Goal: Task Accomplishment & Management: Manage account settings

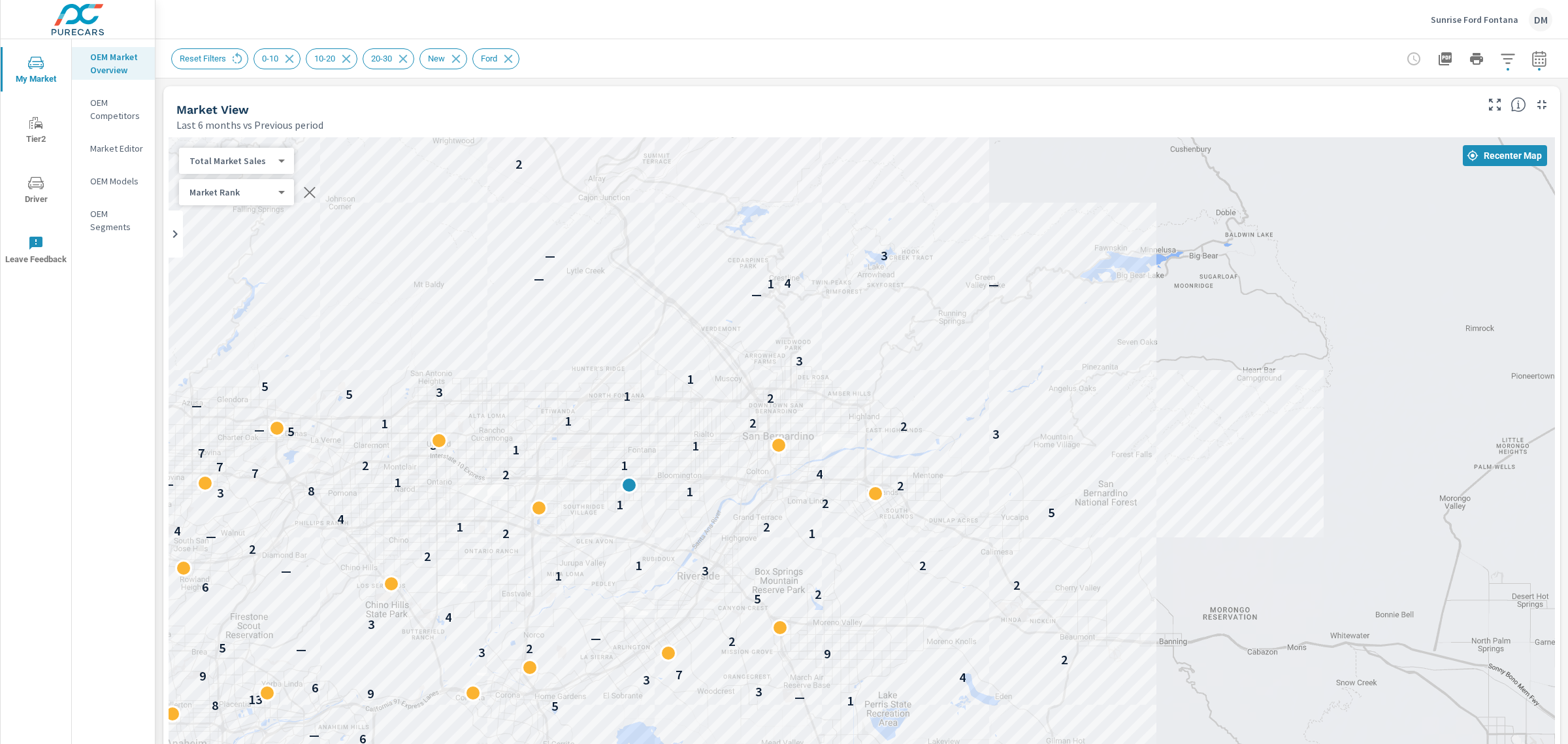
scroll to position [2, 0]
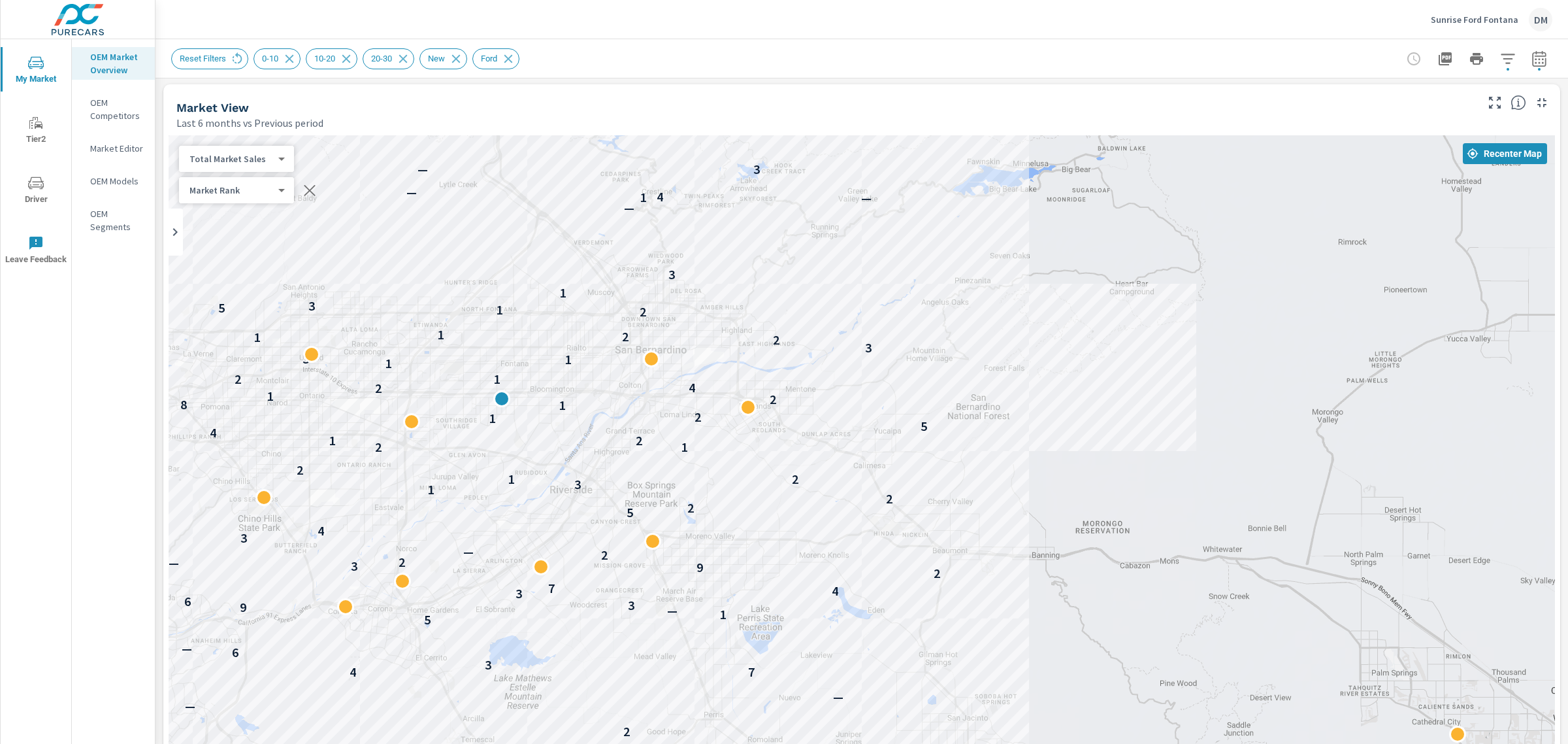
drag, startPoint x: 1107, startPoint y: 476, endPoint x: 1086, endPoint y: 426, distance: 54.2
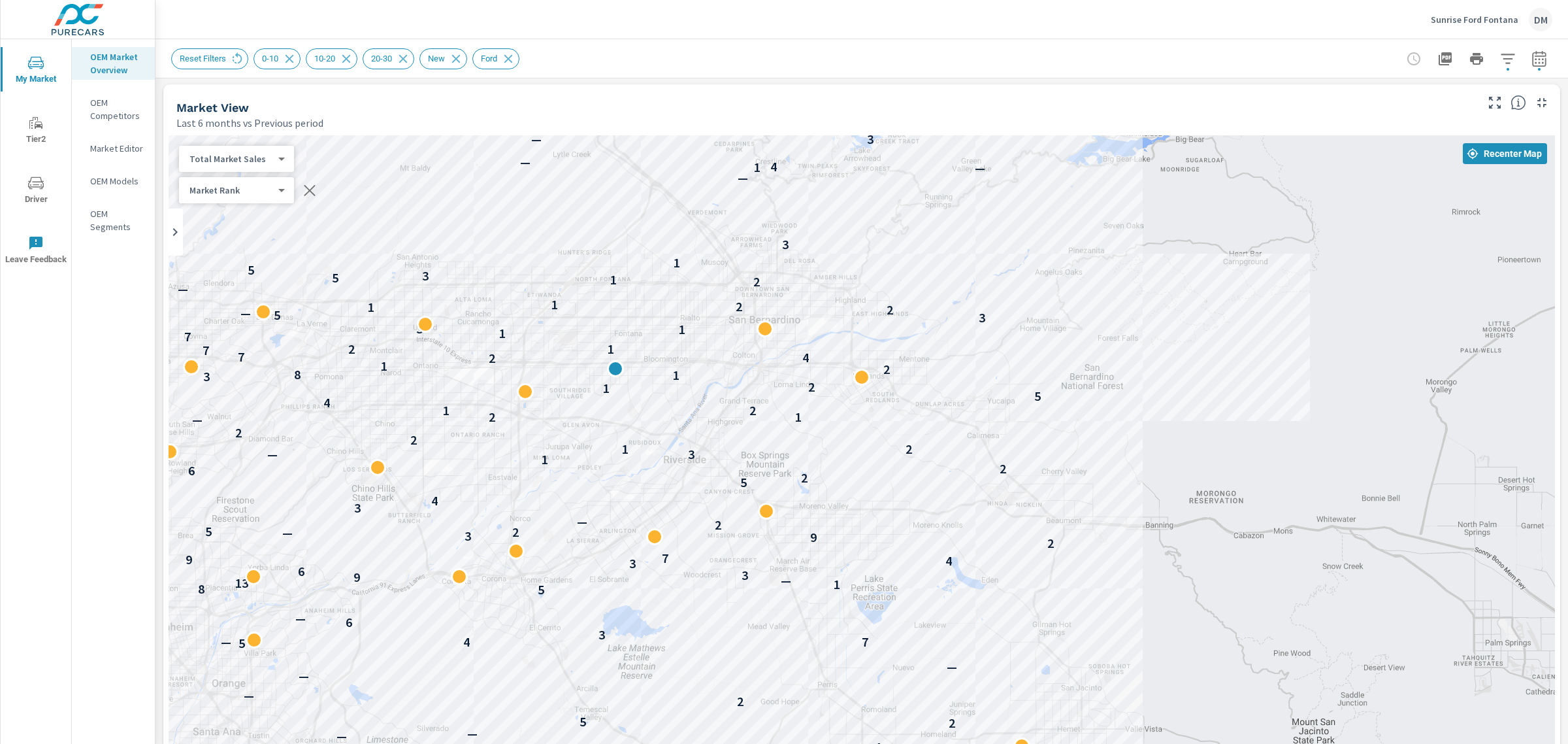
drag, startPoint x: 925, startPoint y: 538, endPoint x: 1039, endPoint y: 507, distance: 118.1
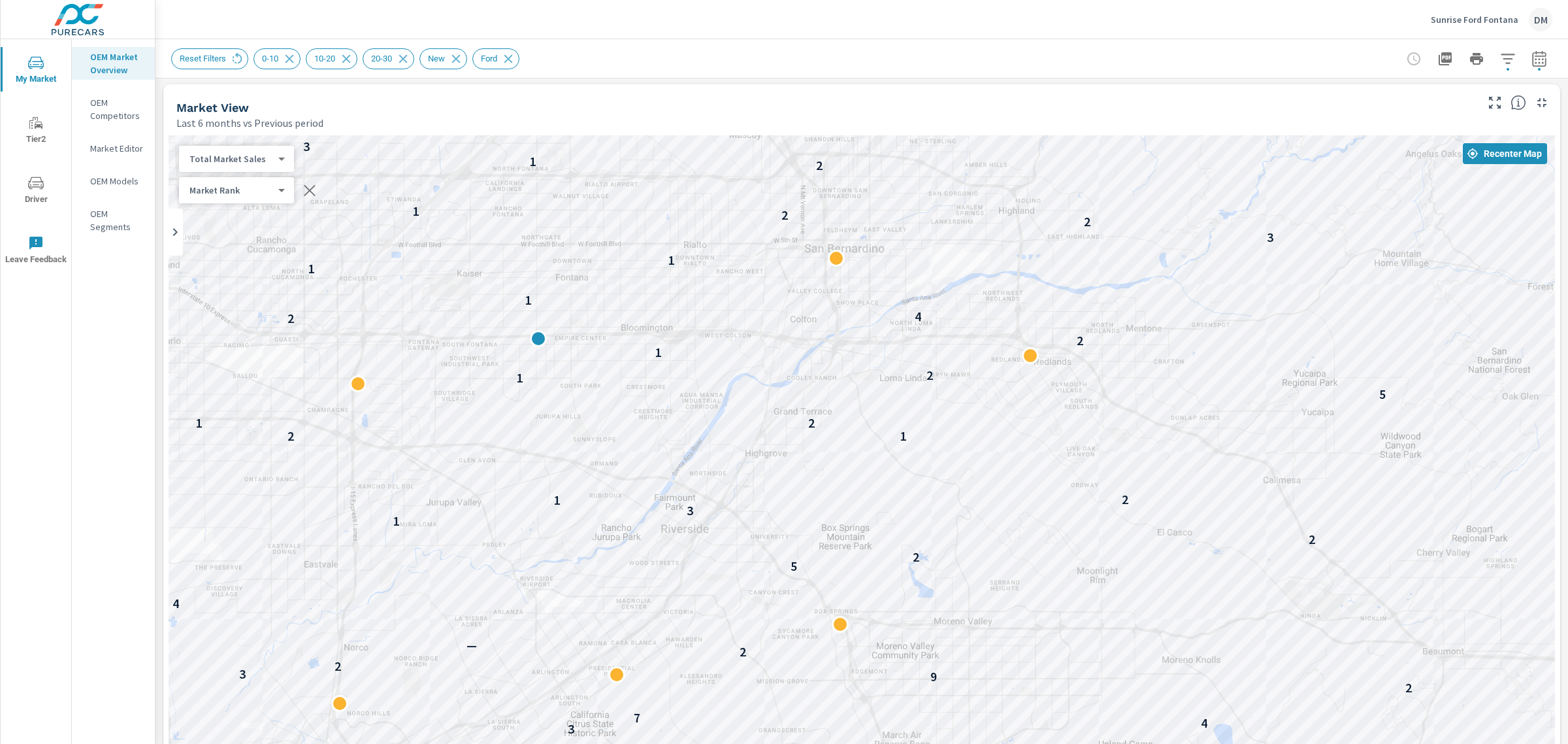
drag, startPoint x: 823, startPoint y: 478, endPoint x: 1129, endPoint y: 606, distance: 331.7
click at [1129, 606] on div "— 4 — 5 4 4 — 2 5 2 — 7 4 3 5 1 — 9 3 3 4 7 2 9 3 2 2 — 3 4 5 2 2 1 3 1 2 2 1 2…" at bounding box center [861, 499] width 1386 height 727
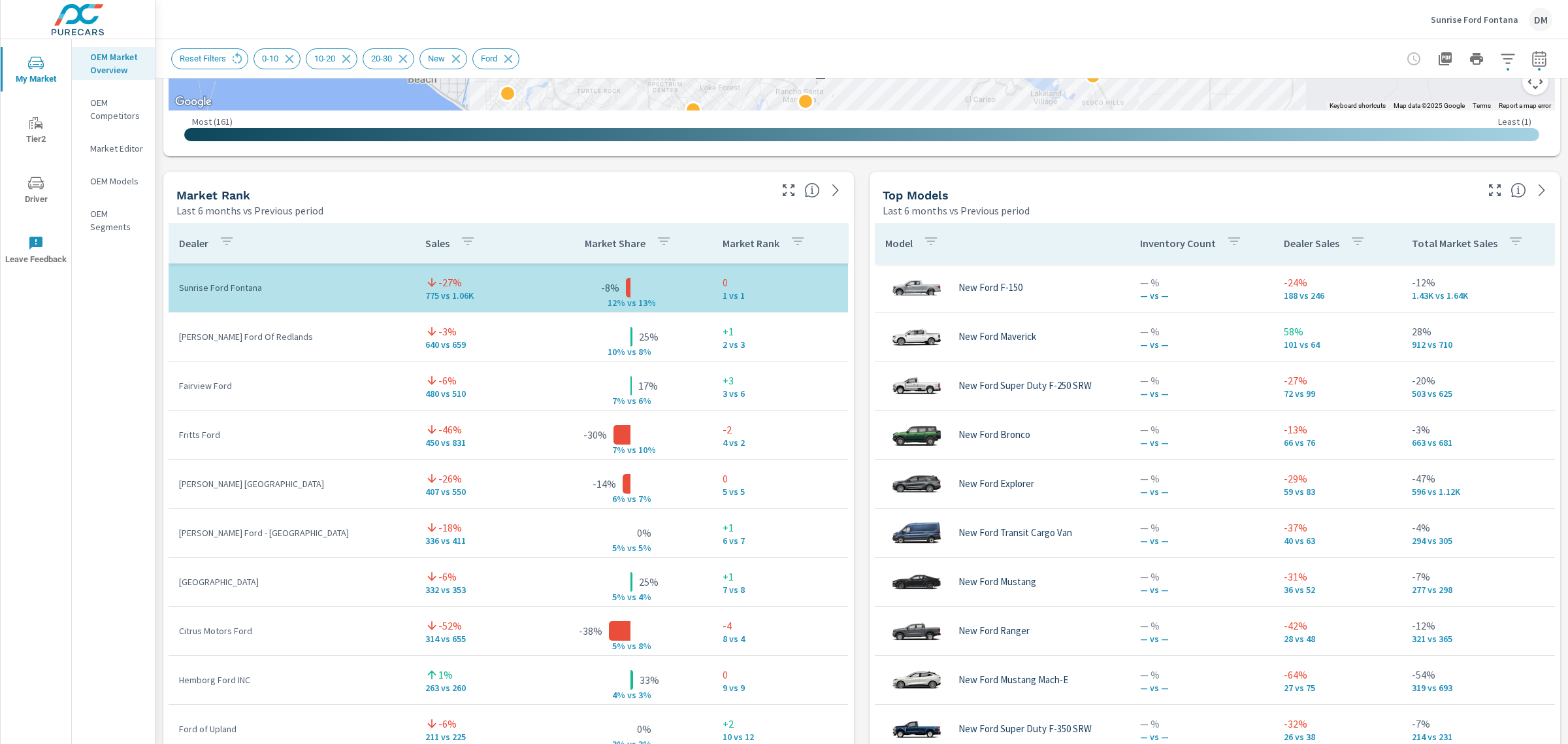
scroll to position [762, 0]
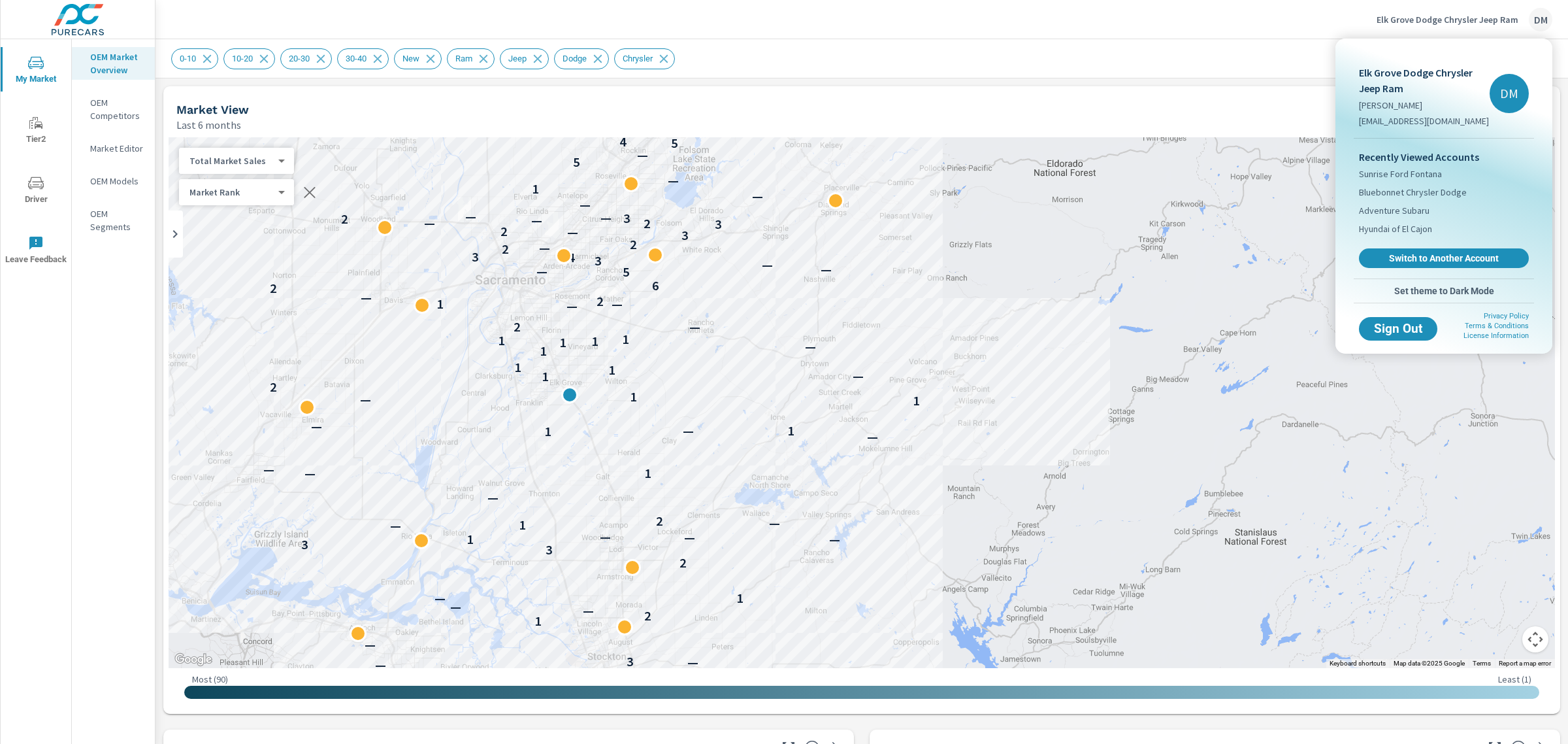
click at [1418, 21] on div at bounding box center [784, 372] width 1568 height 744
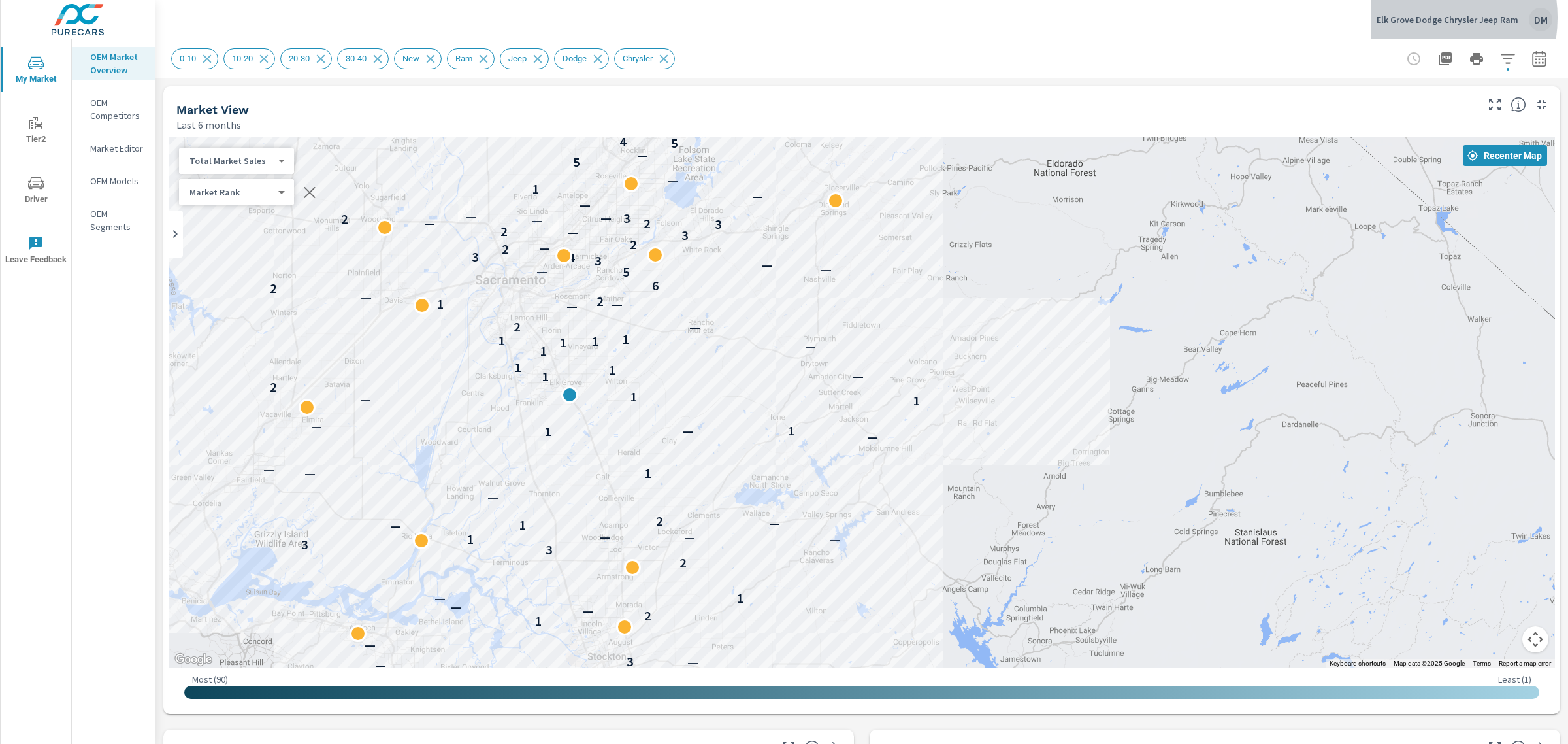
click at [1418, 18] on p "Elk Grove Dodge Chrysler Jeep Ram" at bounding box center [1447, 19] width 141 height 12
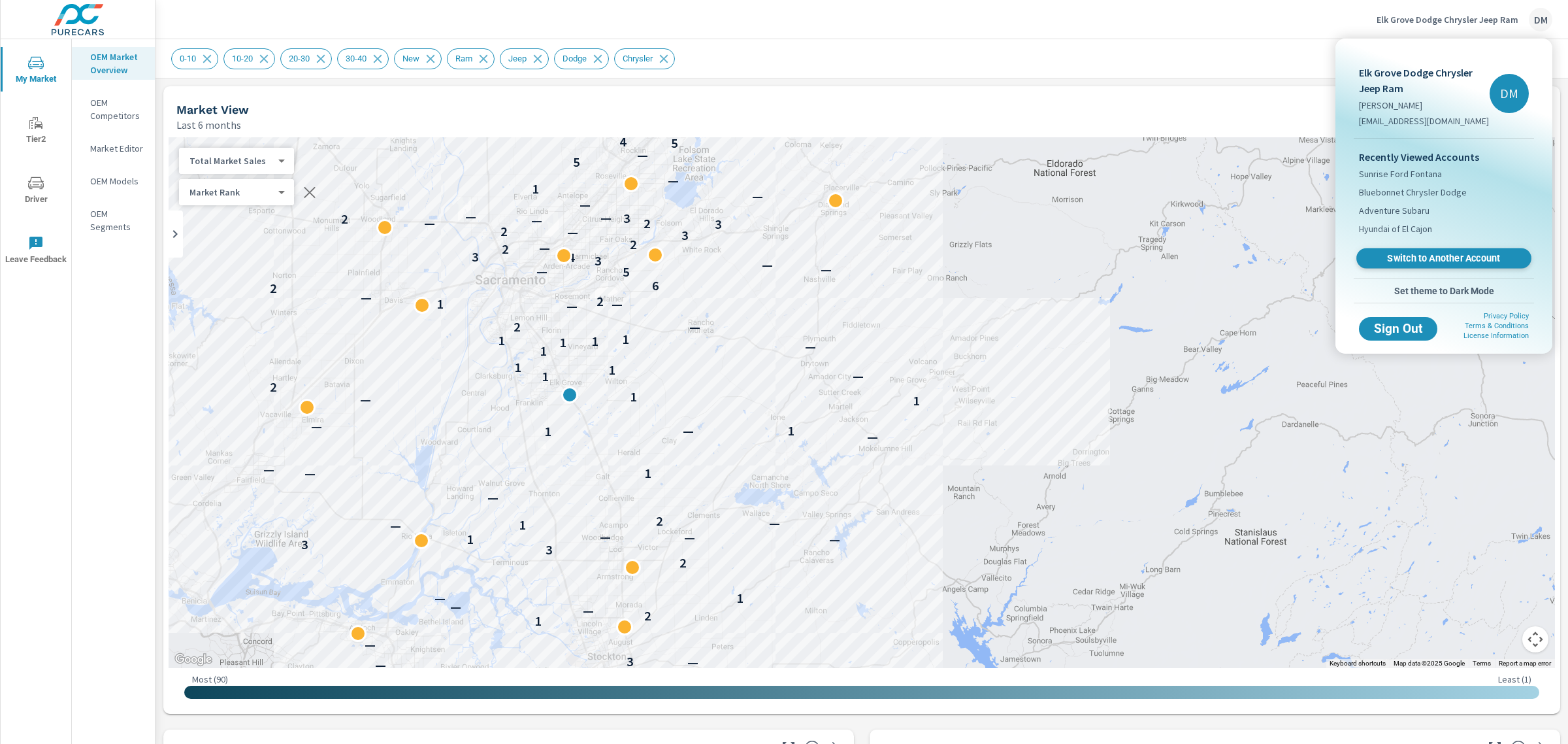
click at [1428, 256] on span "Switch to Another Account" at bounding box center [1444, 258] width 160 height 12
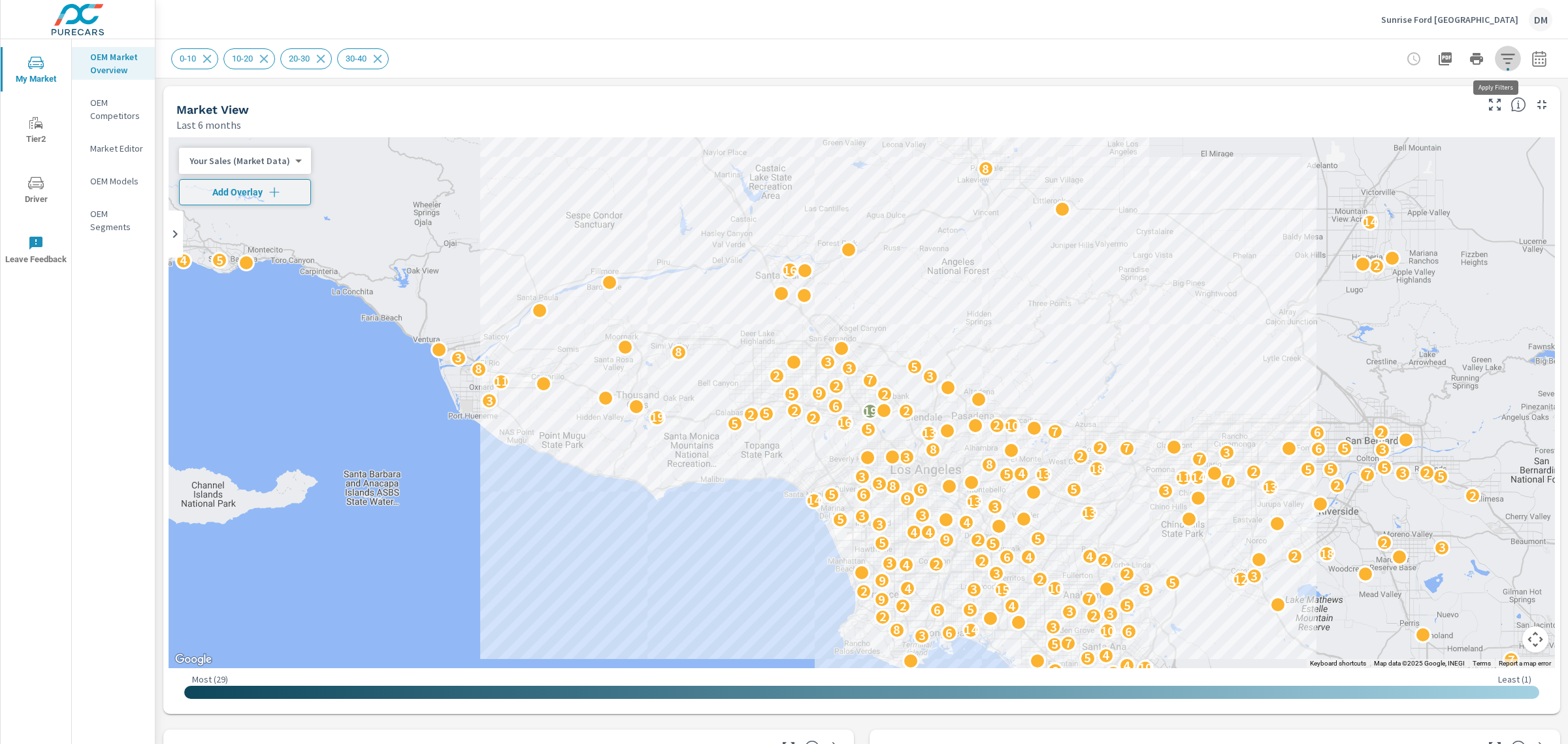
click at [1498, 67] on button "button" at bounding box center [1508, 59] width 26 height 26
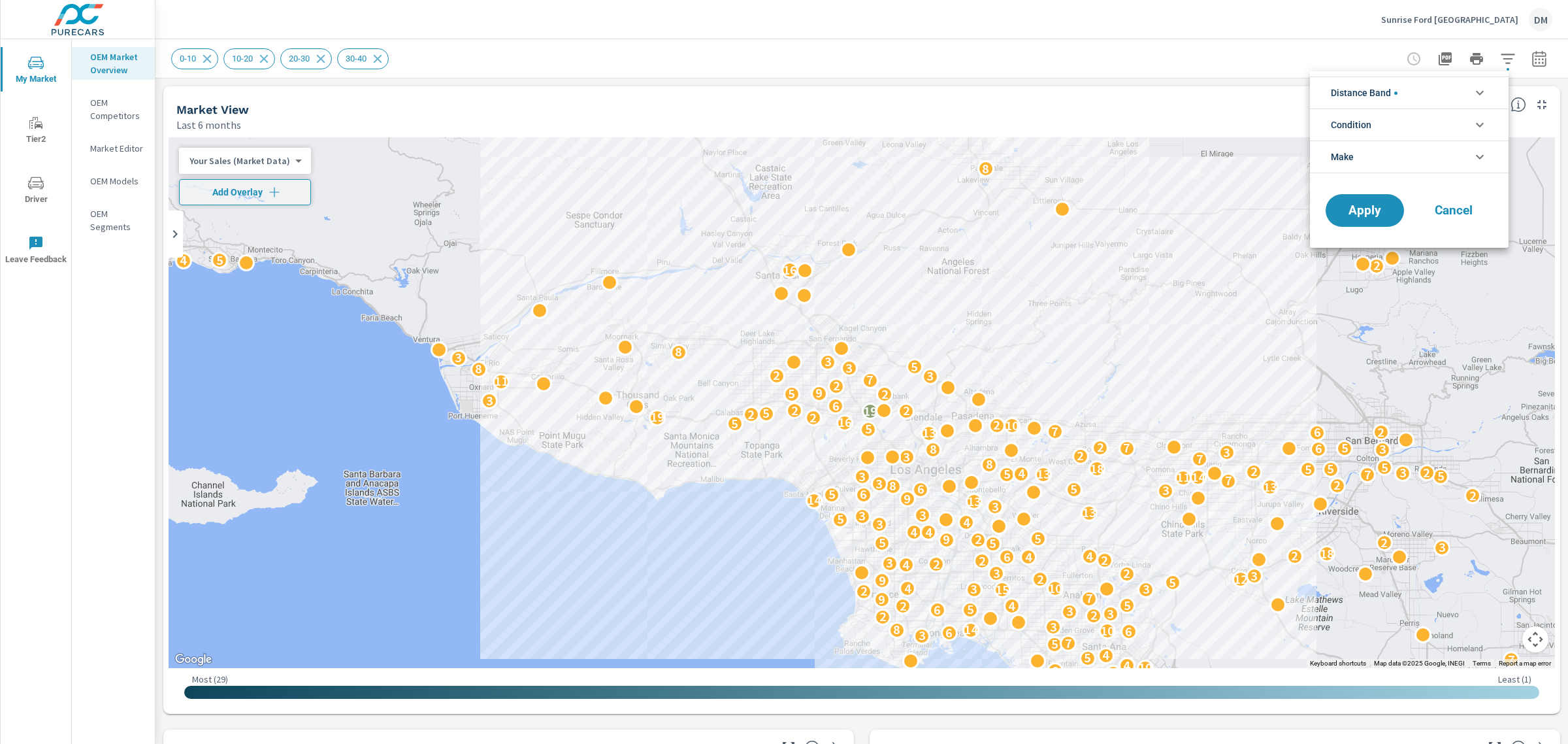
click at [1458, 100] on li "Distance Band" at bounding box center [1409, 92] width 199 height 32
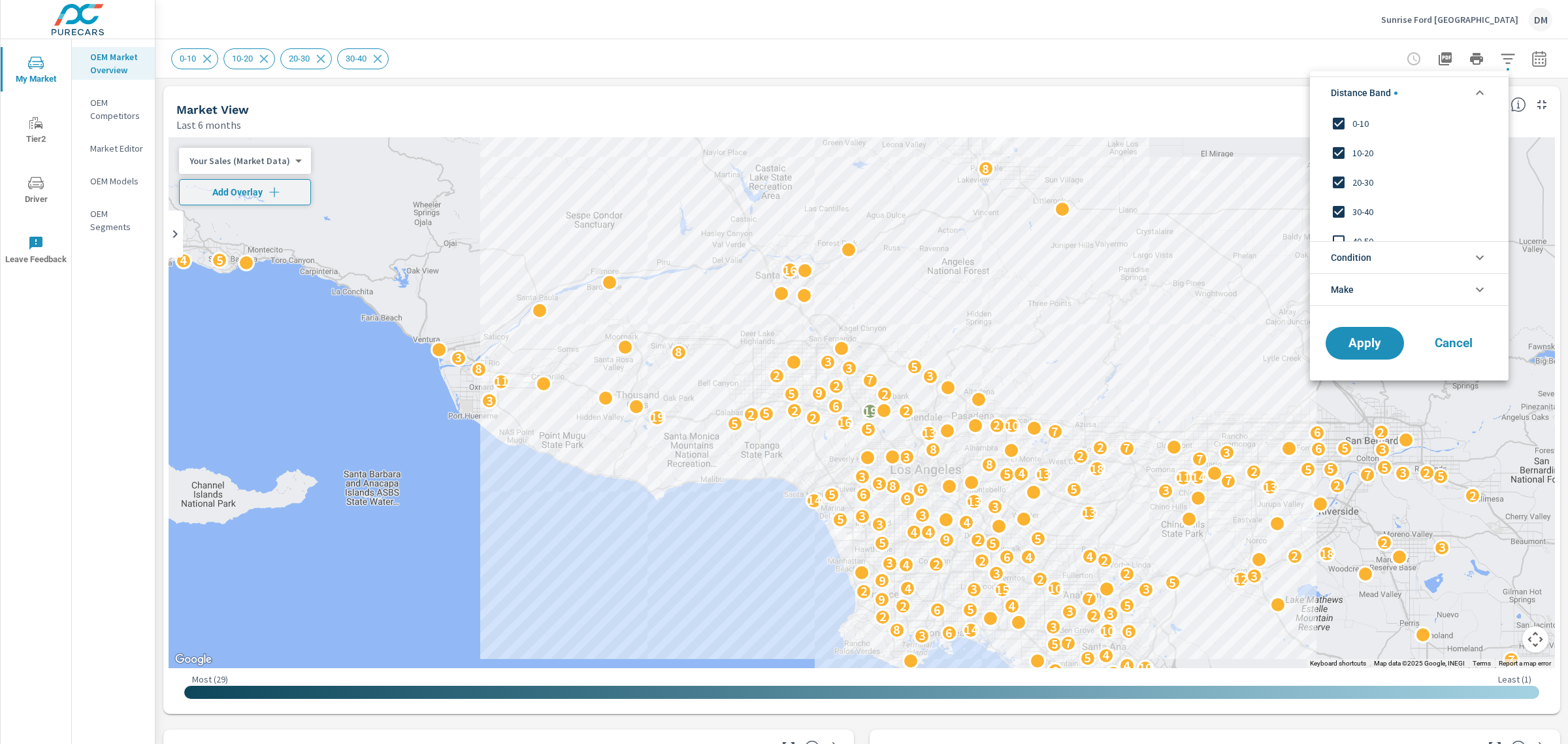
click at [1342, 210] on input "filter options" at bounding box center [1338, 211] width 27 height 27
click at [1338, 179] on input "filter options" at bounding box center [1338, 182] width 27 height 27
click at [1354, 251] on span "Condition" at bounding box center [1351, 258] width 40 height 32
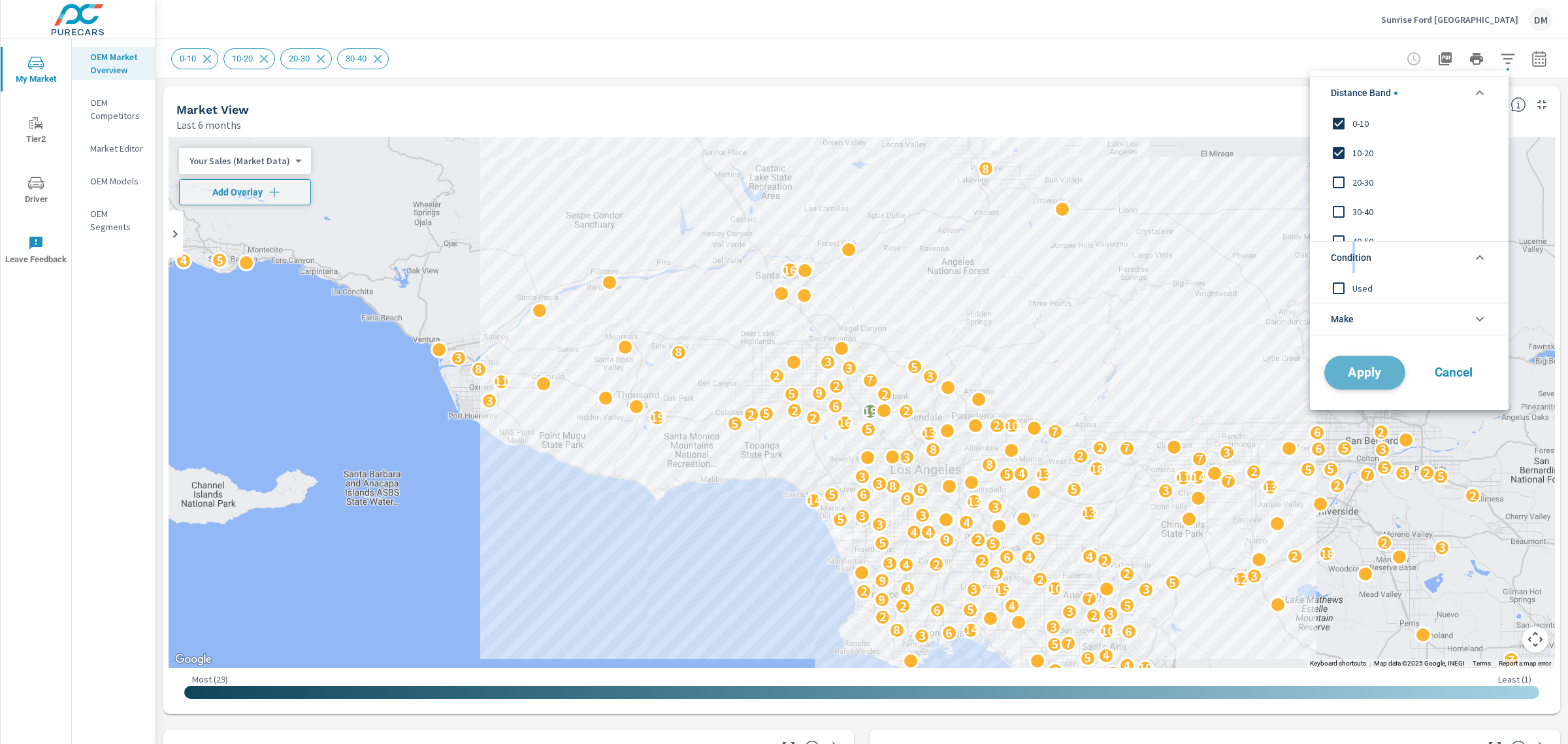
click at [1367, 377] on span "Apply" at bounding box center [1365, 372] width 53 height 12
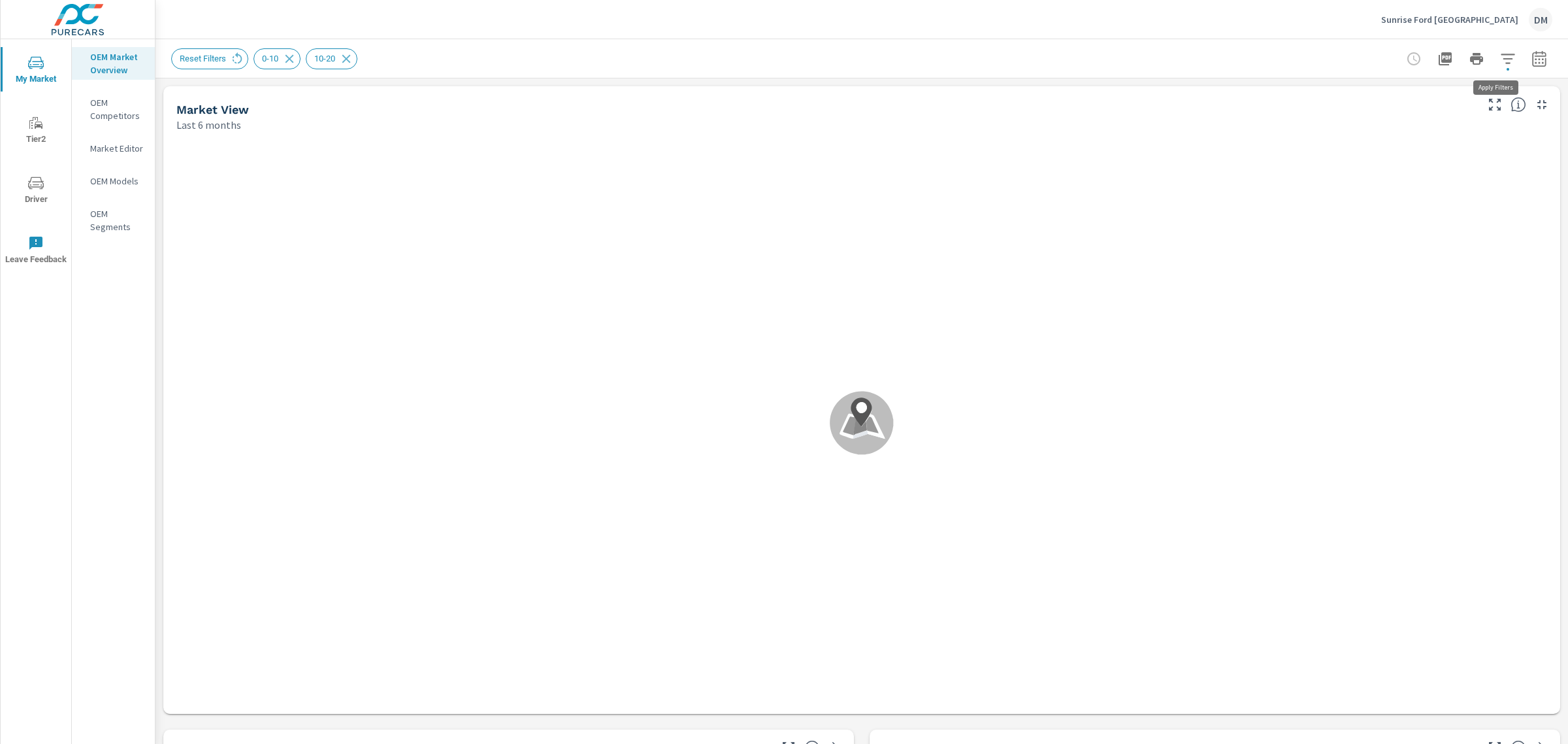
click at [1500, 63] on icon "button" at bounding box center [1508, 59] width 15 height 15
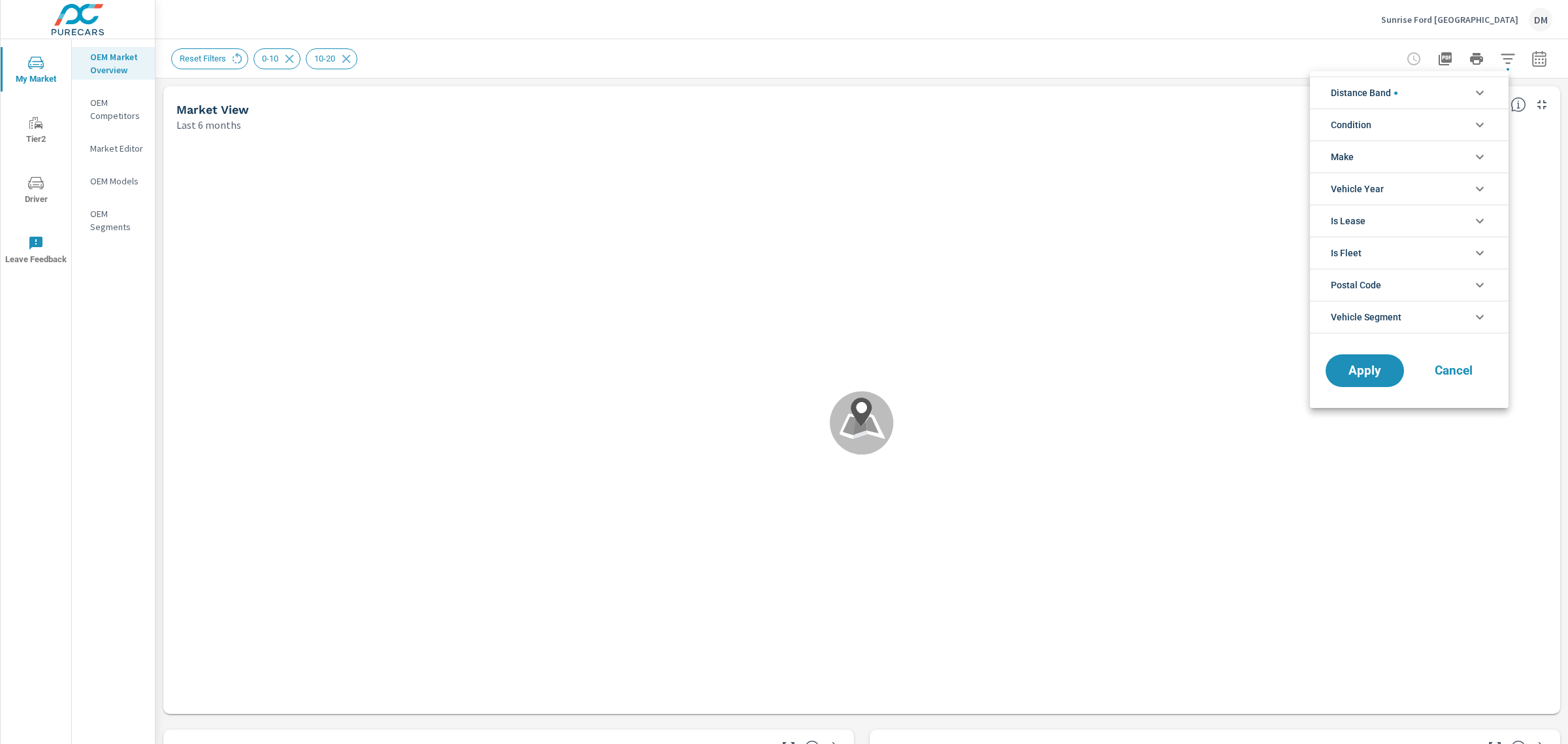
scroll to position [29, 0]
click at [1485, 120] on icon "filter options" at bounding box center [1480, 125] width 15 height 15
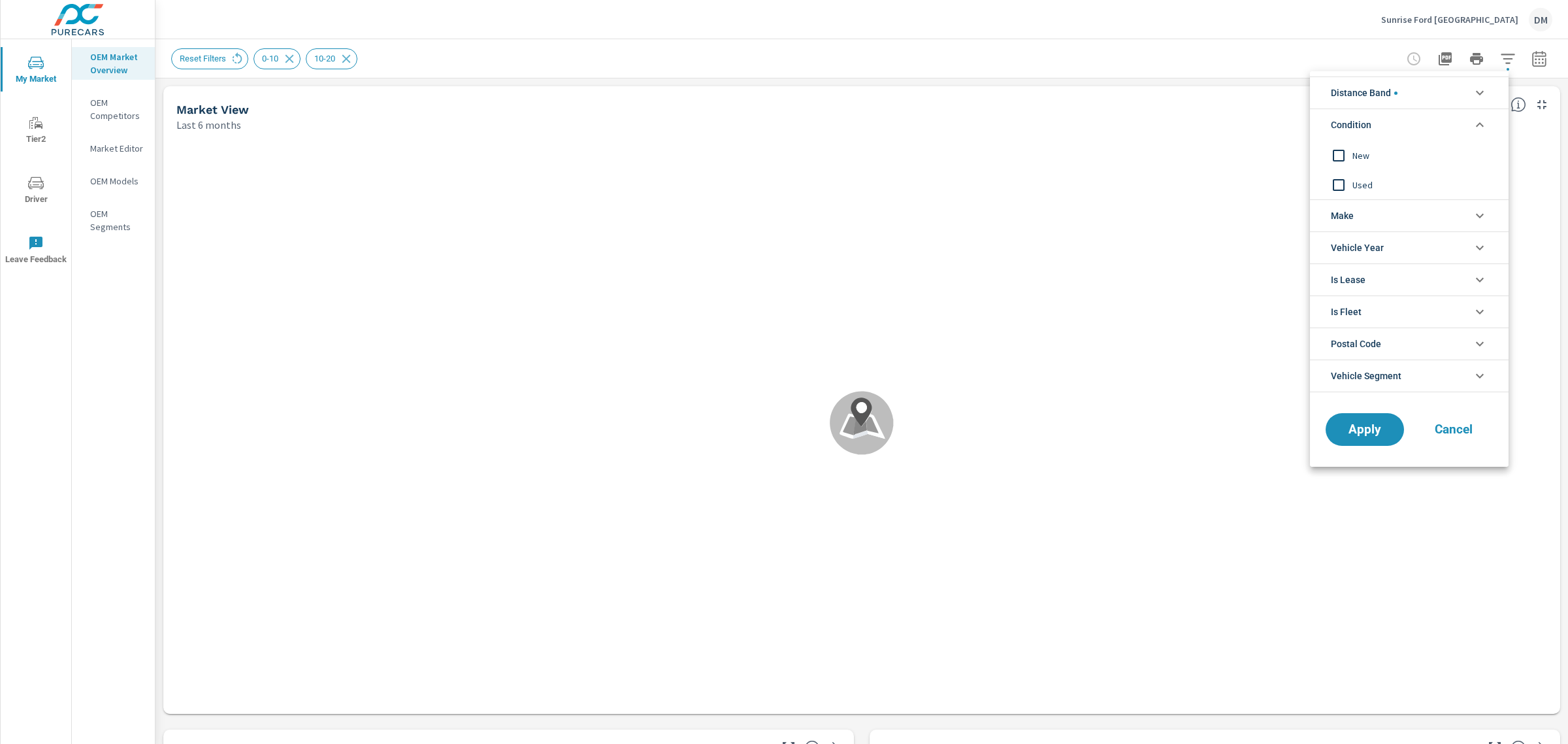
click at [1337, 152] on input "filter options" at bounding box center [1338, 155] width 27 height 27
click at [1370, 204] on li "Make" at bounding box center [1409, 215] width 199 height 32
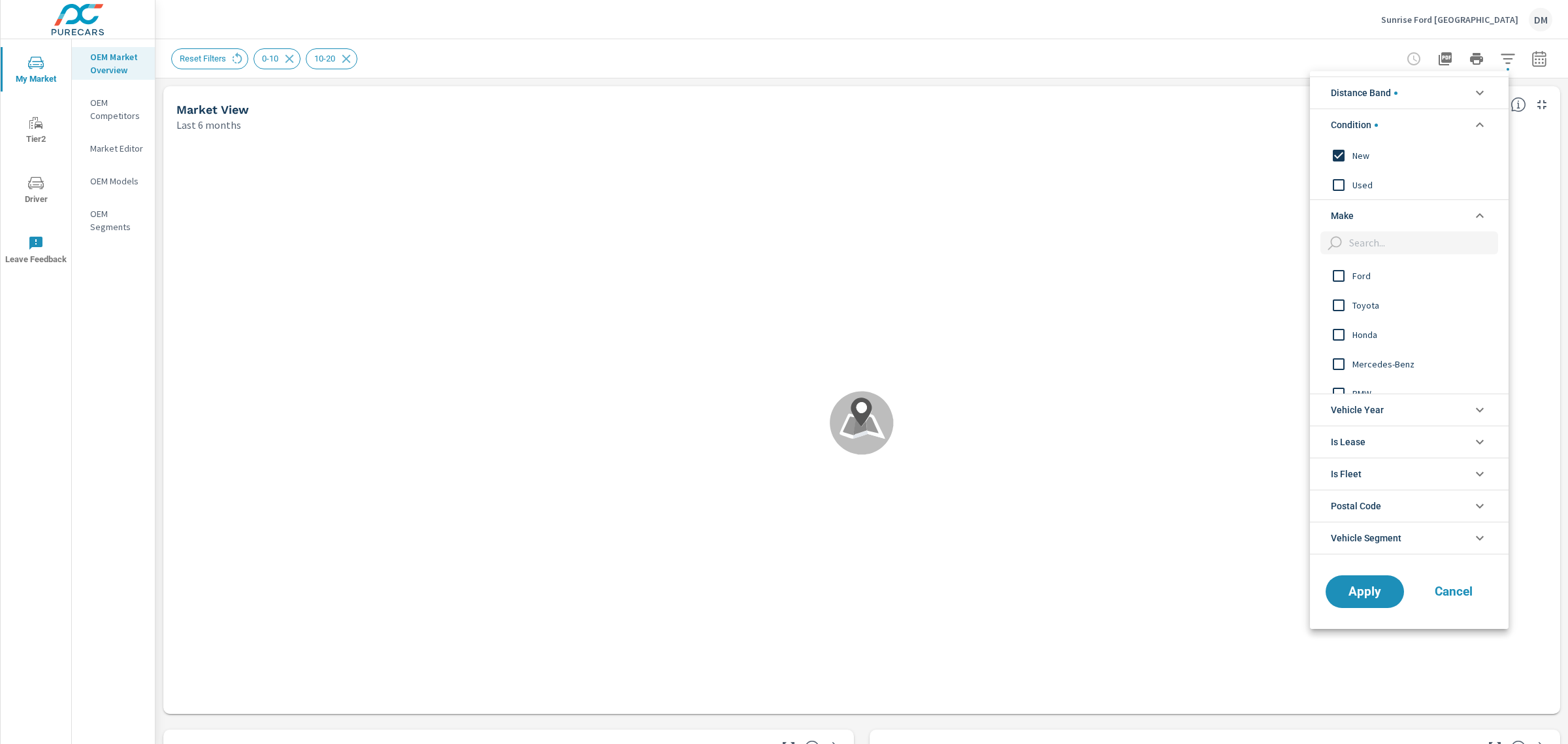
click at [1337, 272] on input "filter options" at bounding box center [1338, 275] width 27 height 27
click at [1366, 592] on span "Apply" at bounding box center [1365, 591] width 53 height 12
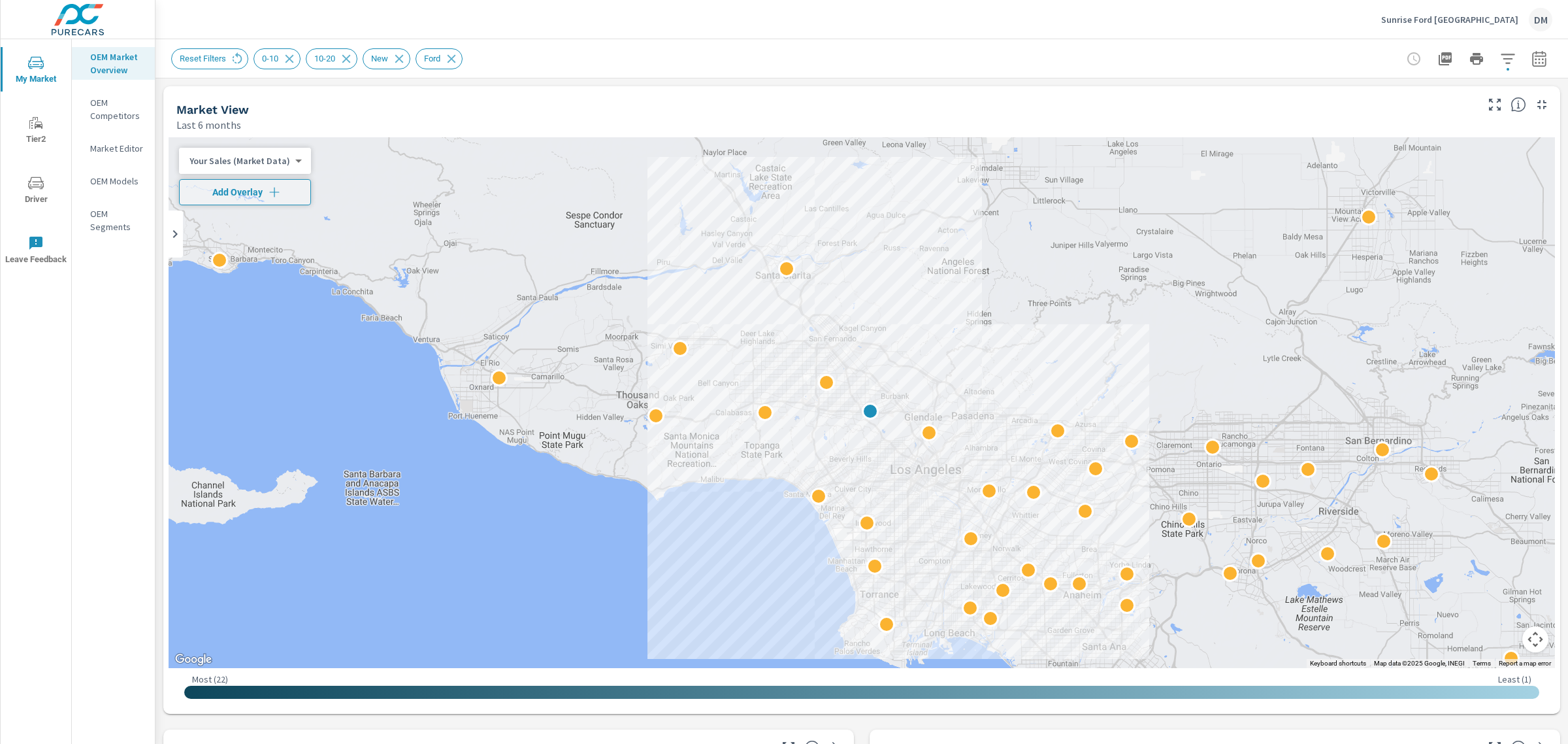
click at [288, 158] on body "My Market Tier2 Driver Leave Feedback OEM Market Overview OEM Competitors Marke…" at bounding box center [784, 372] width 1568 height 744
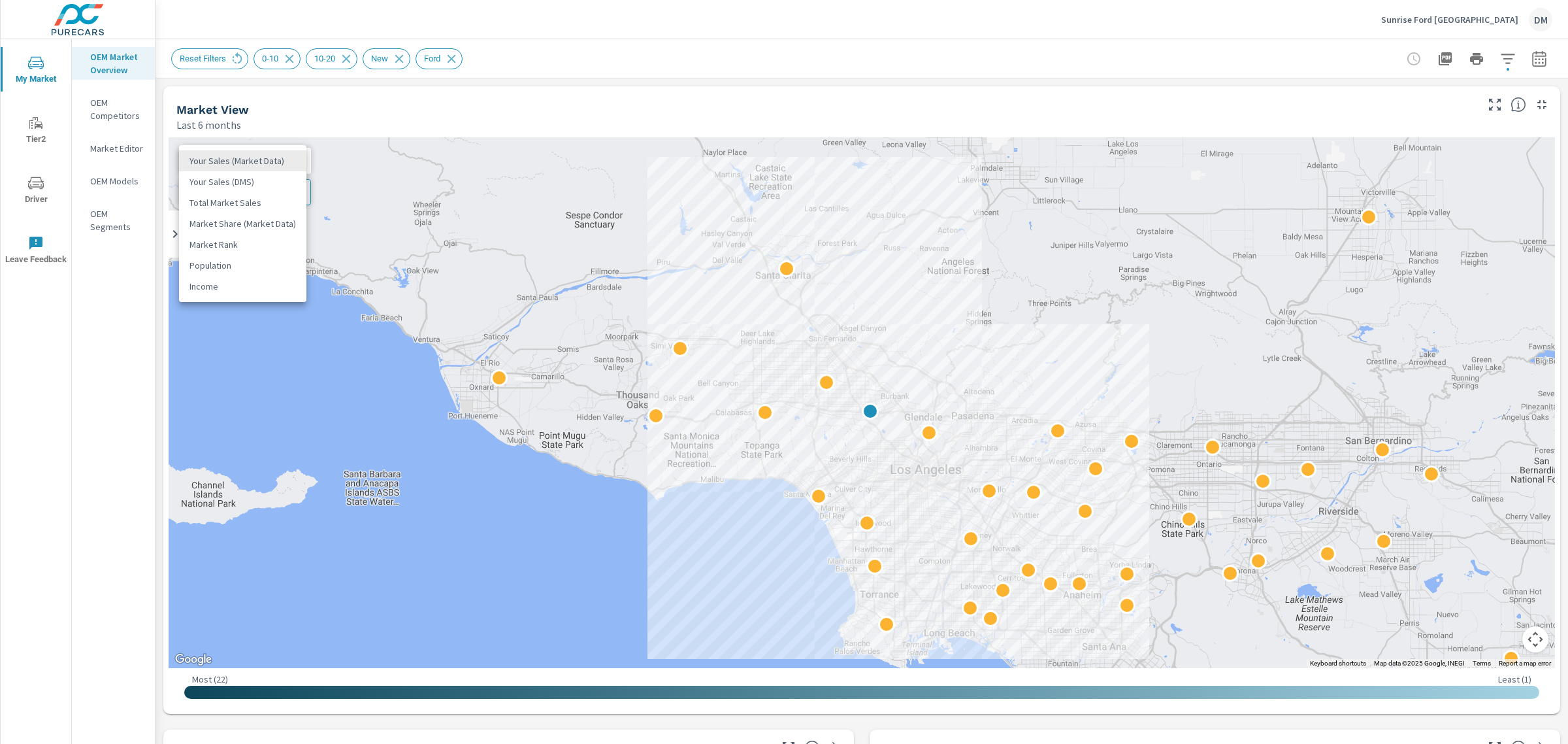
click at [272, 204] on li "Total Market Sales" at bounding box center [243, 202] width 128 height 21
click at [274, 159] on body "My Market Tier2 Driver Leave Feedback OEM Market Overview OEM Competitors Marke…" at bounding box center [784, 372] width 1568 height 744
click at [248, 200] on li "Market Rank" at bounding box center [243, 202] width 128 height 21
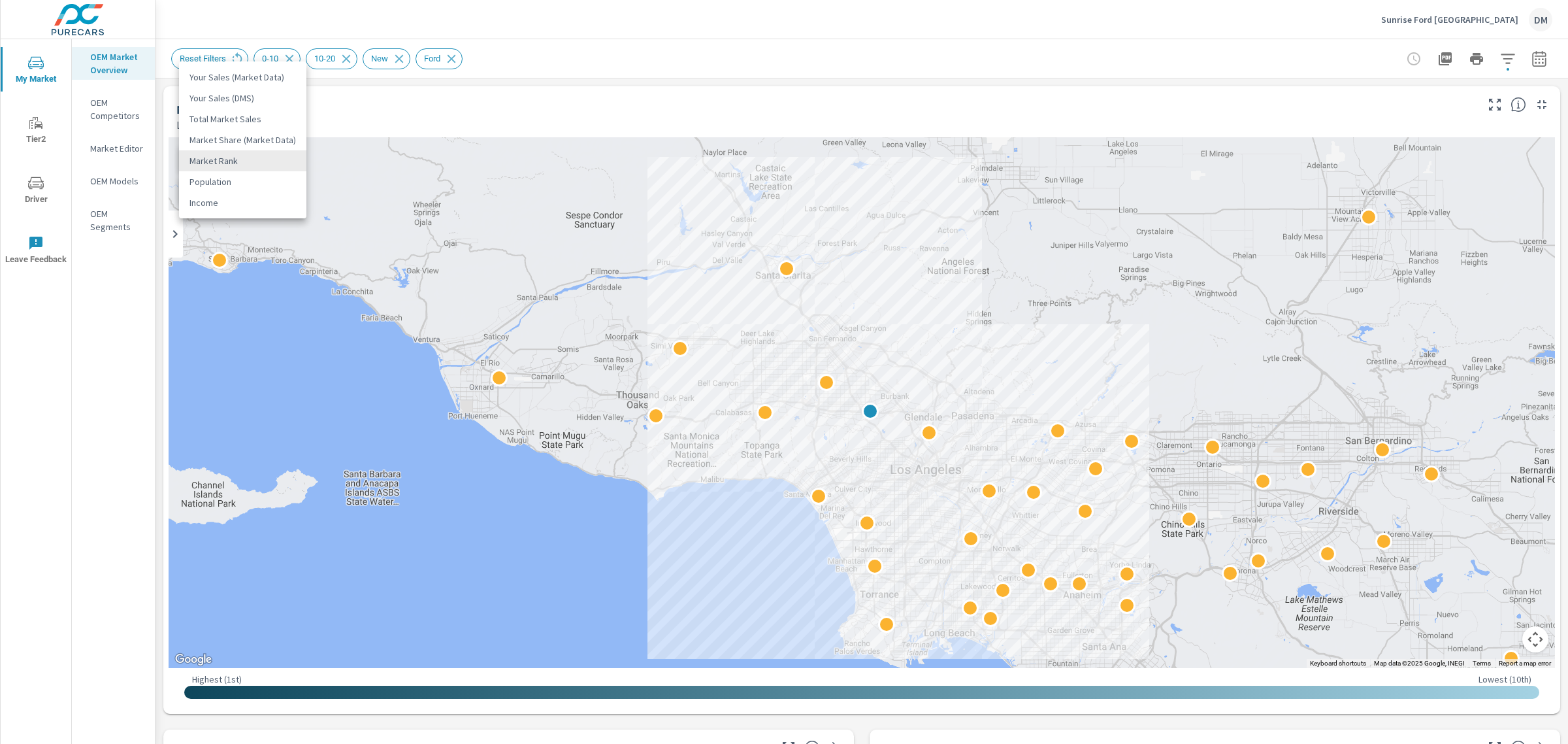
click at [260, 164] on body "My Market Tier2 Driver Leave Feedback OEM Market Overview OEM Competitors Marke…" at bounding box center [784, 372] width 1568 height 744
click at [256, 121] on li "Total Market Sales" at bounding box center [243, 118] width 128 height 21
click at [255, 200] on button "Add Overlay" at bounding box center [237, 193] width 115 height 26
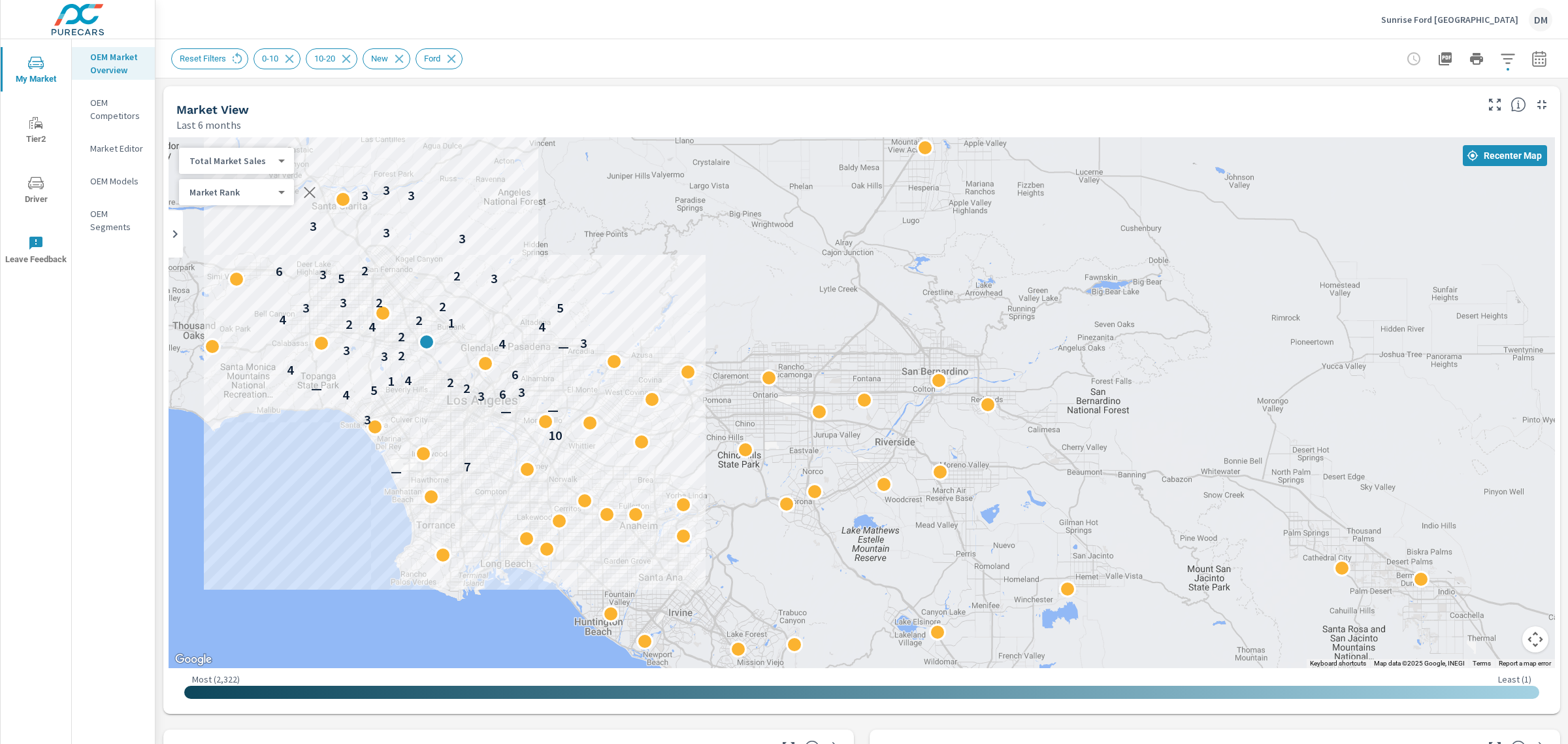
drag, startPoint x: 1094, startPoint y: 571, endPoint x: 593, endPoint y: 503, distance: 505.6
click at [650, 498] on div "— 7 10 3 — — 3 4 6 3 5 2 — 2 1 4 6 4 3 2 3 — 4 3 2 4 4 2 1 2 4 3 5 2 3 2 3 5 2 …" at bounding box center [1045, 686] width 1254 height 706
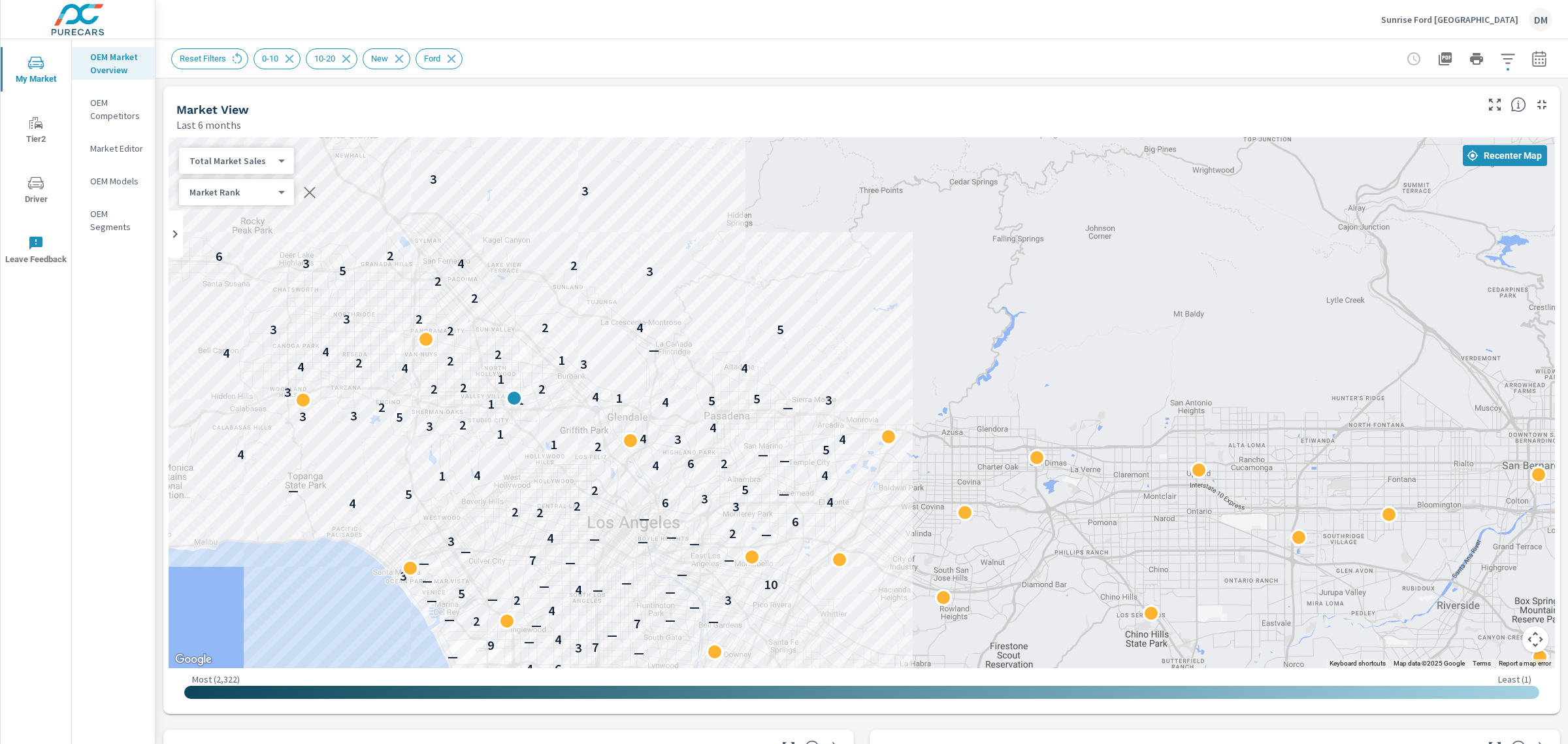
drag, startPoint x: 530, startPoint y: 442, endPoint x: 745, endPoint y: 639, distance: 291.6
click at [760, 681] on div "← Move left → Move right ↑ Move up ↓ Move down + Zoom in - Zoom out Home Jump l…" at bounding box center [861, 422] width 1386 height 572
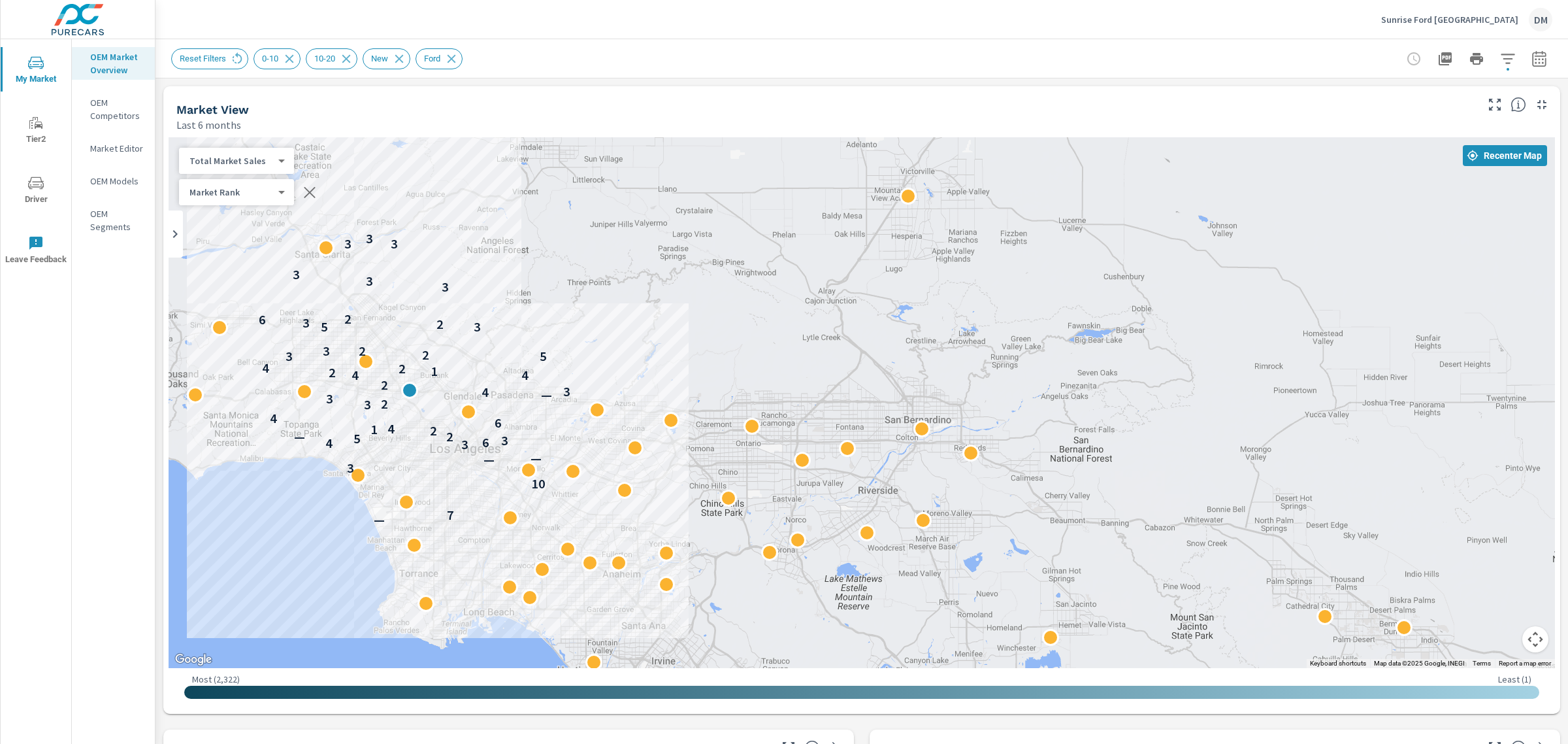
drag, startPoint x: 759, startPoint y: 498, endPoint x: 550, endPoint y: 442, distance: 216.4
click at [550, 442] on div "— 7 10 3 — — 3 4 6 3 5 2 — 2 1 4 6 4 3 2 3 — 4 3 2 4 4 2 1 2 4 3 5 2 3 2 3 5 2 …" at bounding box center [861, 402] width 1386 height 531
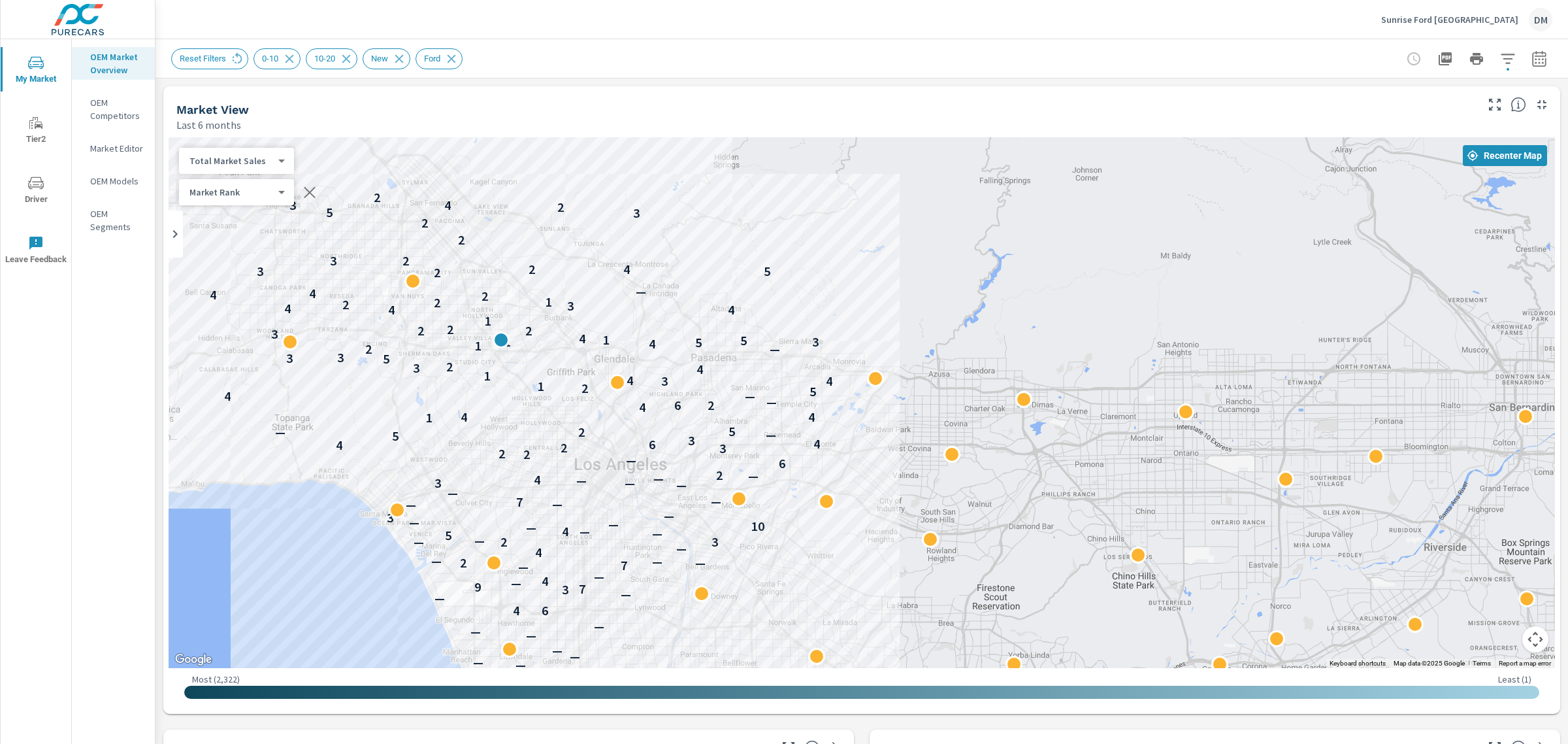
drag, startPoint x: 551, startPoint y: 441, endPoint x: 804, endPoint y: 449, distance: 253.1
click at [804, 449] on div "— — — — — — — 4 6 — — 3 7 9 — 4 — — 7 — 2 — — 4 — 3 — 2 — 5 — — 4 — 10 — — 3 — …" at bounding box center [861, 402] width 1386 height 531
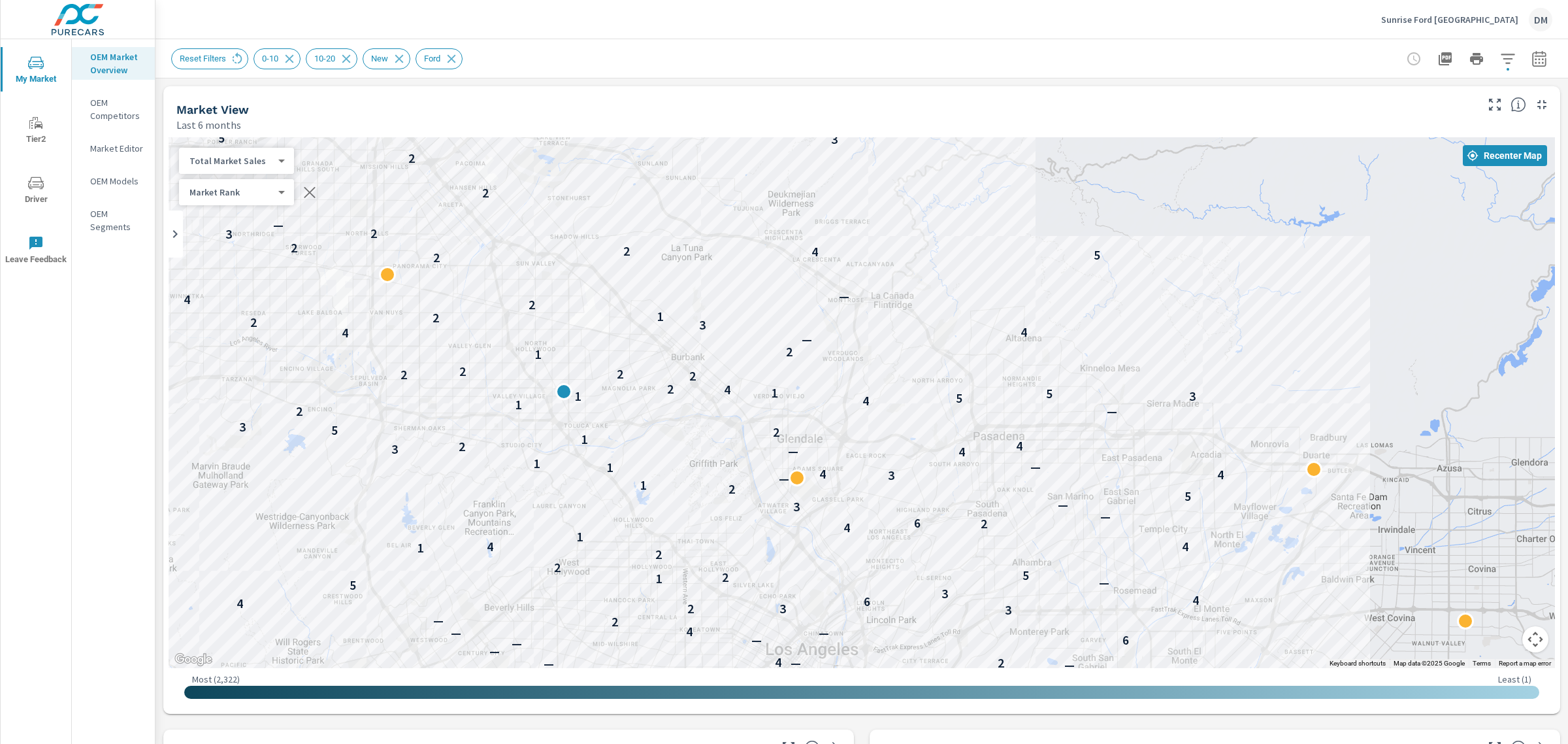
drag, startPoint x: 482, startPoint y: 339, endPoint x: 688, endPoint y: 487, distance: 253.7
click at [688, 487] on div "— — — — — — — — — — 4 6 7 — — 3 7 9 — 4 — — 7 — 2 — — 4 — 3 — 2 — 5 — — 4 — 10 …" at bounding box center [861, 402] width 1386 height 531
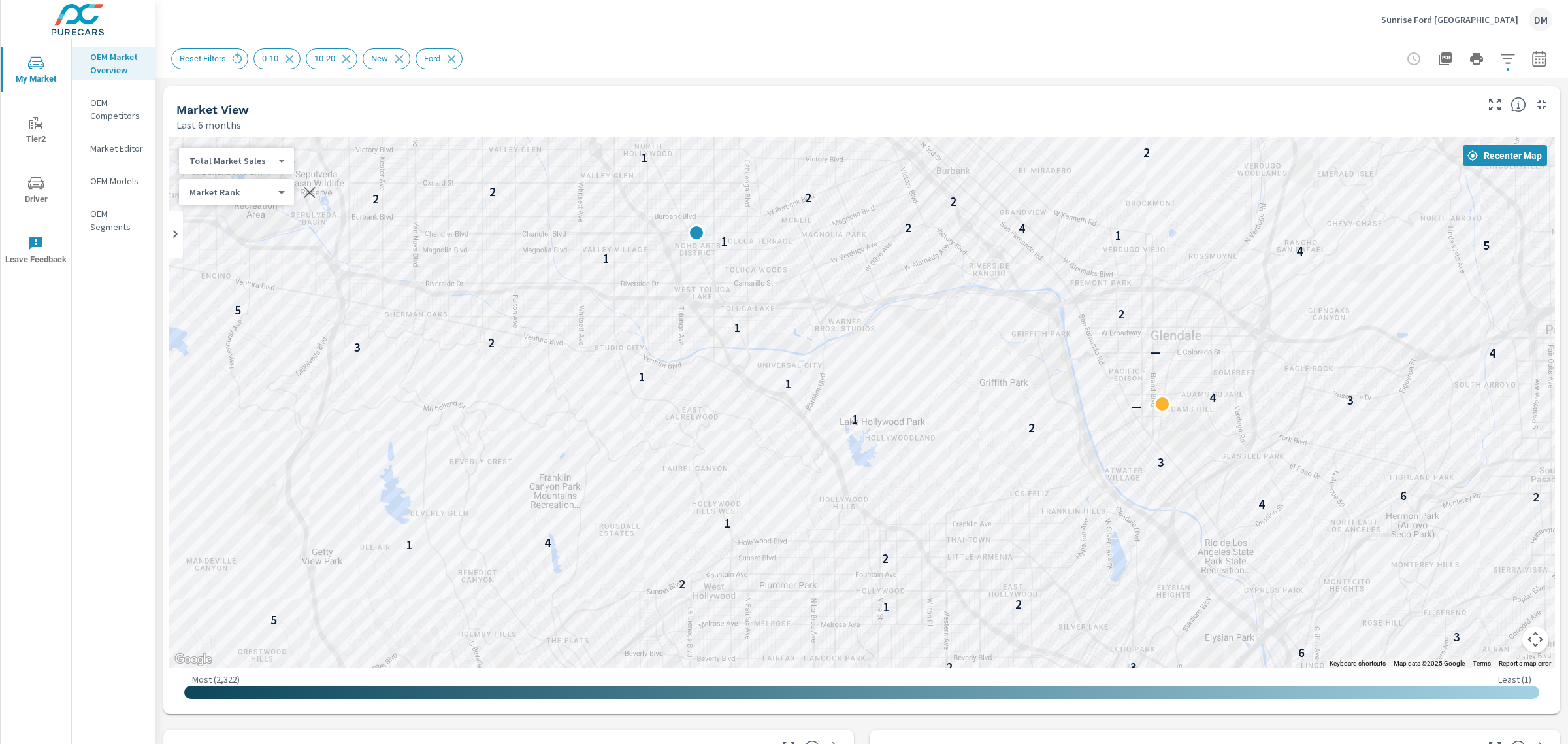
drag, startPoint x: 605, startPoint y: 517, endPoint x: 846, endPoint y: 454, distance: 249.1
click at [846, 454] on div "— — — — — — 7 9 — — 3 3 — — — — 3 — — 4 — — — — 2 4 — — — — 6 — — — 2 2 — 3 2 3…" at bounding box center [861, 402] width 1386 height 531
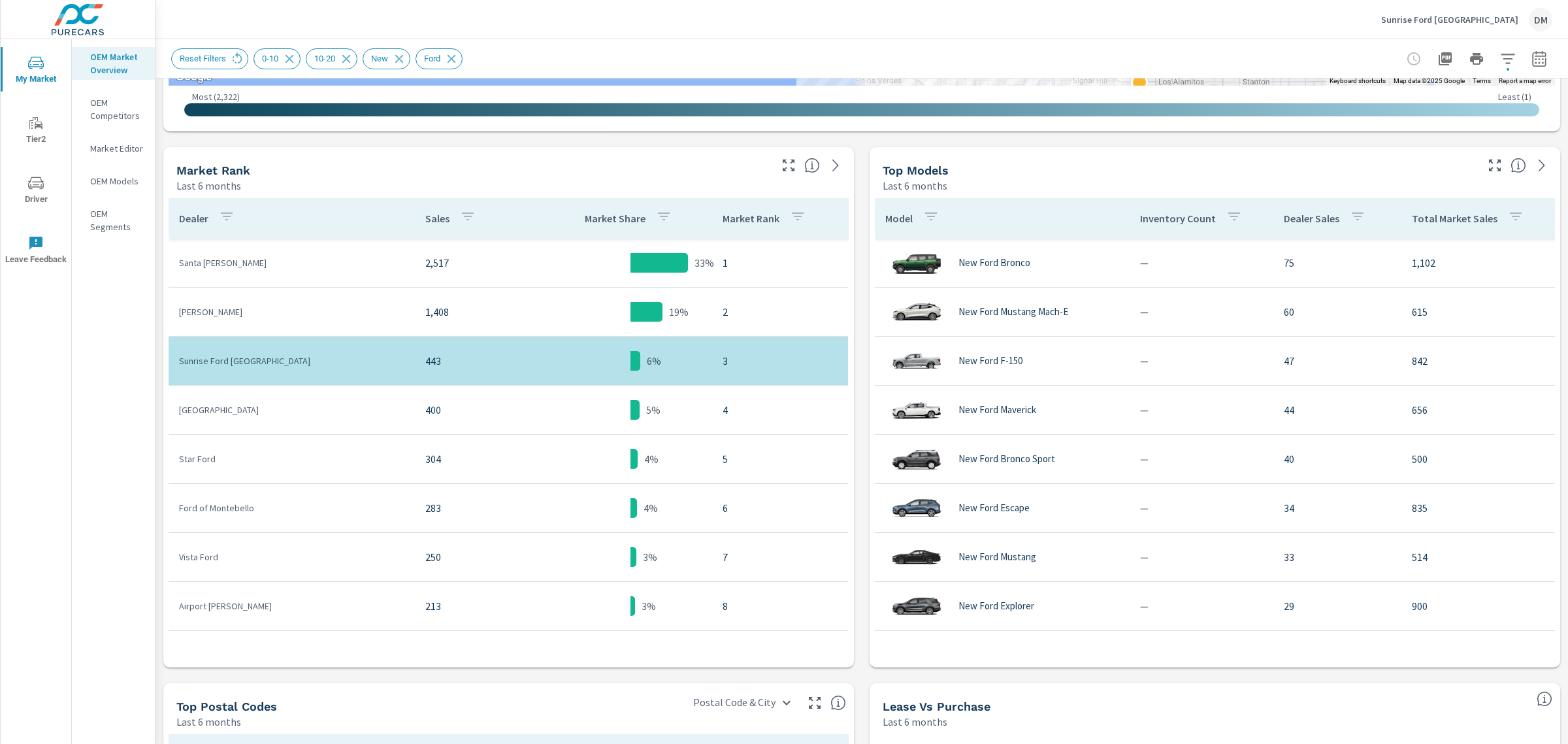
scroll to position [585, 0]
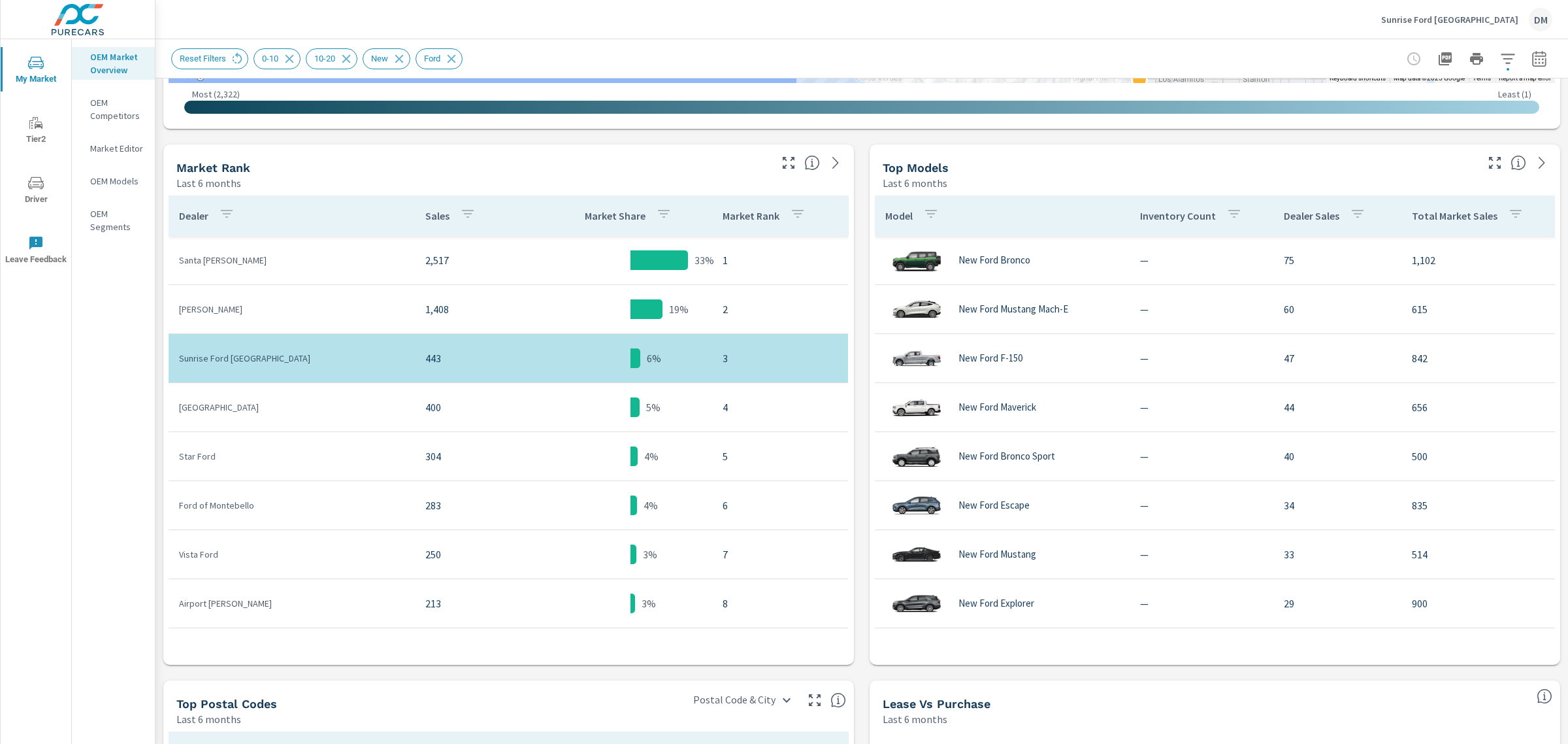
click at [1532, 51] on icon "button" at bounding box center [1539, 59] width 15 height 15
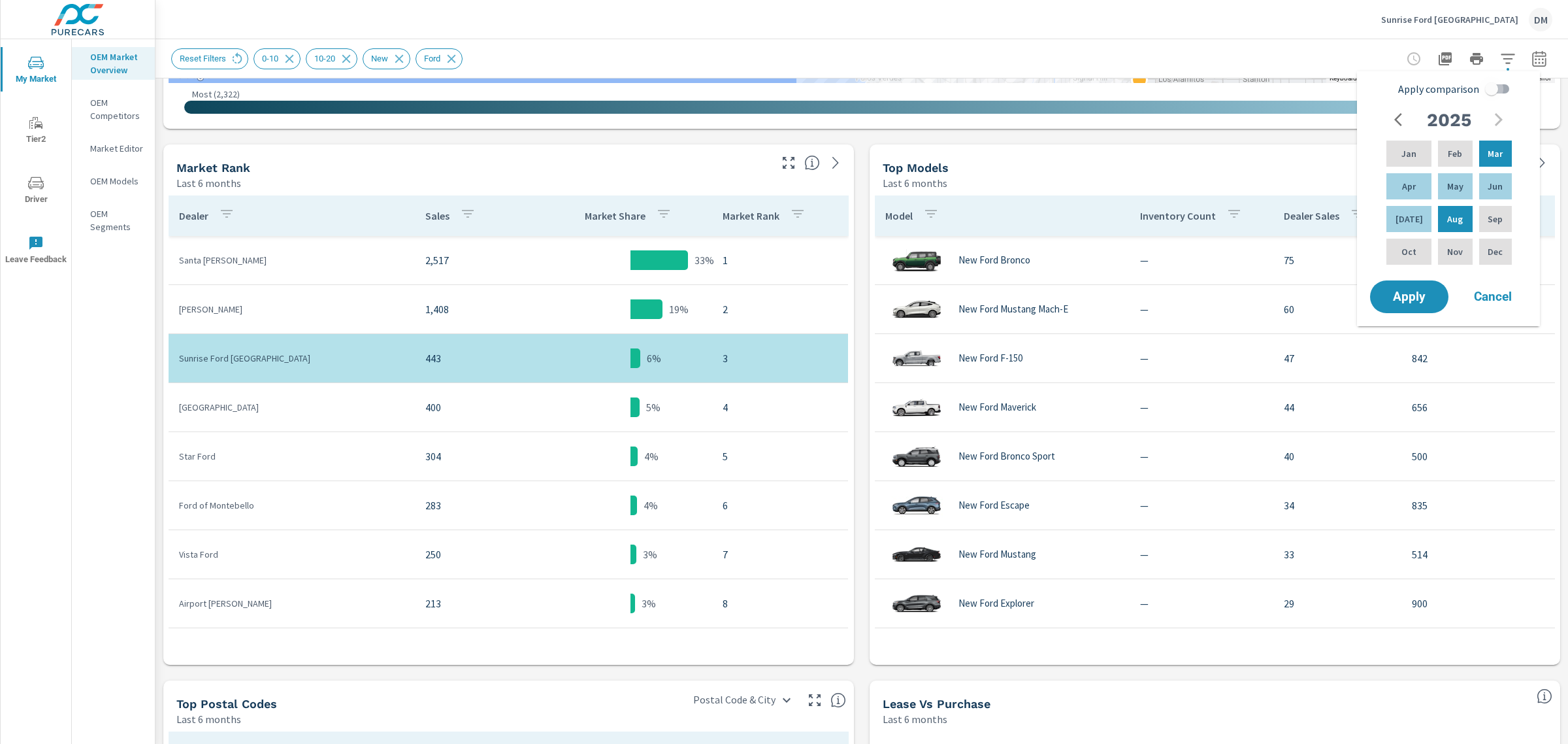
click at [1506, 88] on input "Apply comparison" at bounding box center [1491, 89] width 74 height 25
checkbox input "true"
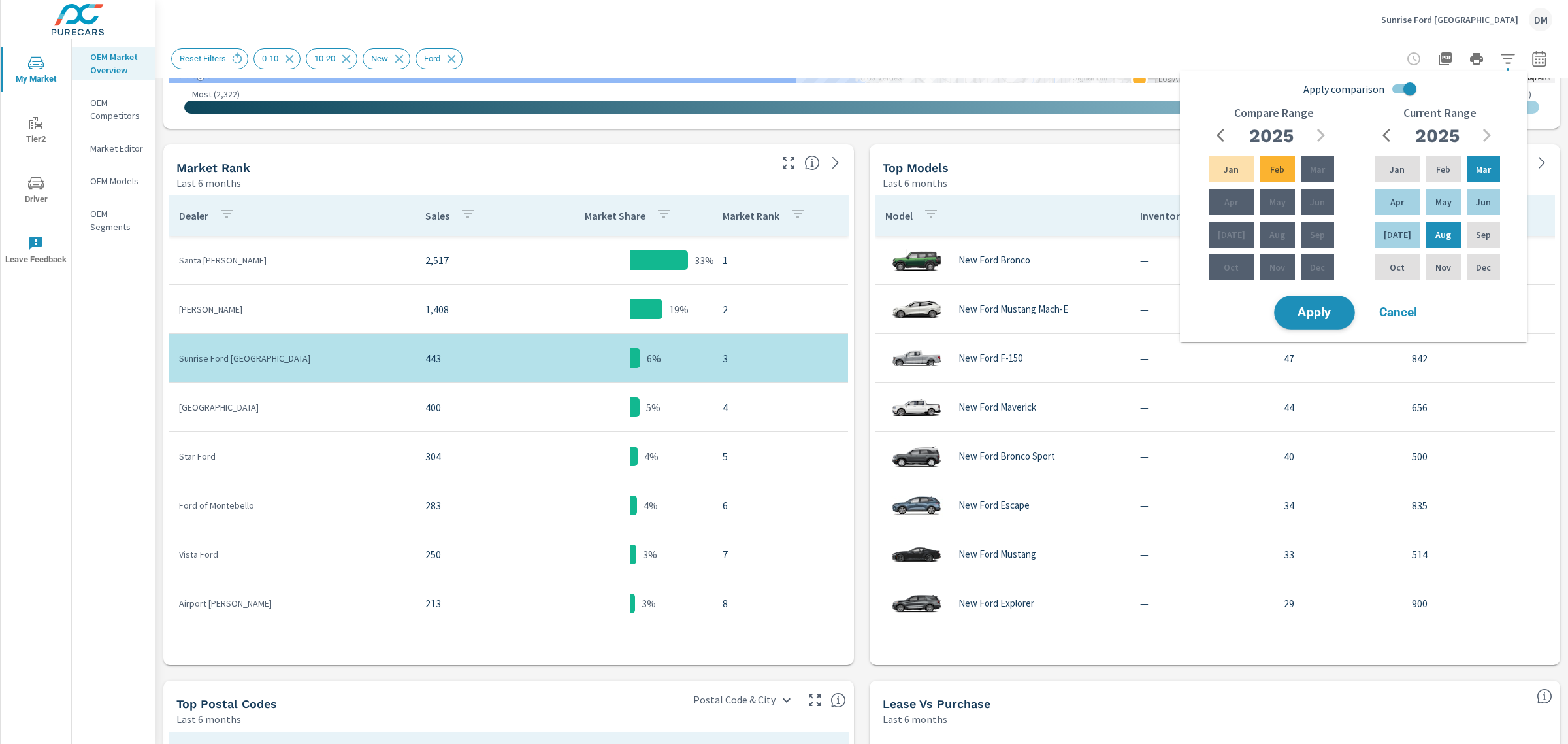
click at [1292, 320] on button "Apply" at bounding box center [1314, 312] width 81 height 34
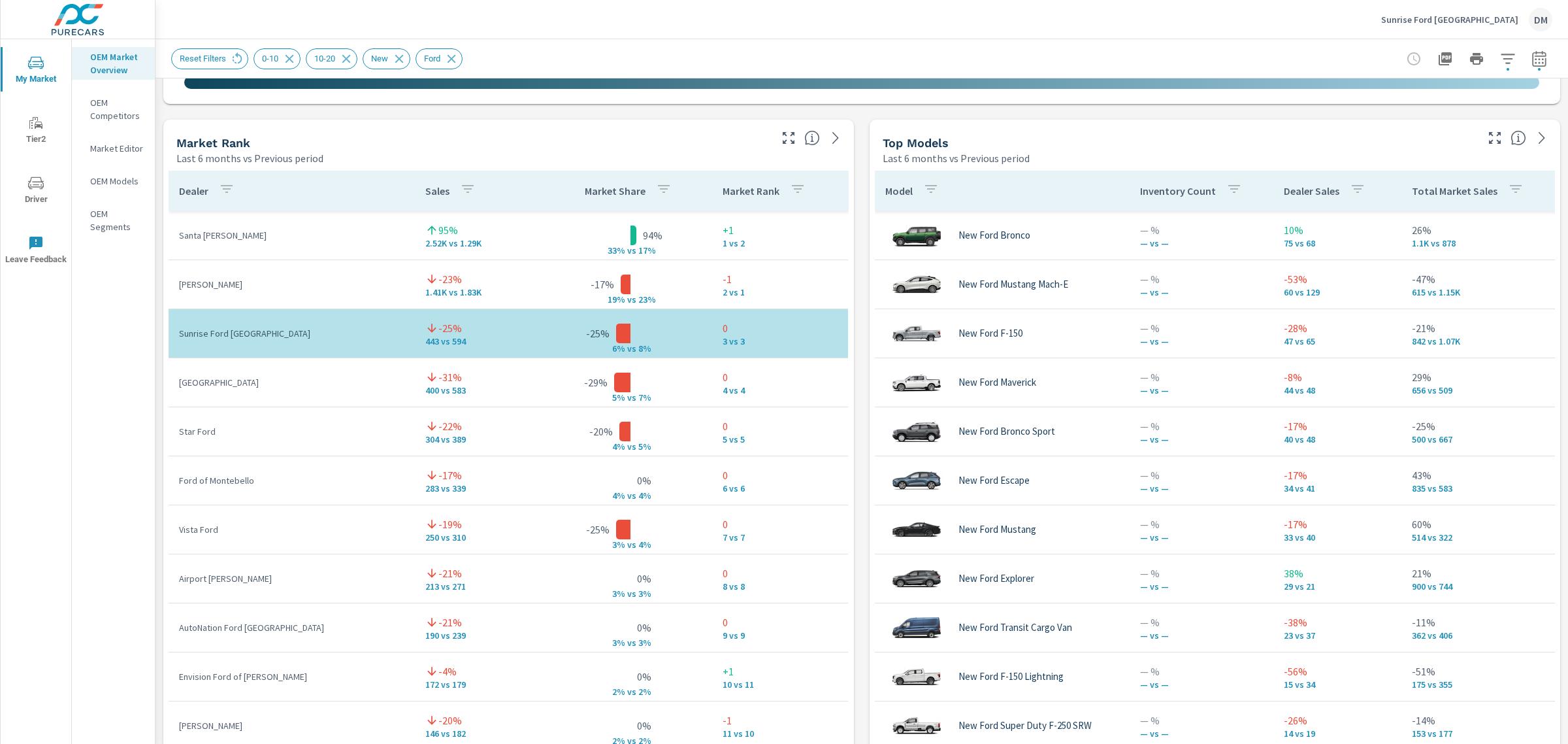
scroll to position [817, 0]
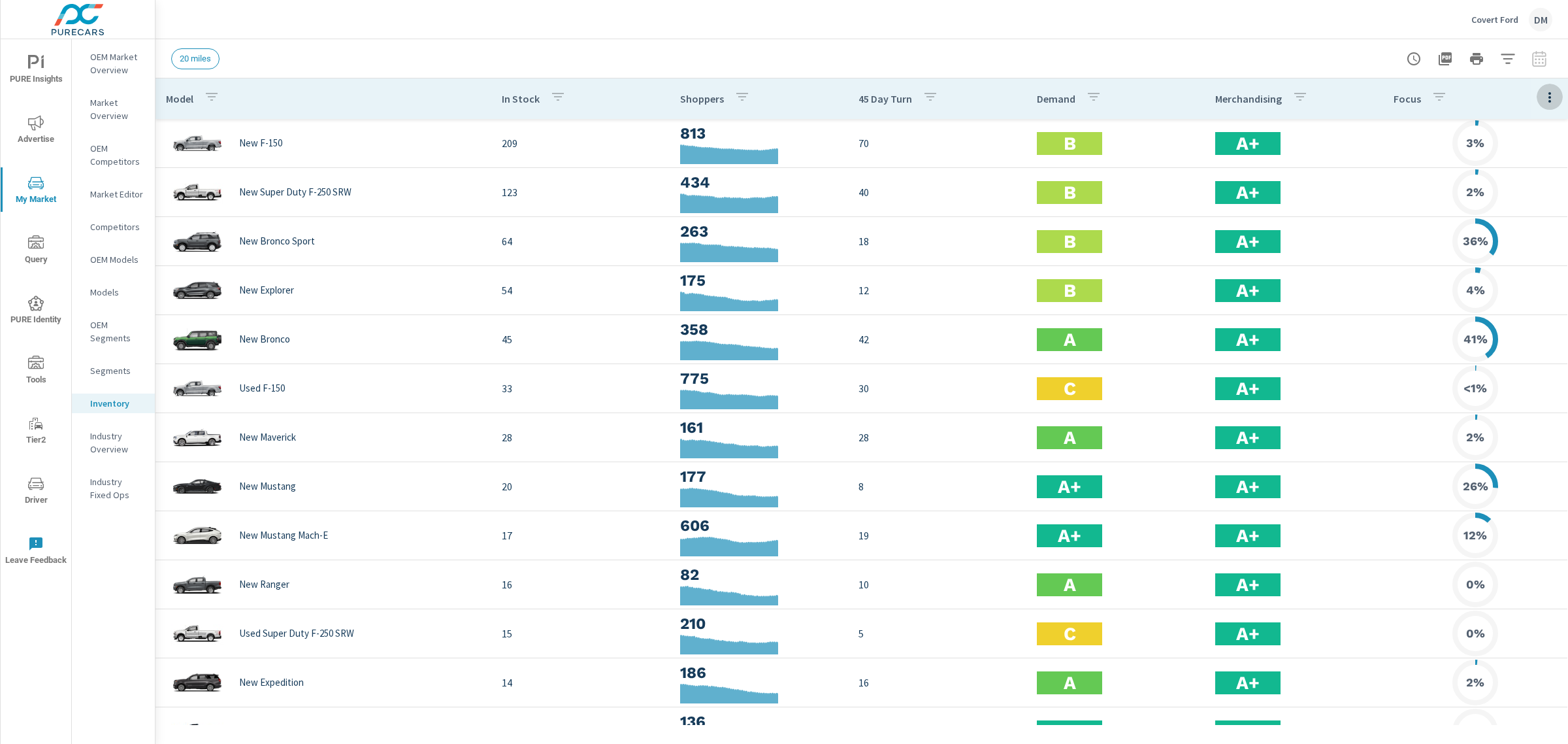
click at [1549, 97] on icon "button" at bounding box center [1549, 97] width 2 height 11
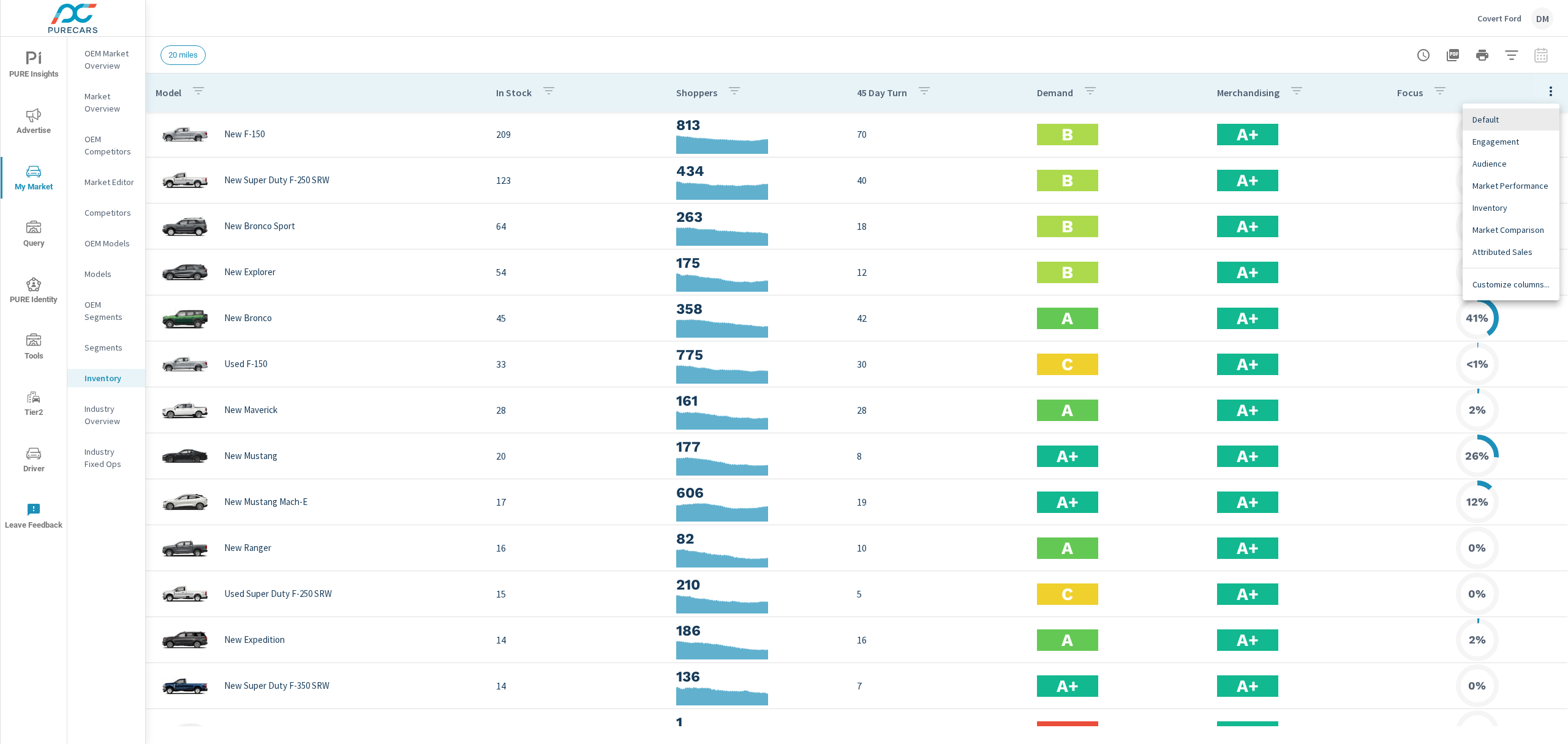
click at [1469, 283] on span "Customize columns..." at bounding box center [1511, 284] width 77 height 12
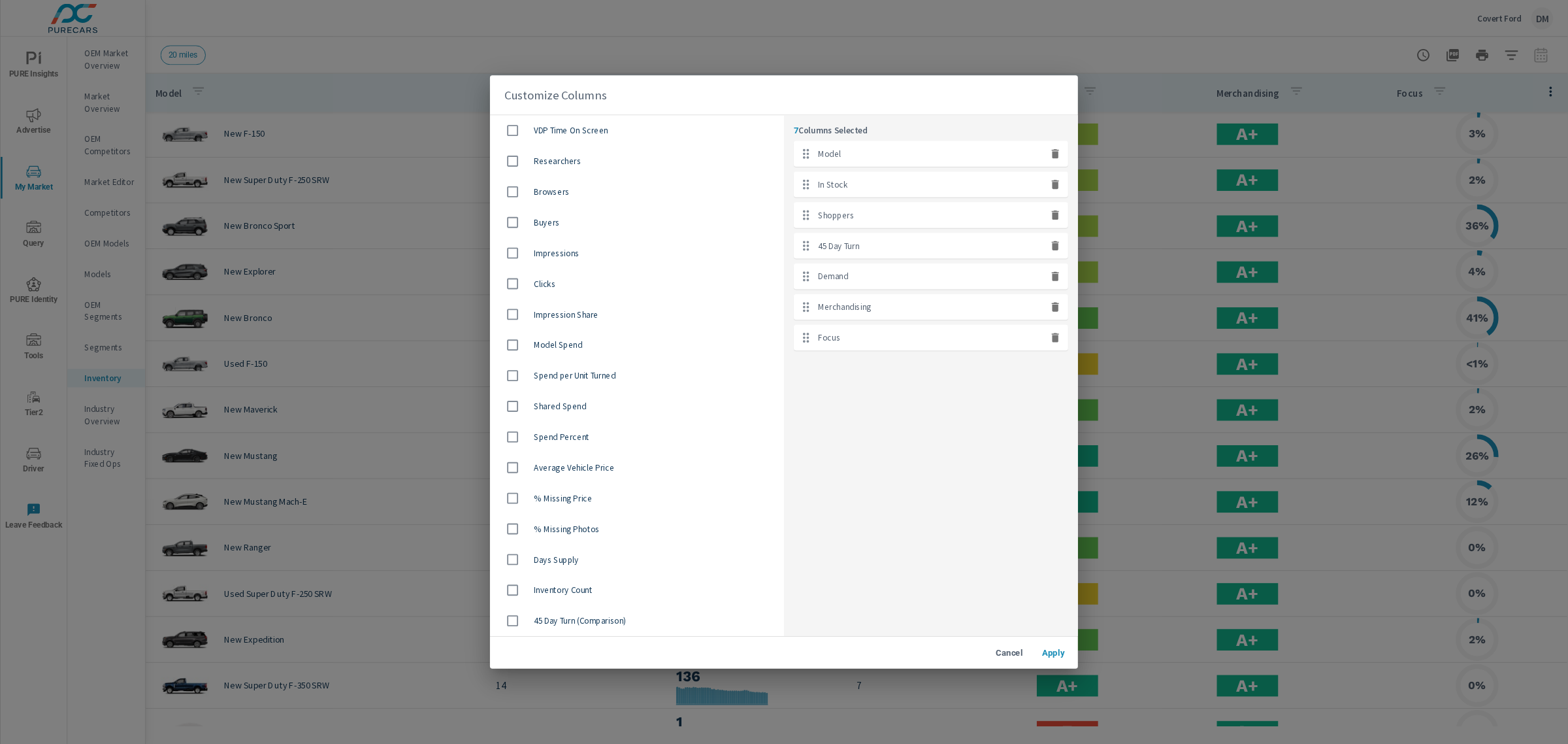
scroll to position [697, 0]
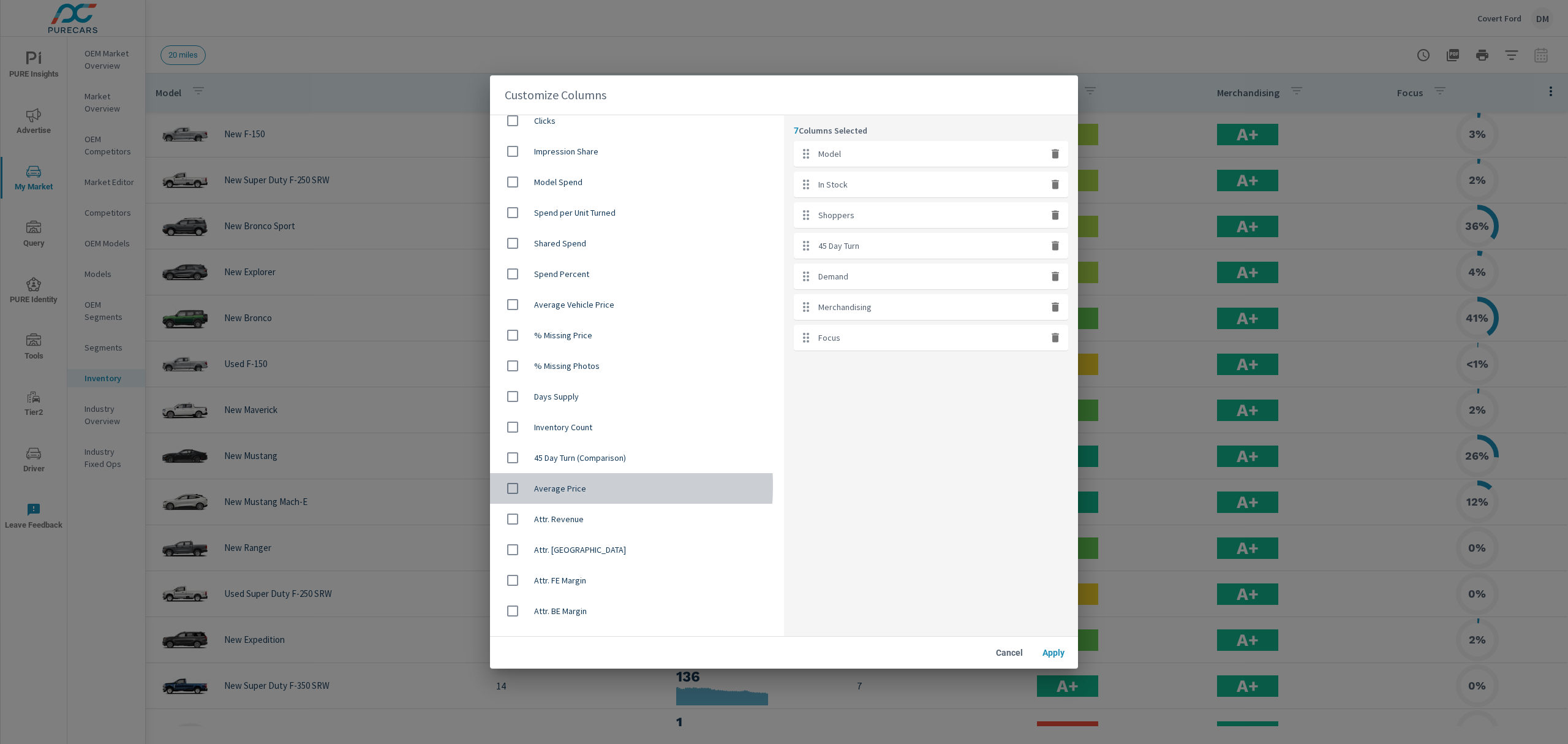
click at [511, 486] on input "checkbox" at bounding box center [513, 488] width 25 height 25
checkbox input "true"
click at [1053, 650] on span "Apply" at bounding box center [1053, 652] width 30 height 11
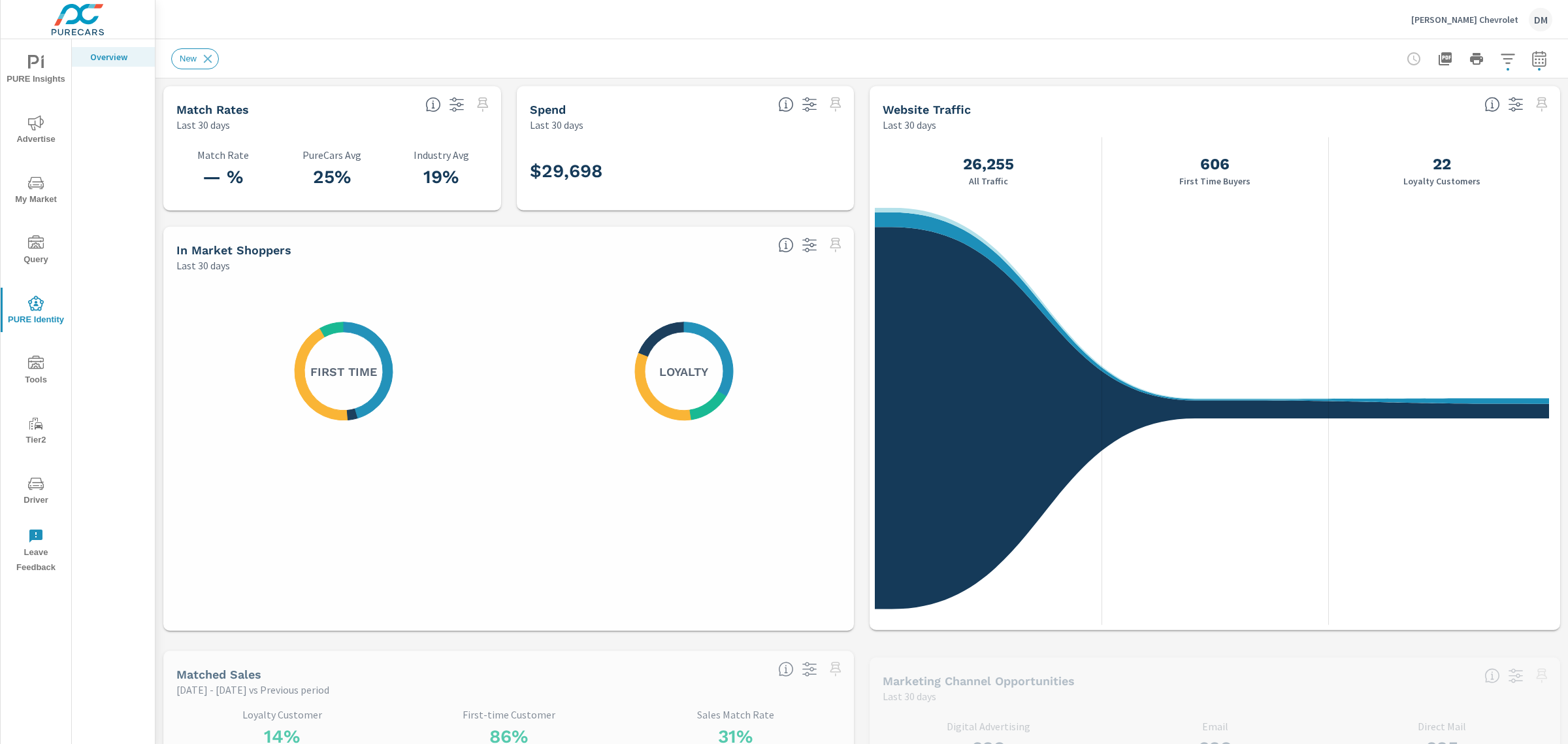
scroll to position [637, 0]
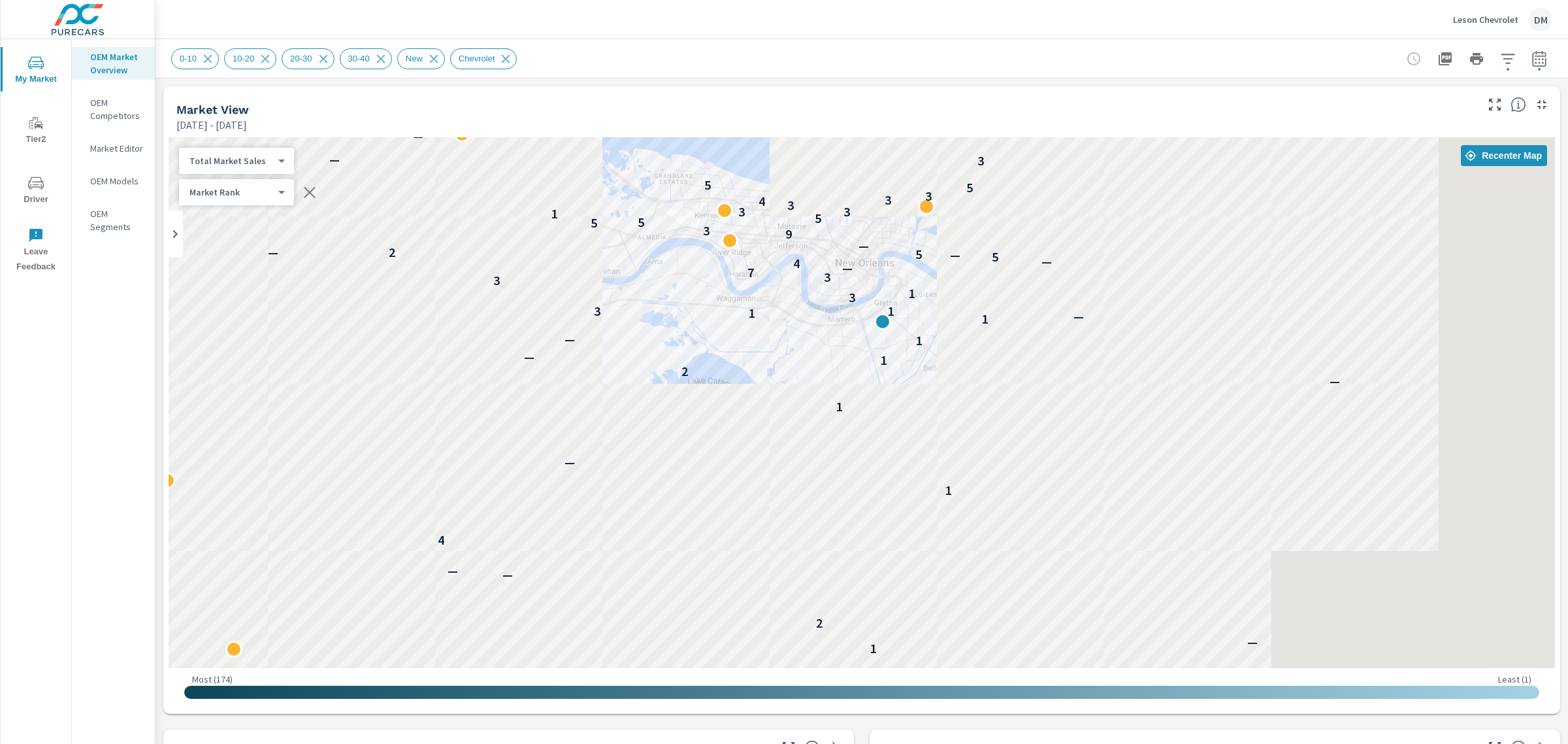
click at [1481, 16] on p "Leson Chevrolet" at bounding box center [1485, 19] width 65 height 12
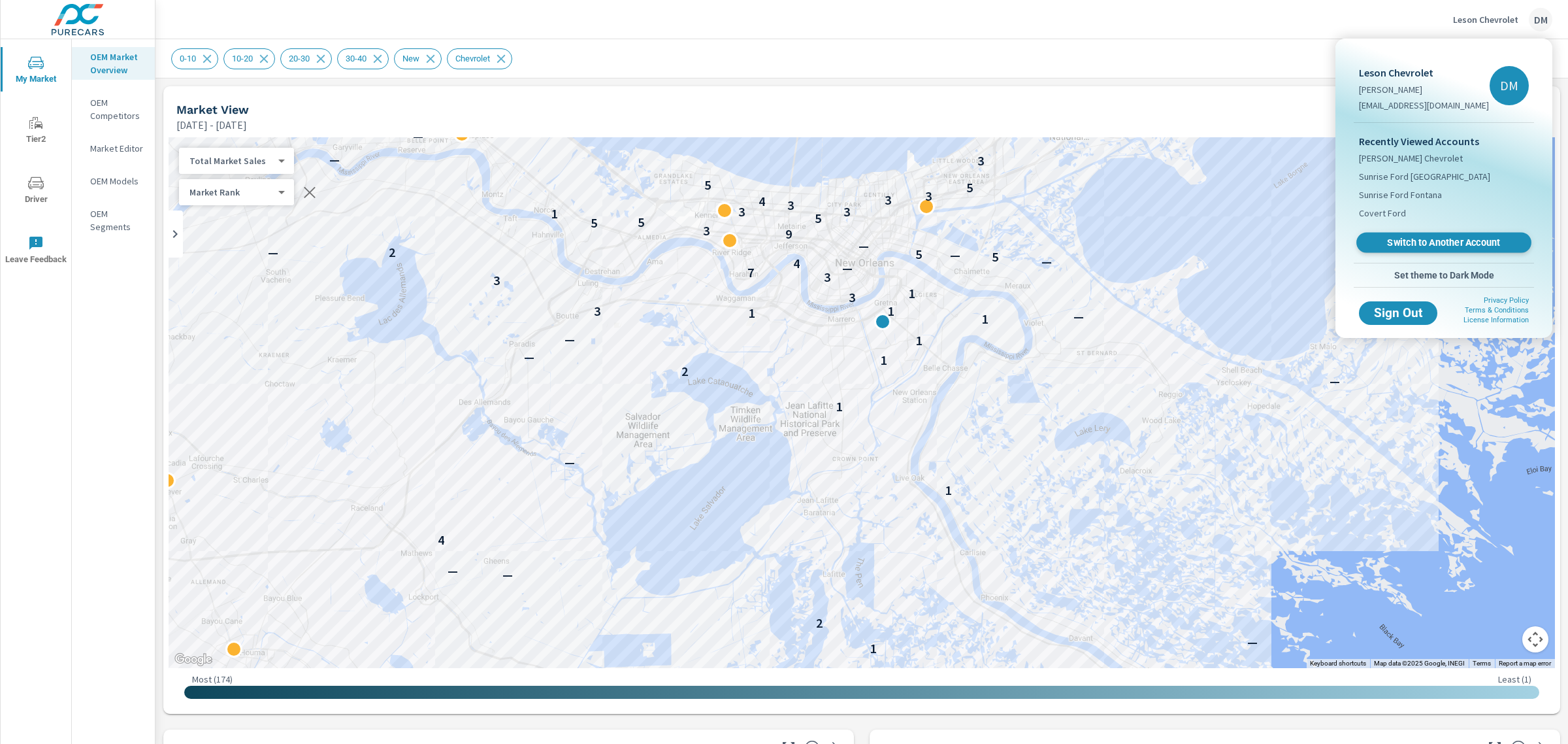
click at [1421, 245] on span "Switch to Another Account" at bounding box center [1444, 243] width 160 height 12
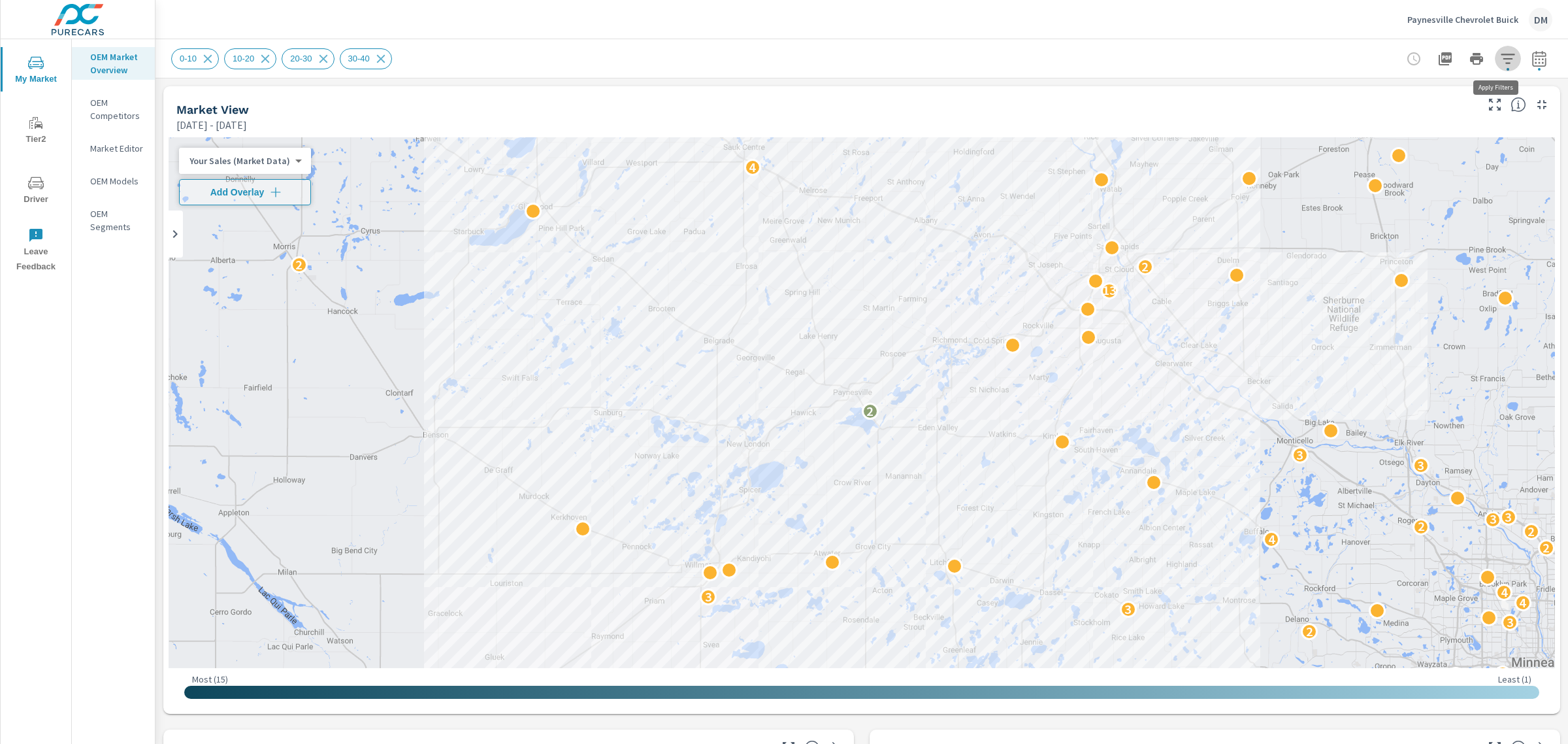
click at [1500, 63] on icon "button" at bounding box center [1508, 59] width 15 height 15
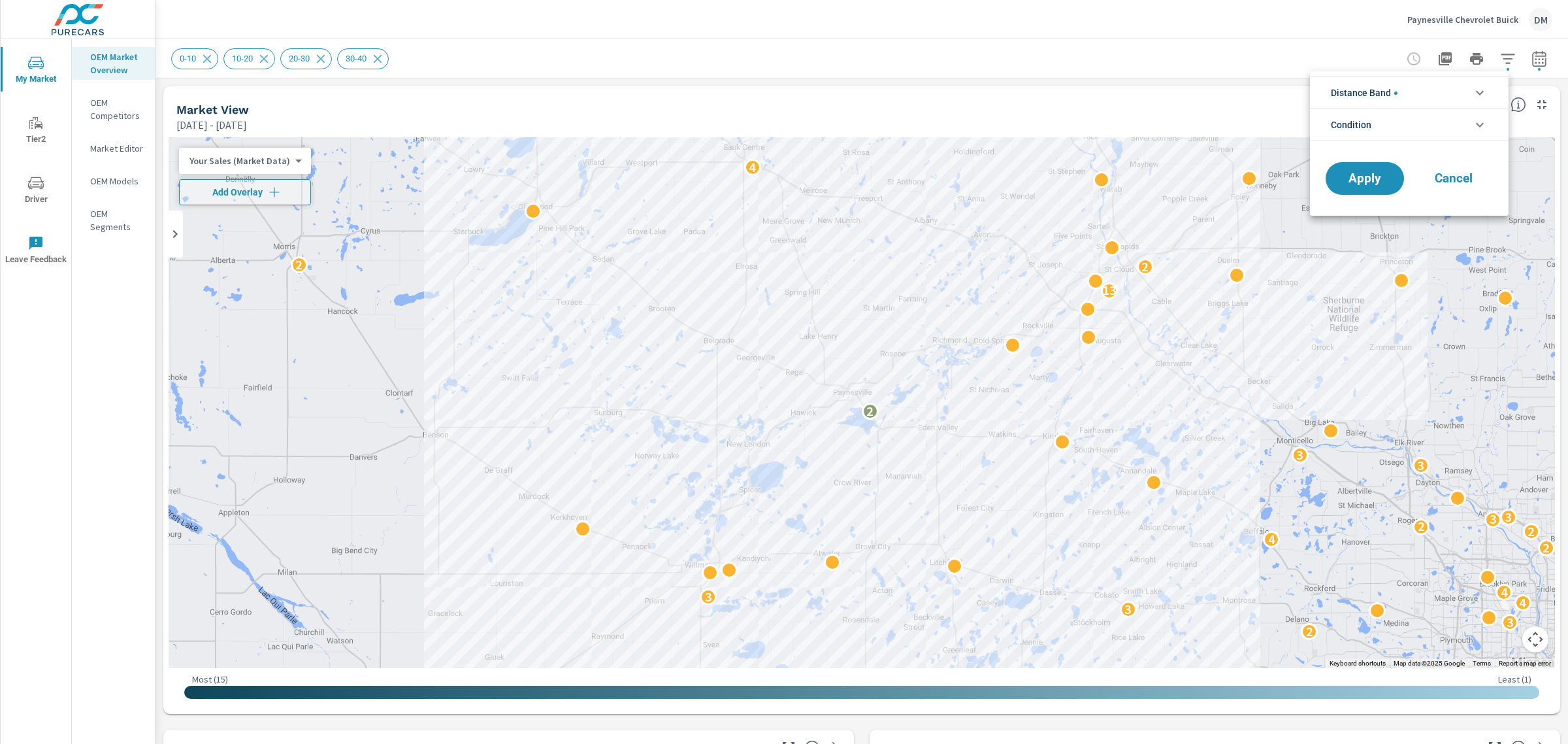
scroll to position [88, 0]
click at [1478, 93] on icon "filter options" at bounding box center [1480, 93] width 8 height 5
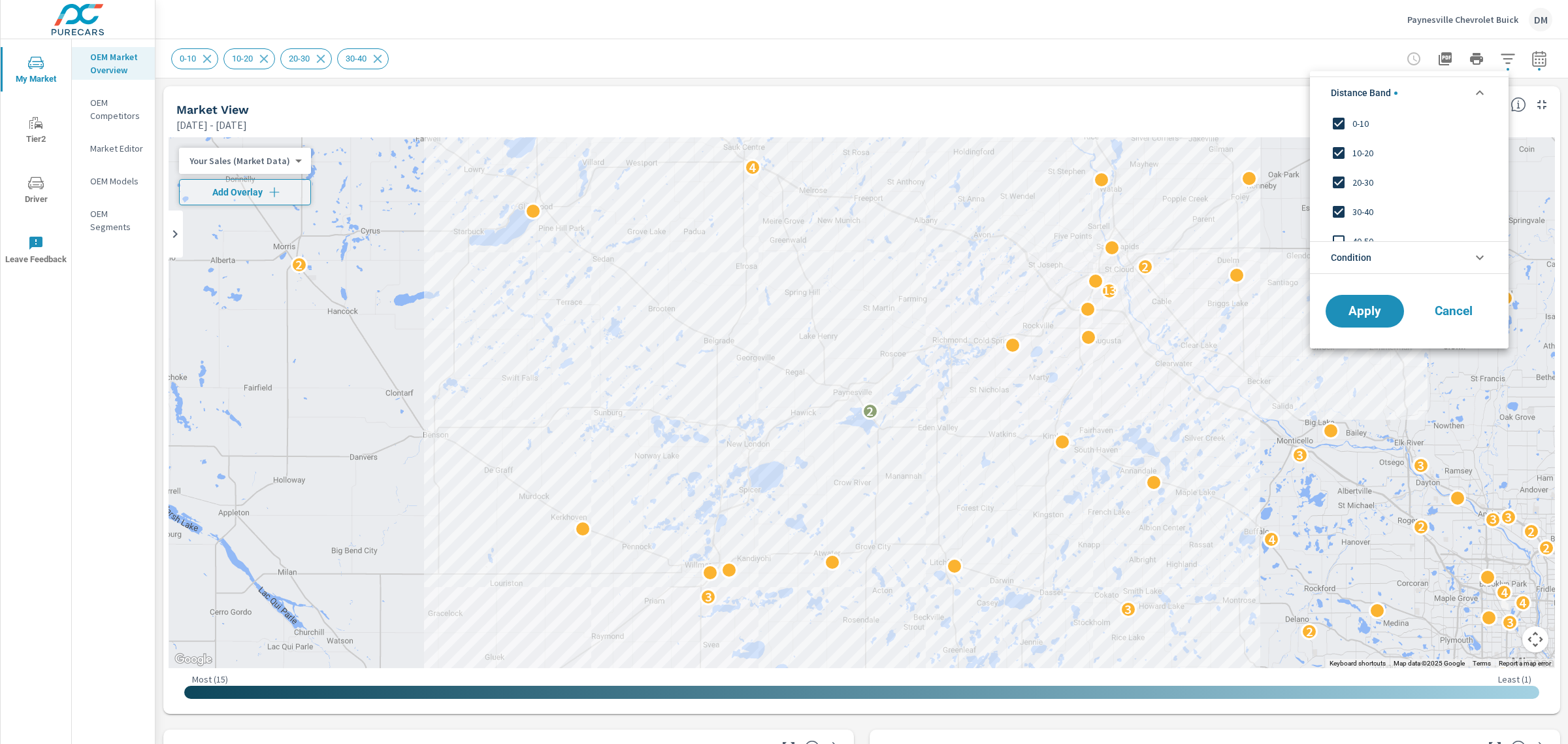
scroll to position [0, 0]
click at [1337, 209] on input "filter options" at bounding box center [1338, 211] width 27 height 27
click at [1359, 316] on span "Apply" at bounding box center [1365, 311] width 53 height 12
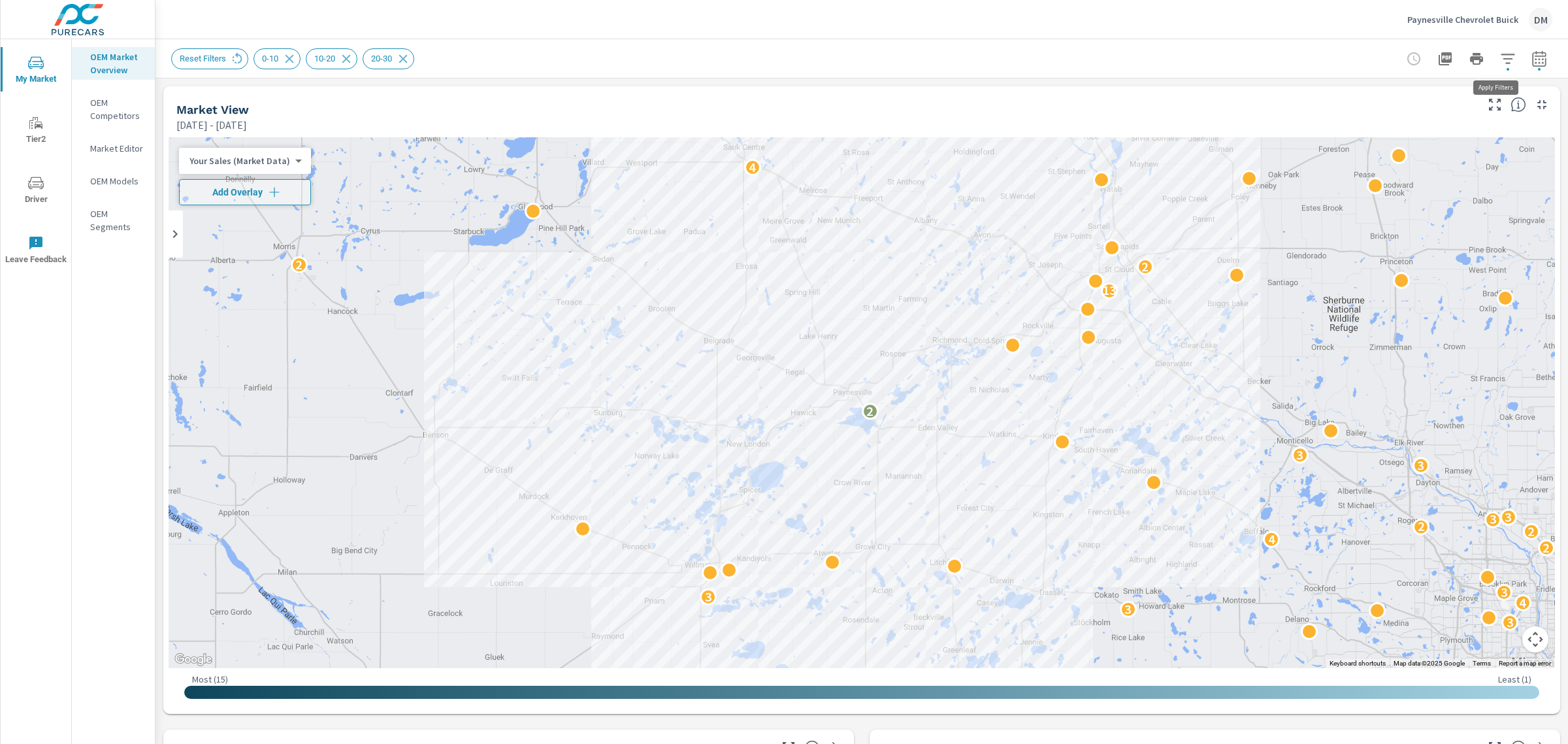
click at [1500, 60] on icon "button" at bounding box center [1508, 59] width 15 height 15
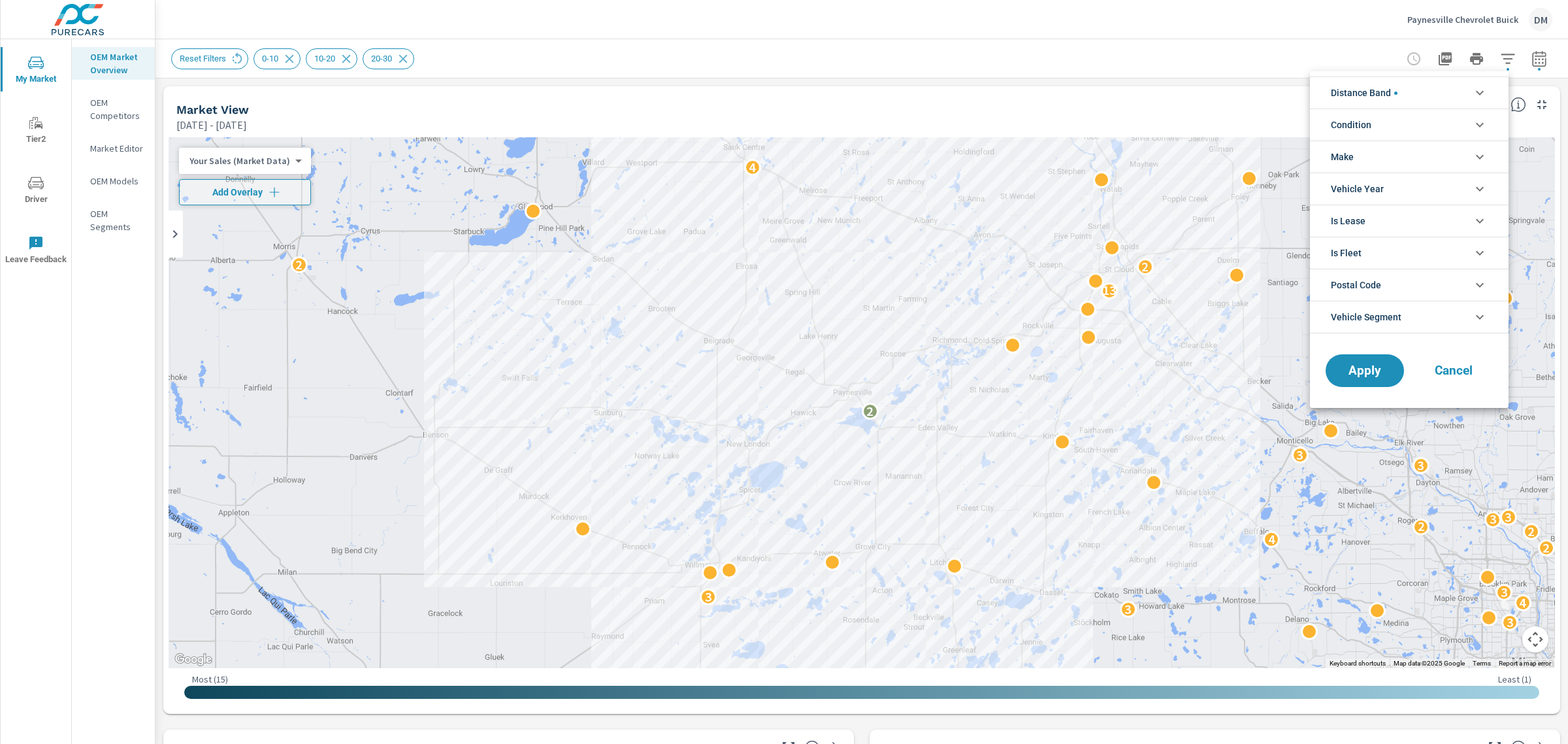
scroll to position [59, 0]
click at [1475, 117] on icon "filter options" at bounding box center [1480, 125] width 15 height 15
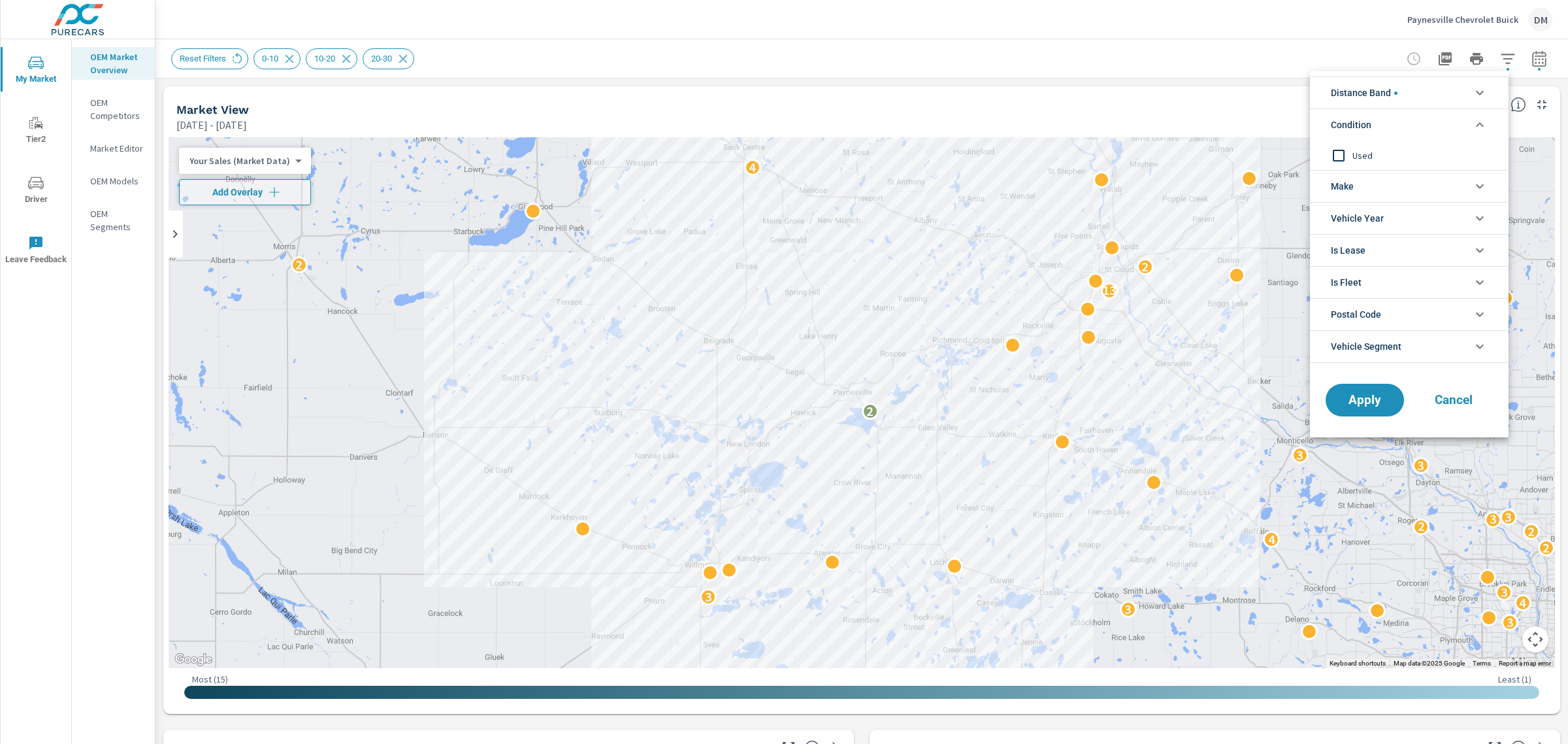
click at [1441, 188] on li "Make" at bounding box center [1409, 186] width 199 height 32
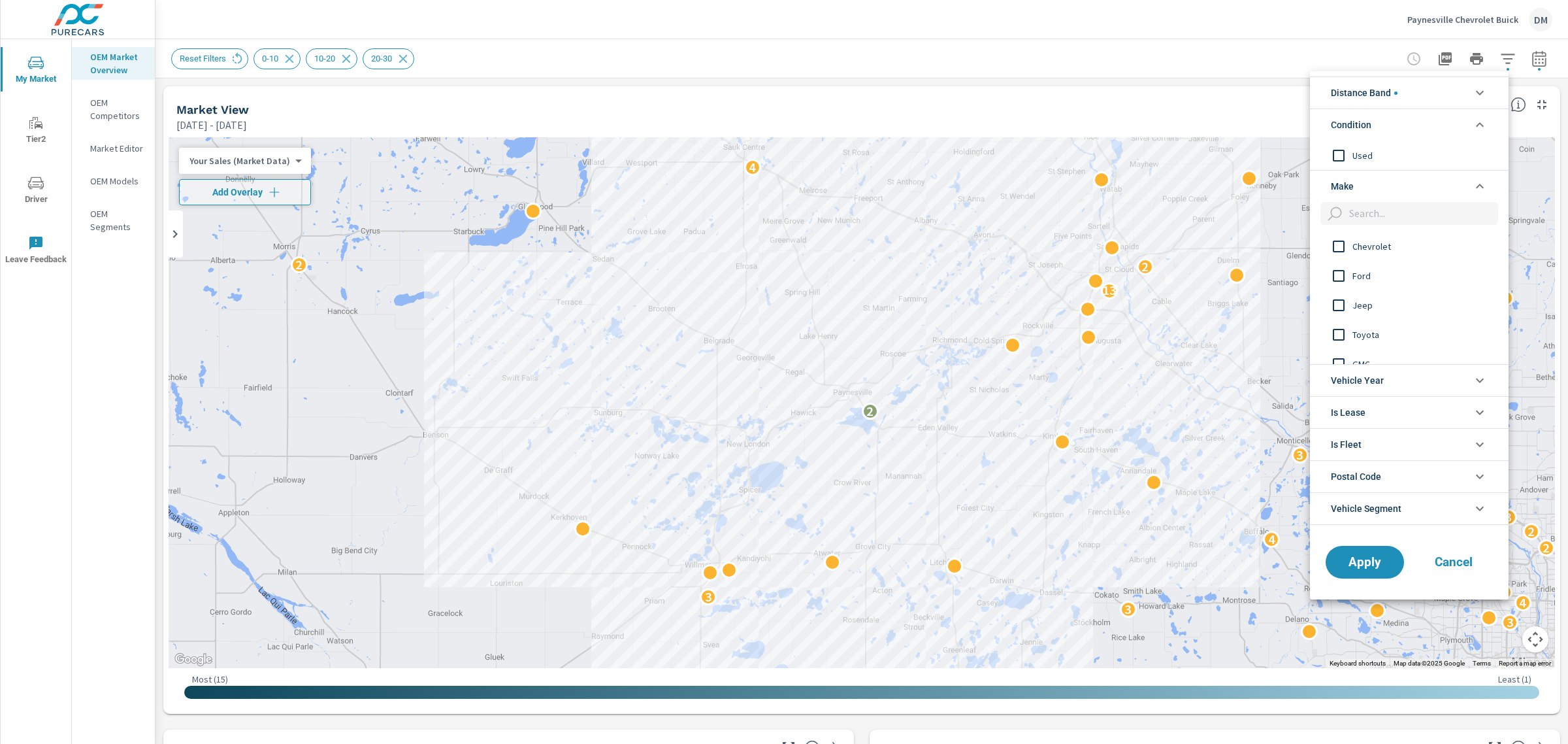
click at [1341, 242] on input "filter options" at bounding box center [1338, 246] width 27 height 27
click at [1379, 558] on span "Apply" at bounding box center [1365, 561] width 53 height 12
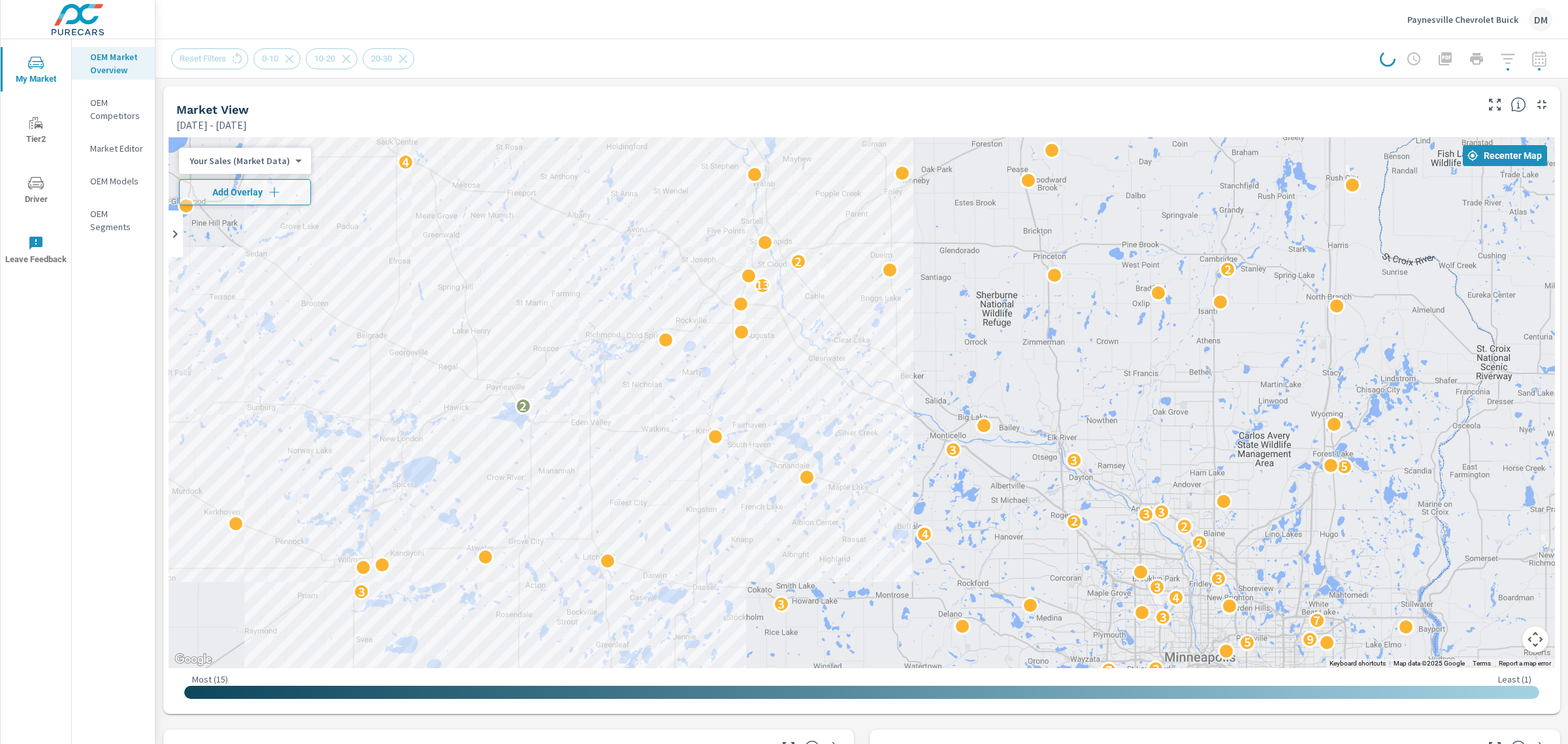
drag, startPoint x: 1249, startPoint y: 279, endPoint x: 915, endPoint y: 272, distance: 334.1
click at [915, 272] on div "2 2 3 2 2 2 2 2 2 6 5 5 2 2 3 5 9 2 3 2 2 2 7 3 7 2 6 7 2 5 9 7 3 3 4 3 3 3 2 4…" at bounding box center [861, 402] width 1386 height 531
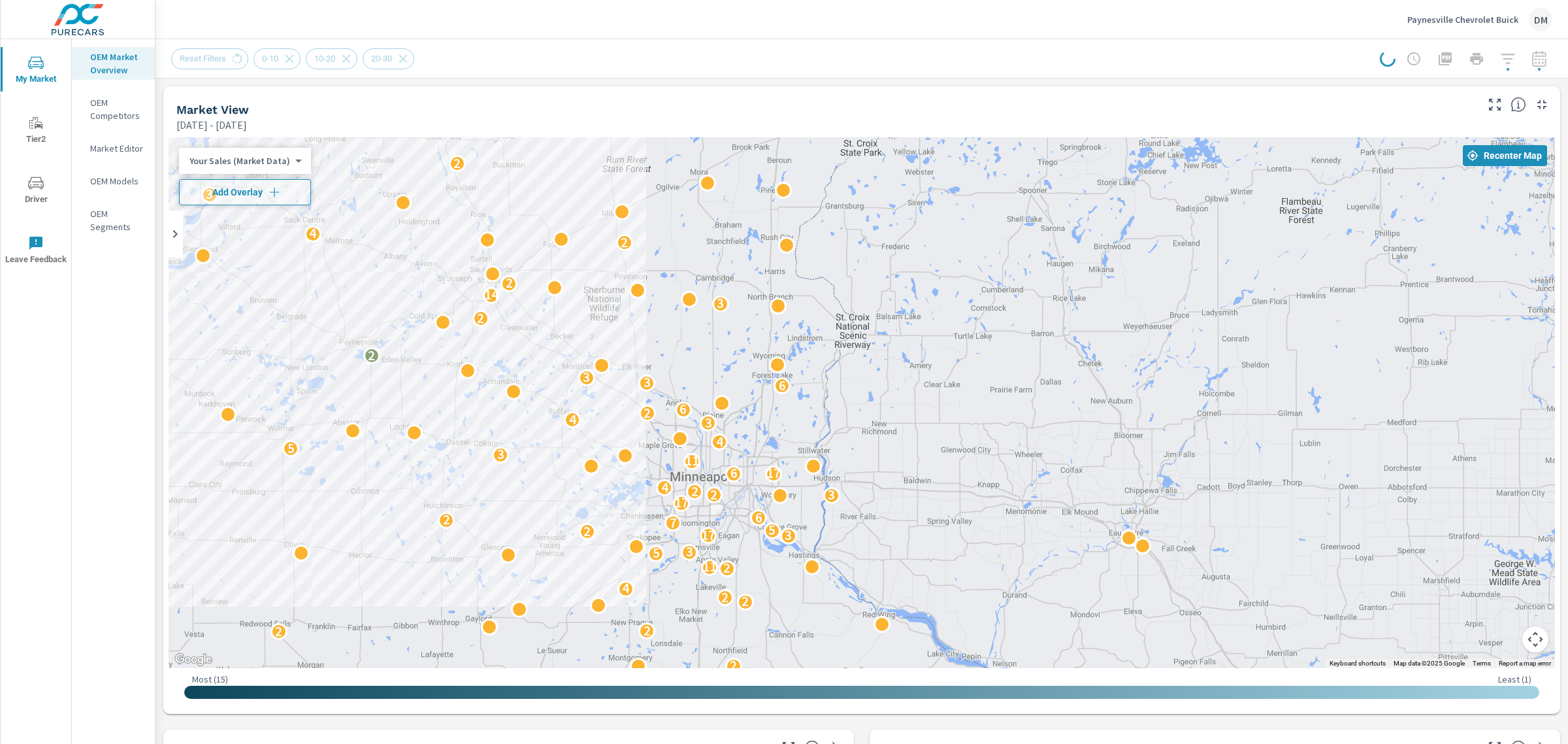
drag, startPoint x: 938, startPoint y: 350, endPoint x: 588, endPoint y: 351, distance: 350.0
click at [588, 351] on div "2 2 3 2 4 3 5 2 3 2 3 2 2 2 2 4 2 11 5 3 3 17 2 5 7 2 6 17 3 2 2 4 17 6 11 3 5 …" at bounding box center [861, 402] width 1386 height 531
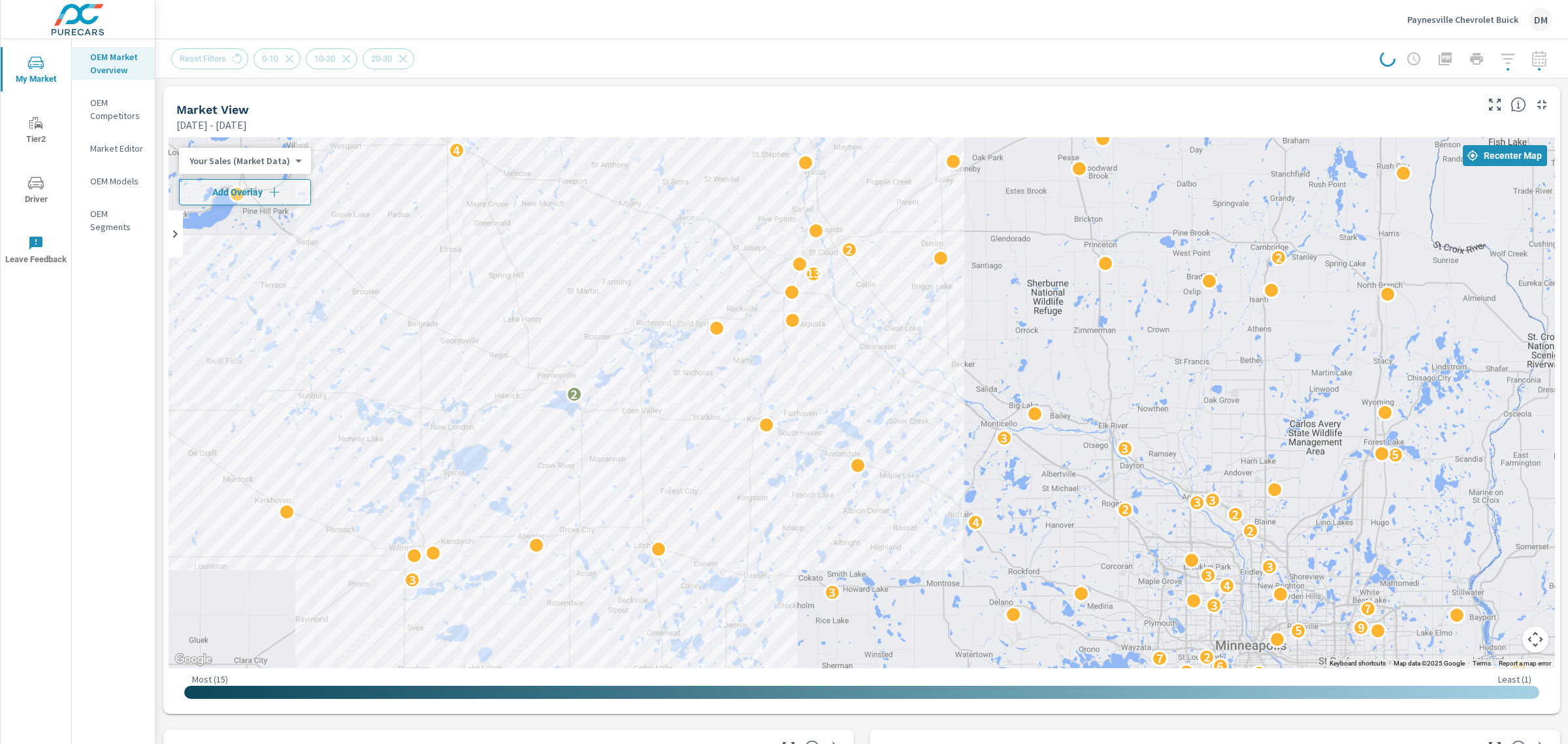
drag, startPoint x: 563, startPoint y: 338, endPoint x: 1000, endPoint y: 380, distance: 439.0
click at [1000, 380] on div "3 2 2 2 2 2 2 2 2 6 5 5 2 2 3 5 9 2 3 2 2 2 7 3 7 2 6 7 2 5 9 7 3 3 4 3 3 3 2 4…" at bounding box center [861, 402] width 1386 height 531
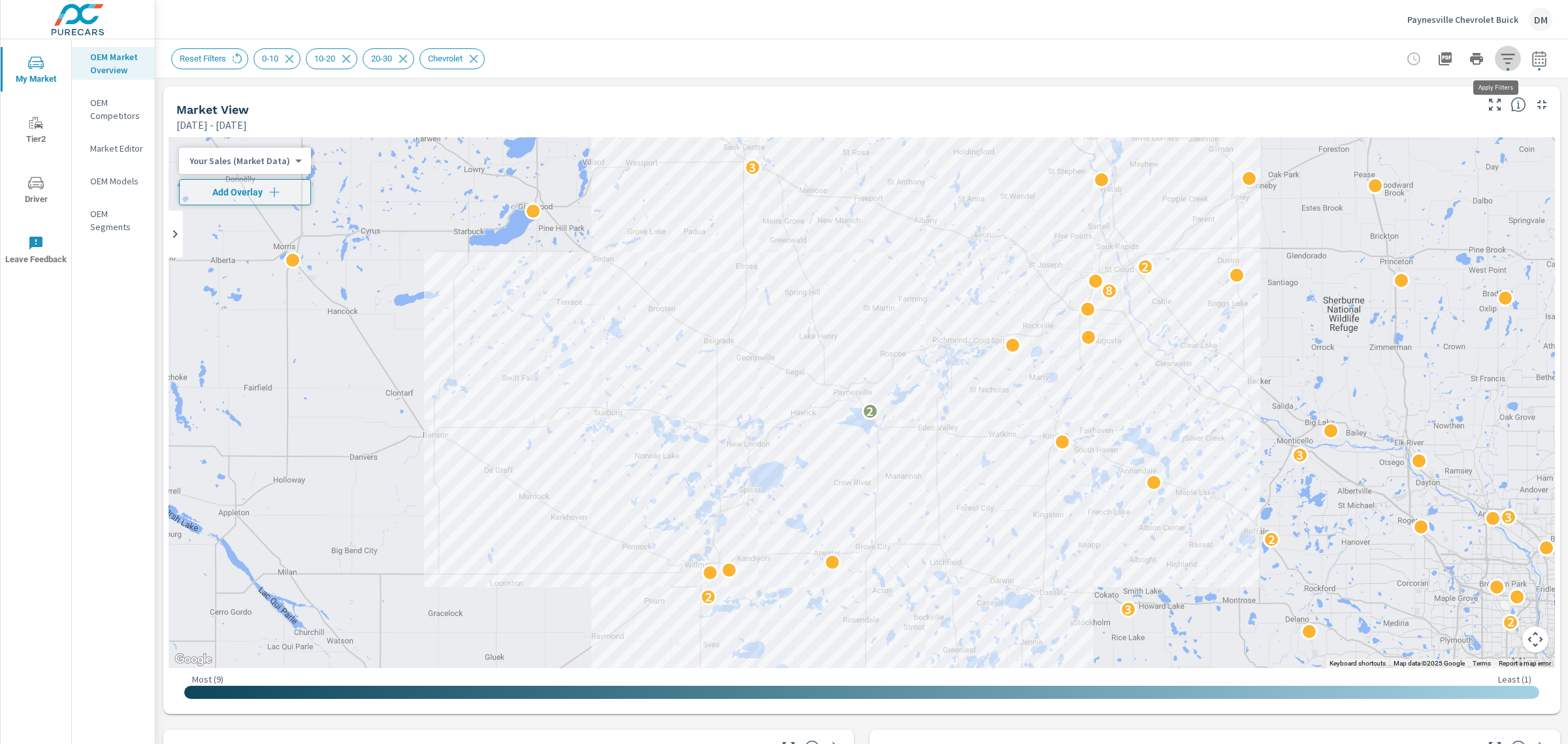
click at [1501, 57] on icon "button" at bounding box center [1508, 58] width 14 height 10
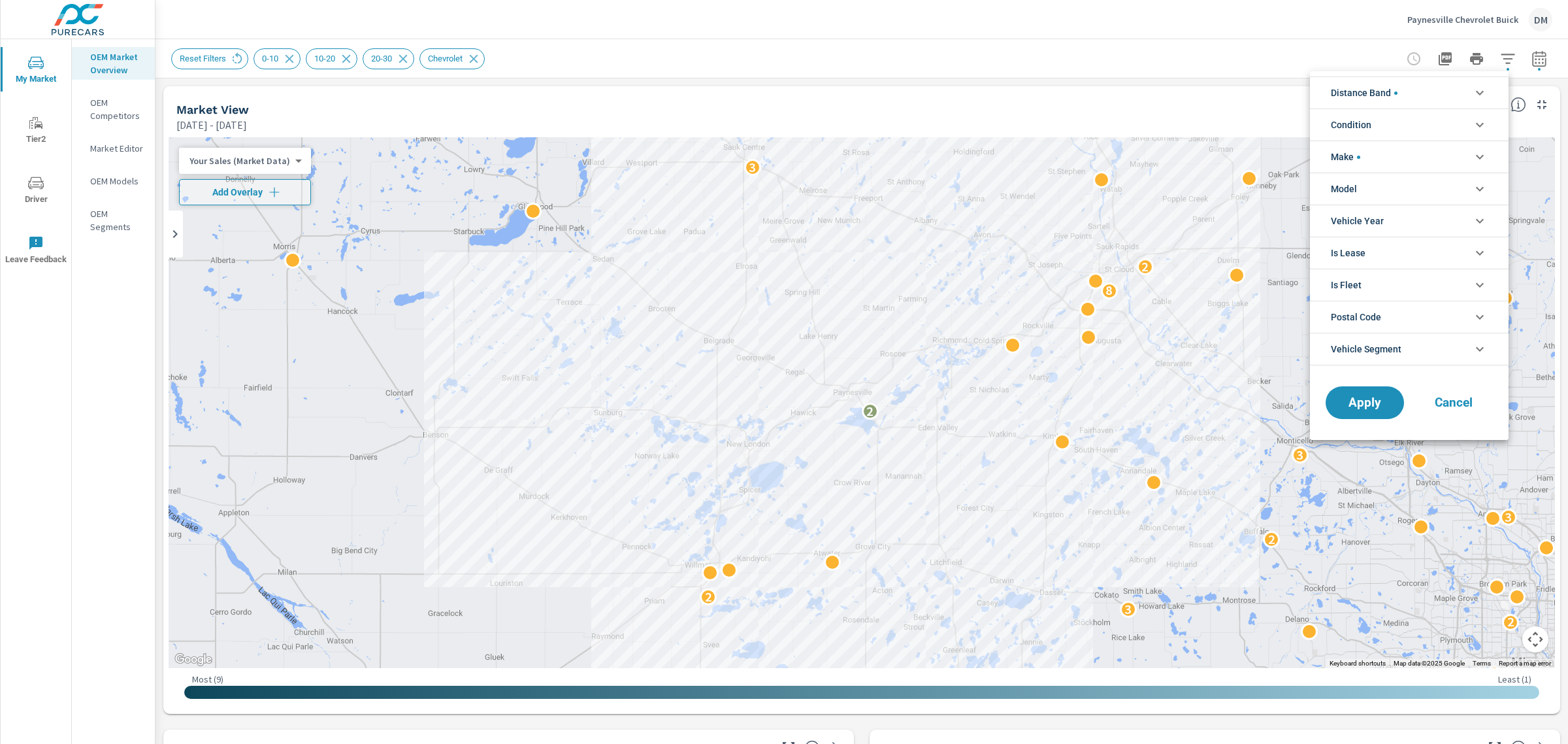
scroll to position [29, 0]
click at [1426, 125] on li "Condition" at bounding box center [1409, 124] width 199 height 32
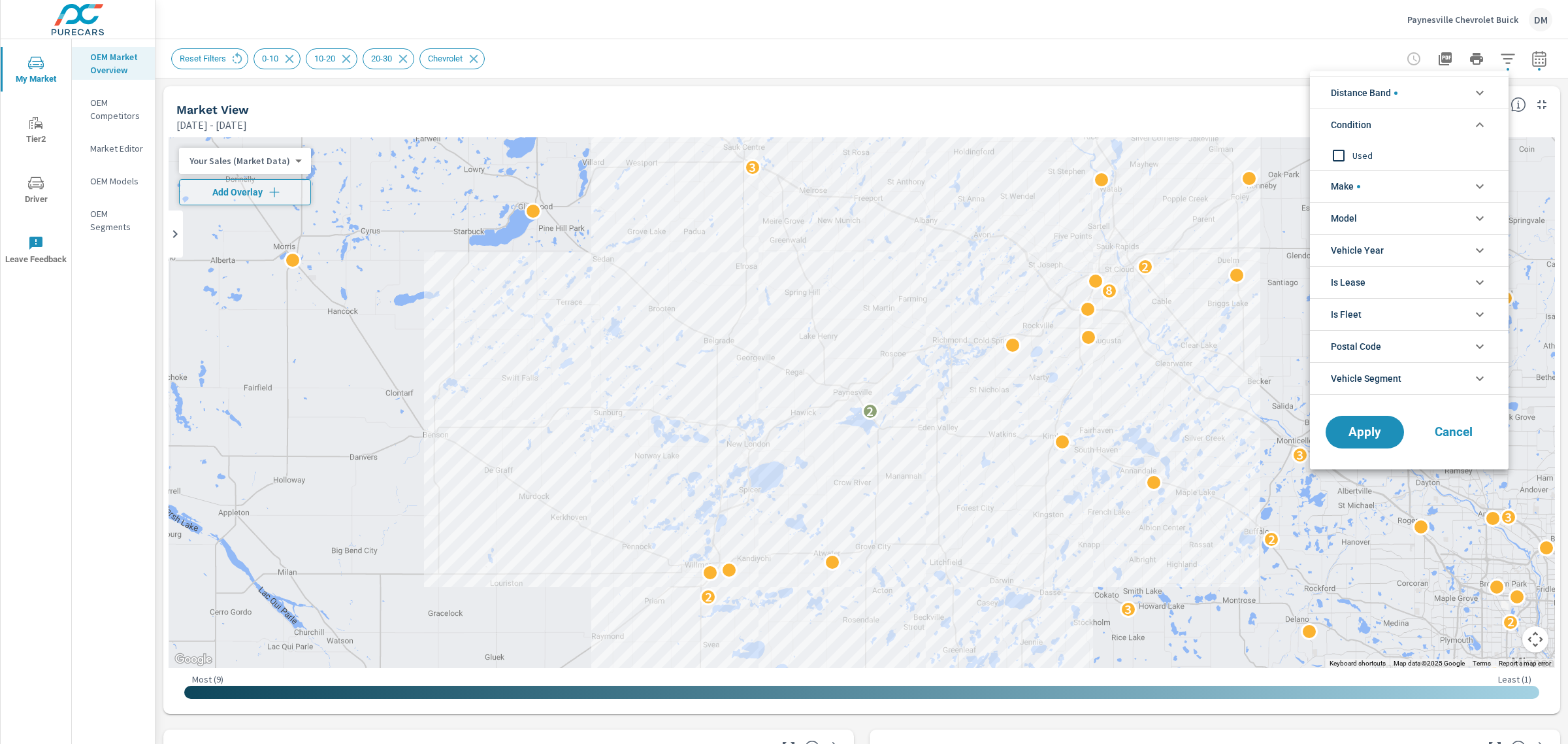
drag, startPoint x: 1137, startPoint y: 316, endPoint x: 935, endPoint y: 283, distance: 204.7
click at [935, 283] on div at bounding box center [784, 372] width 1568 height 744
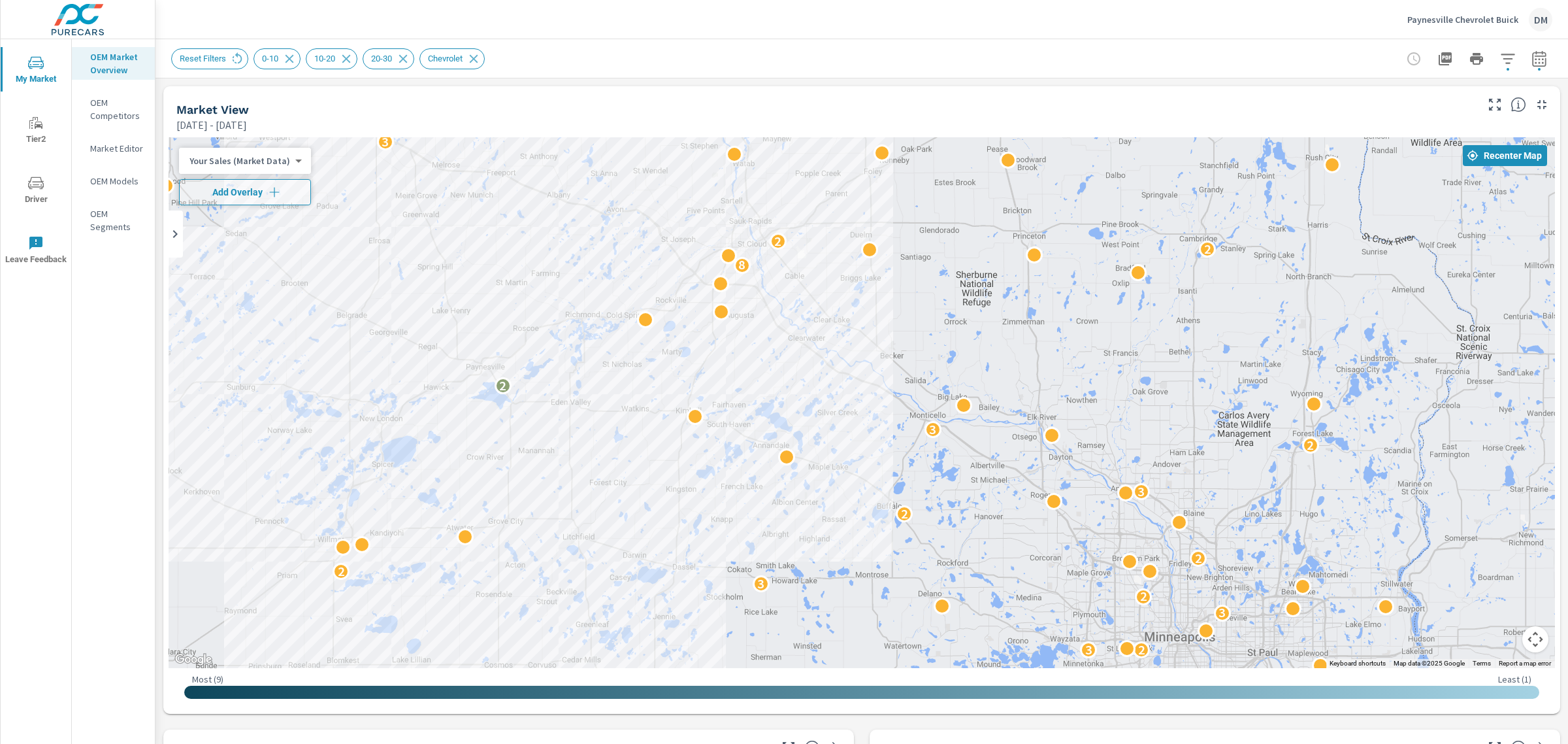
drag, startPoint x: 1134, startPoint y: 585, endPoint x: 765, endPoint y: 560, distance: 369.8
click at [765, 560] on div "2 2 2 2 2 2 2 2 2 2 2 3 3 2 3 2 2 2 3 2 3 2 8 2 2 3 2 2 2" at bounding box center [1122, 730] width 1254 height 706
click at [1495, 54] on button "button" at bounding box center [1508, 59] width 26 height 26
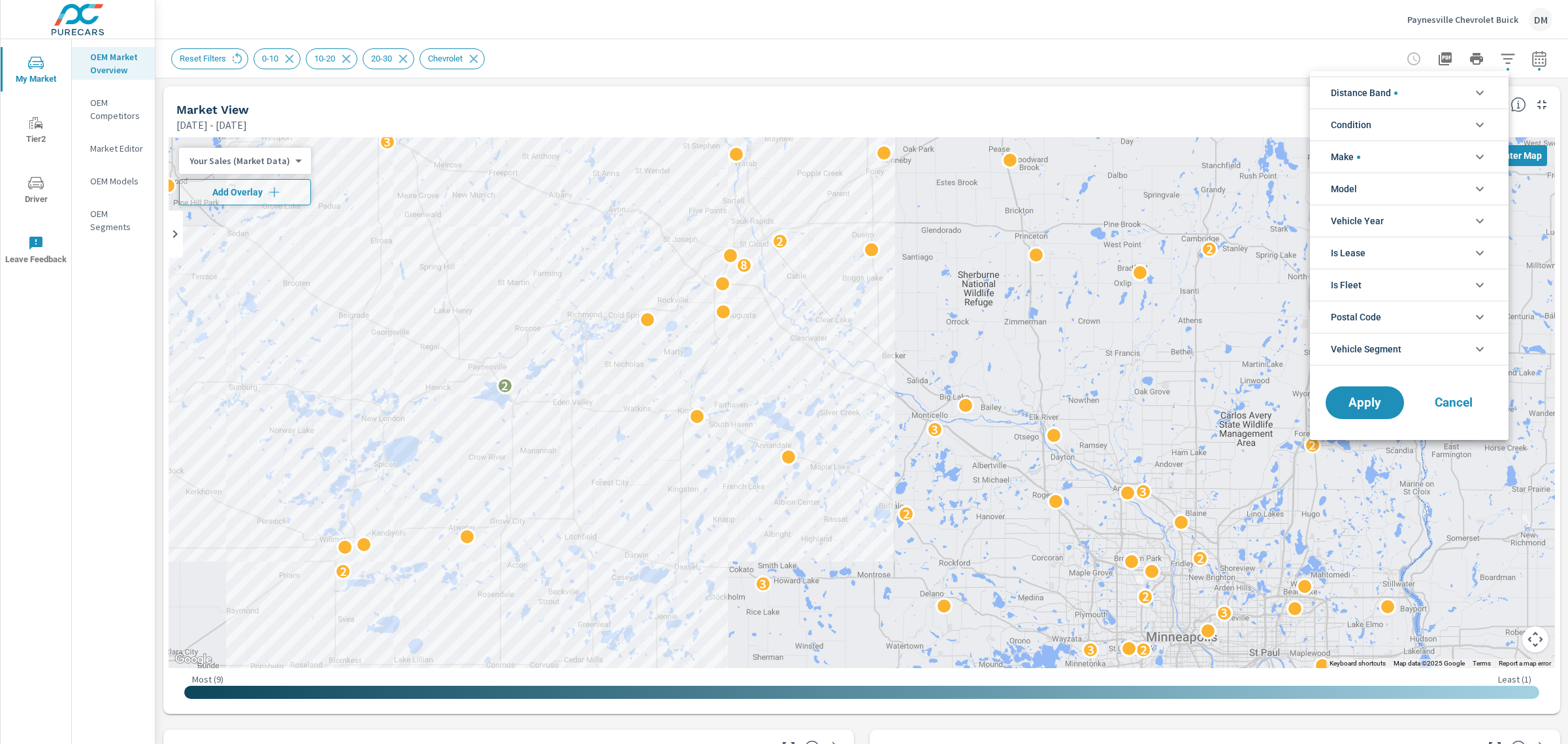
scroll to position [29, 0]
click at [1455, 89] on li "Distance Band" at bounding box center [1409, 92] width 199 height 32
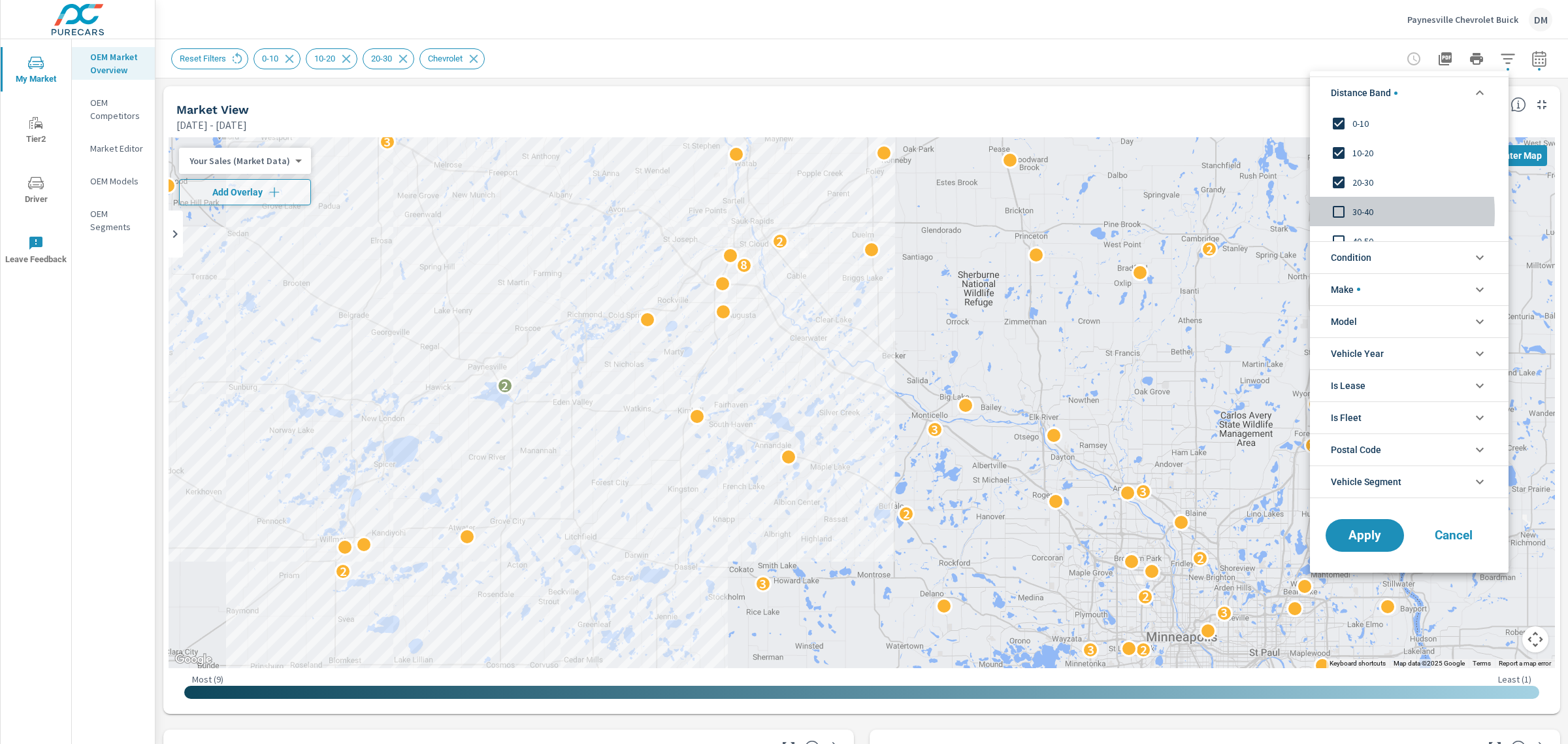
click at [1341, 213] on input "filter options" at bounding box center [1338, 211] width 27 height 27
click at [1340, 233] on input "filter options" at bounding box center [1338, 241] width 27 height 27
click at [1337, 219] on input "filter options" at bounding box center [1338, 226] width 27 height 27
click at [1358, 531] on span "Apply" at bounding box center [1365, 535] width 53 height 12
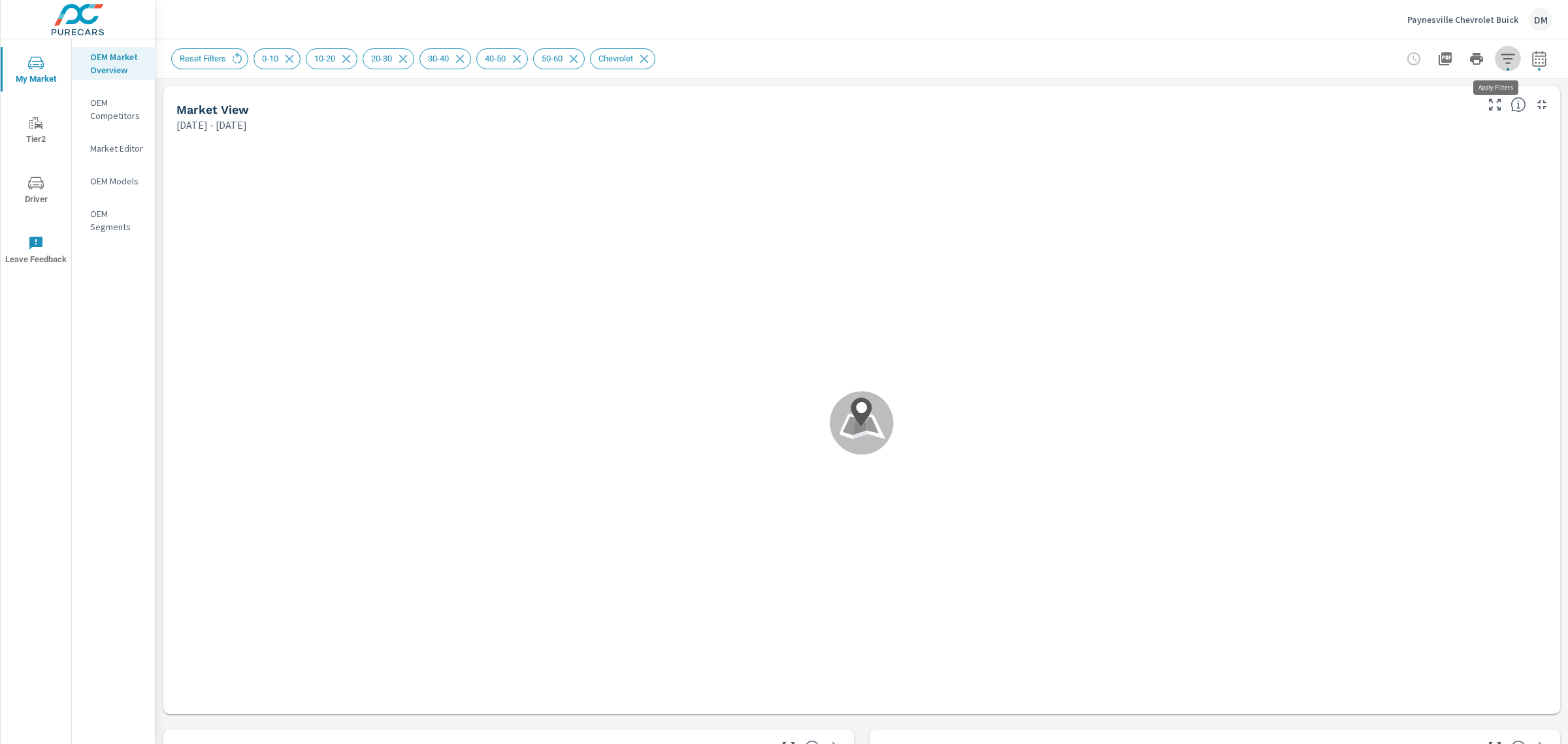
click at [1500, 53] on icon "button" at bounding box center [1508, 59] width 15 height 15
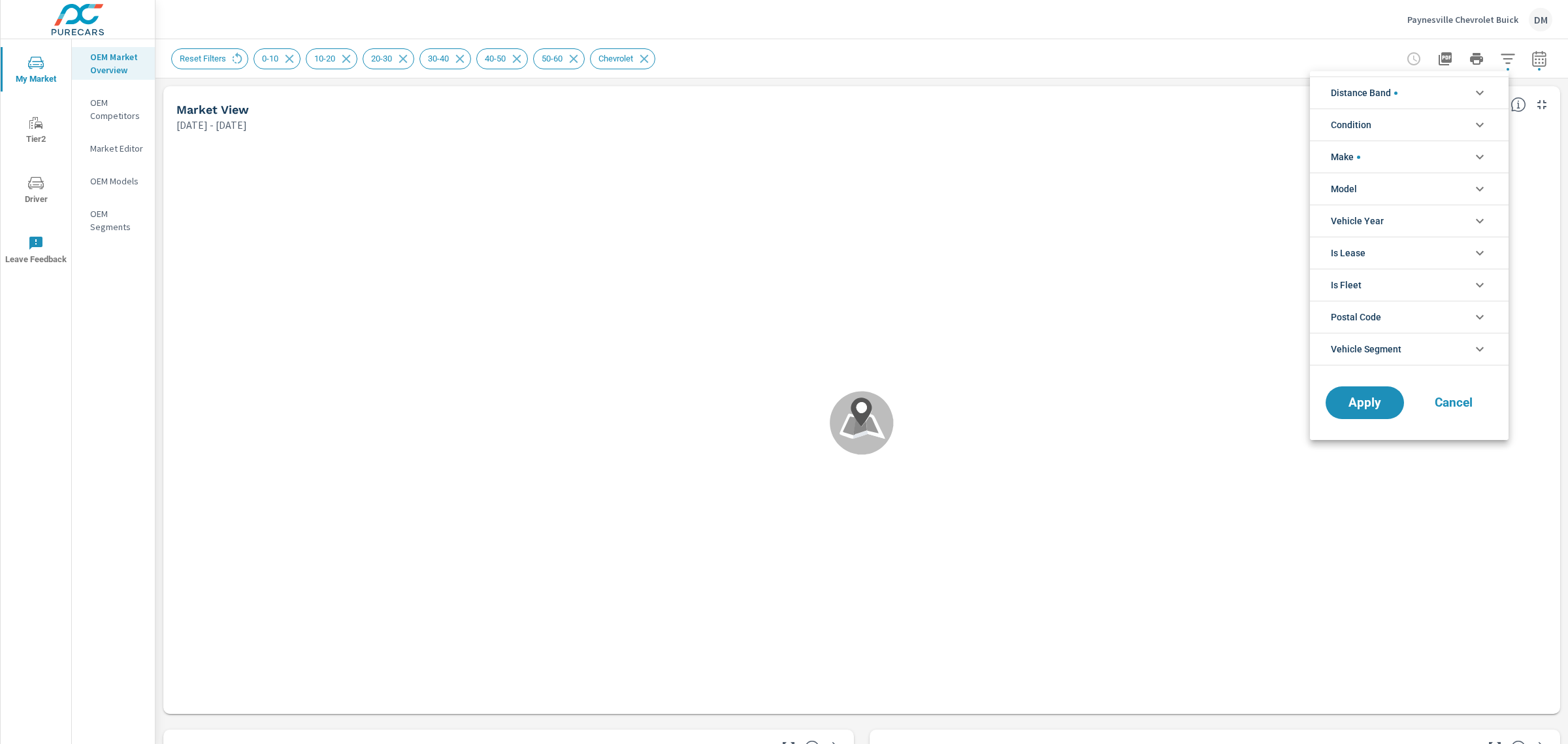
scroll to position [29, 0]
click at [1444, 125] on li "Condition" at bounding box center [1409, 124] width 199 height 32
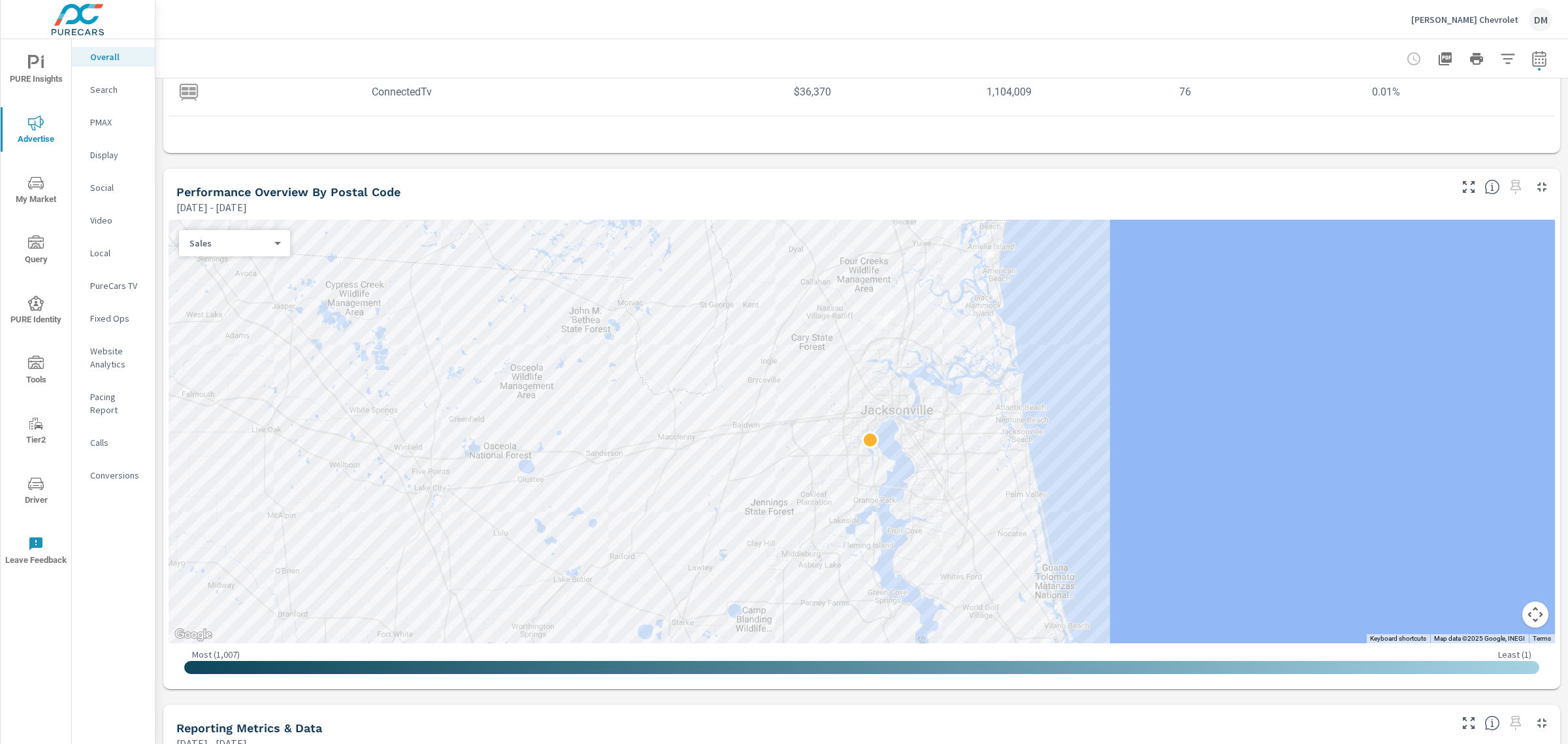
scroll to position [348, 0]
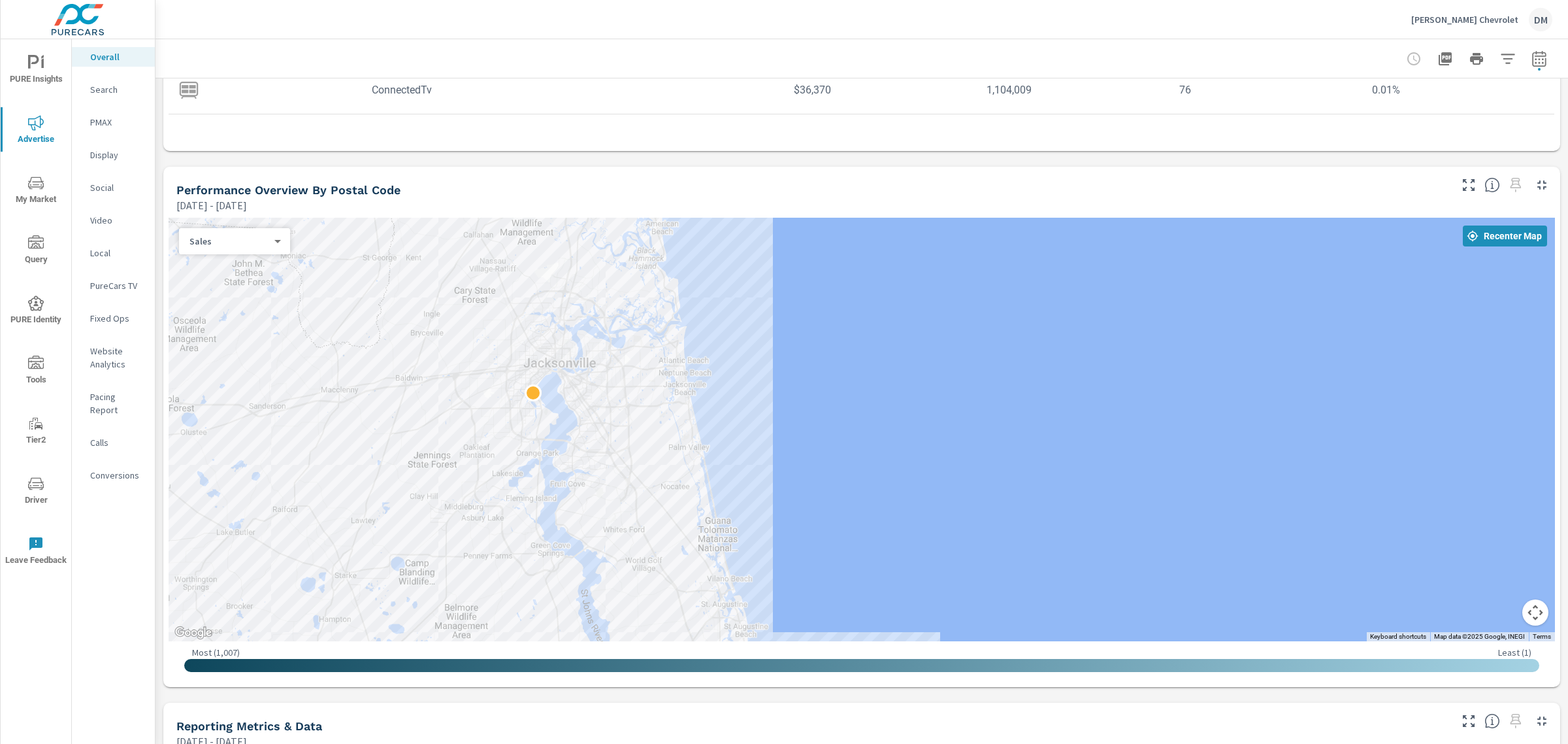
drag, startPoint x: 1047, startPoint y: 600, endPoint x: 710, endPoint y: 554, distance: 340.1
click at [710, 554] on div at bounding box center [1152, 737] width 1254 height 706
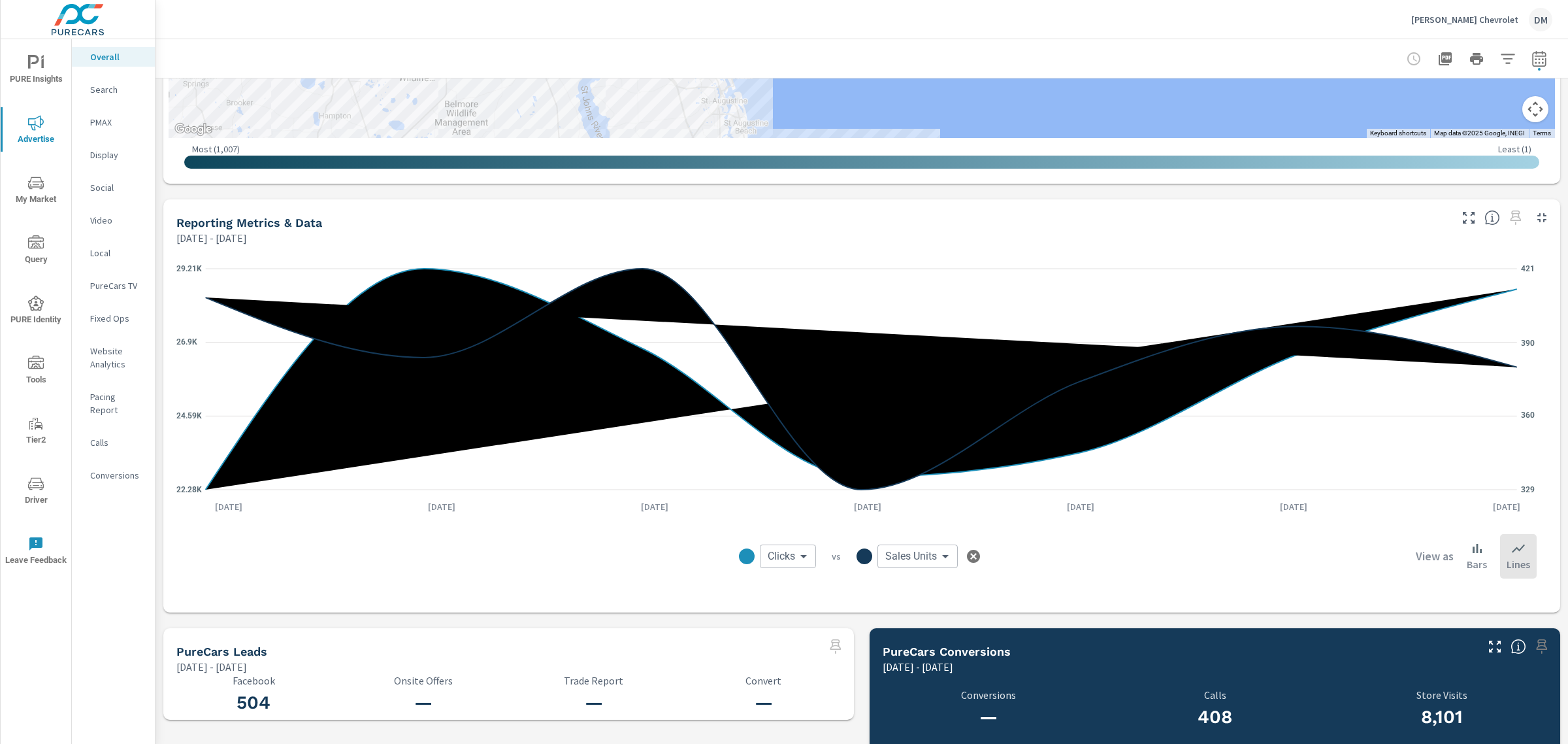
scroll to position [854, 0]
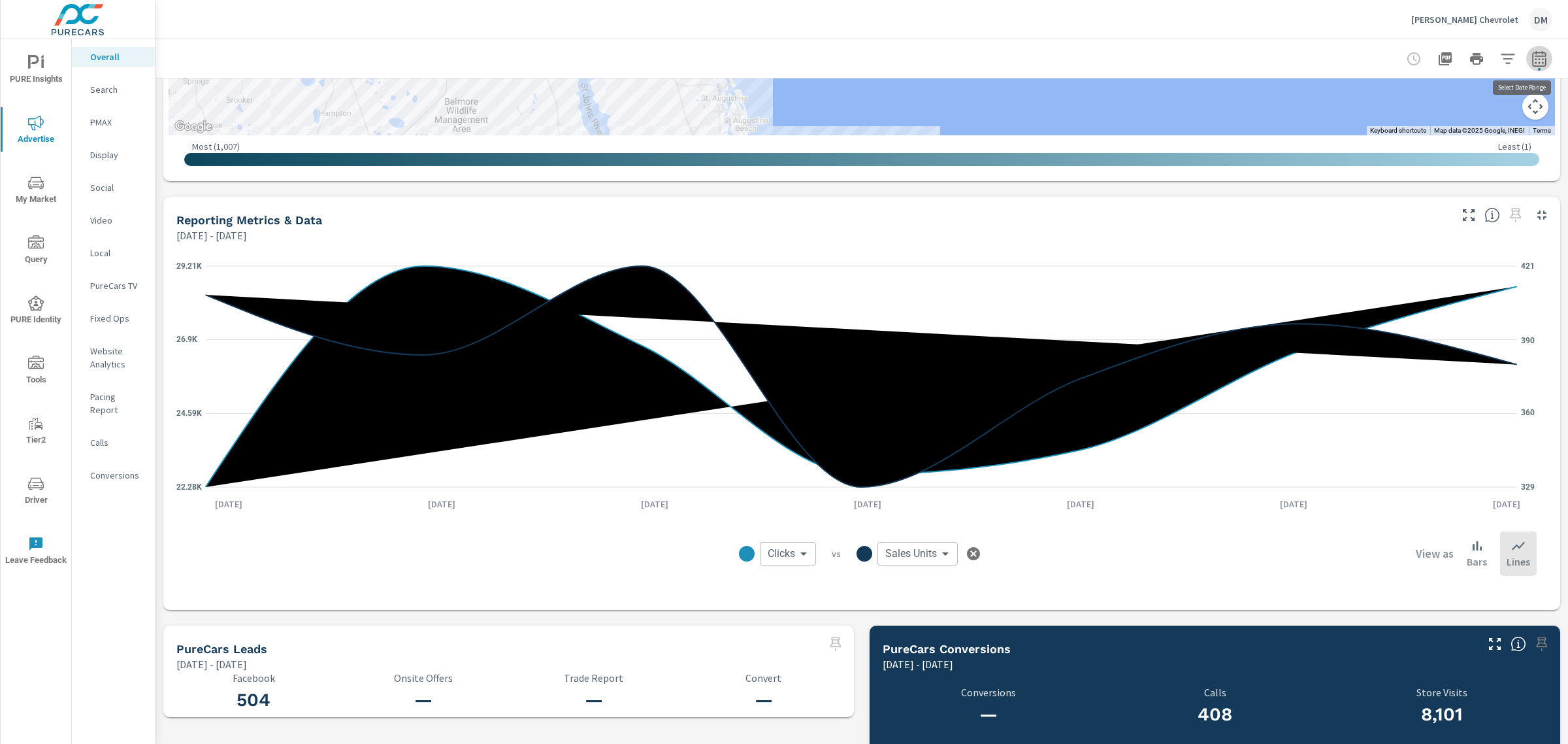
click at [1532, 61] on icon "button" at bounding box center [1539, 59] width 15 height 15
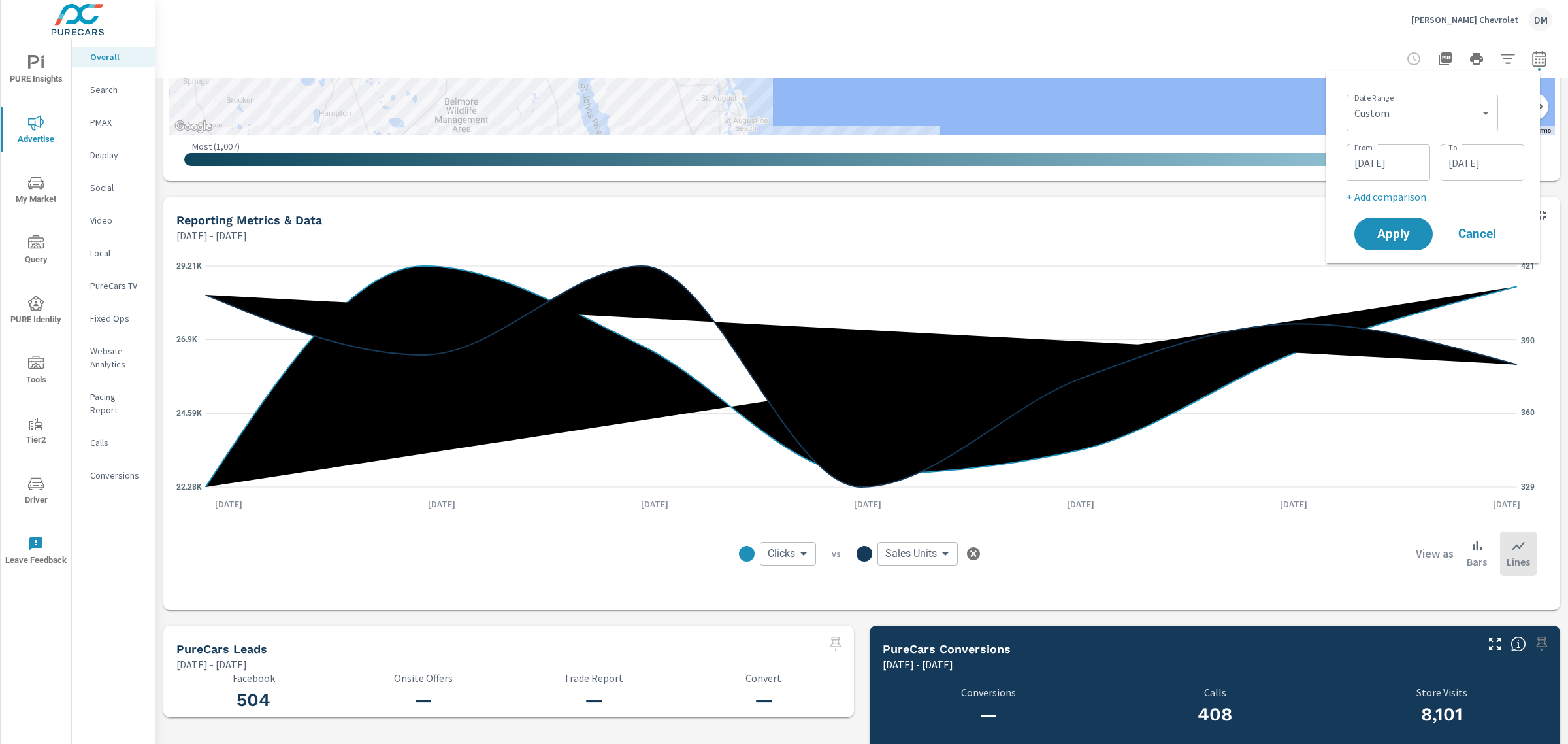
click at [1406, 162] on input "[DATE]" at bounding box center [1388, 163] width 73 height 26
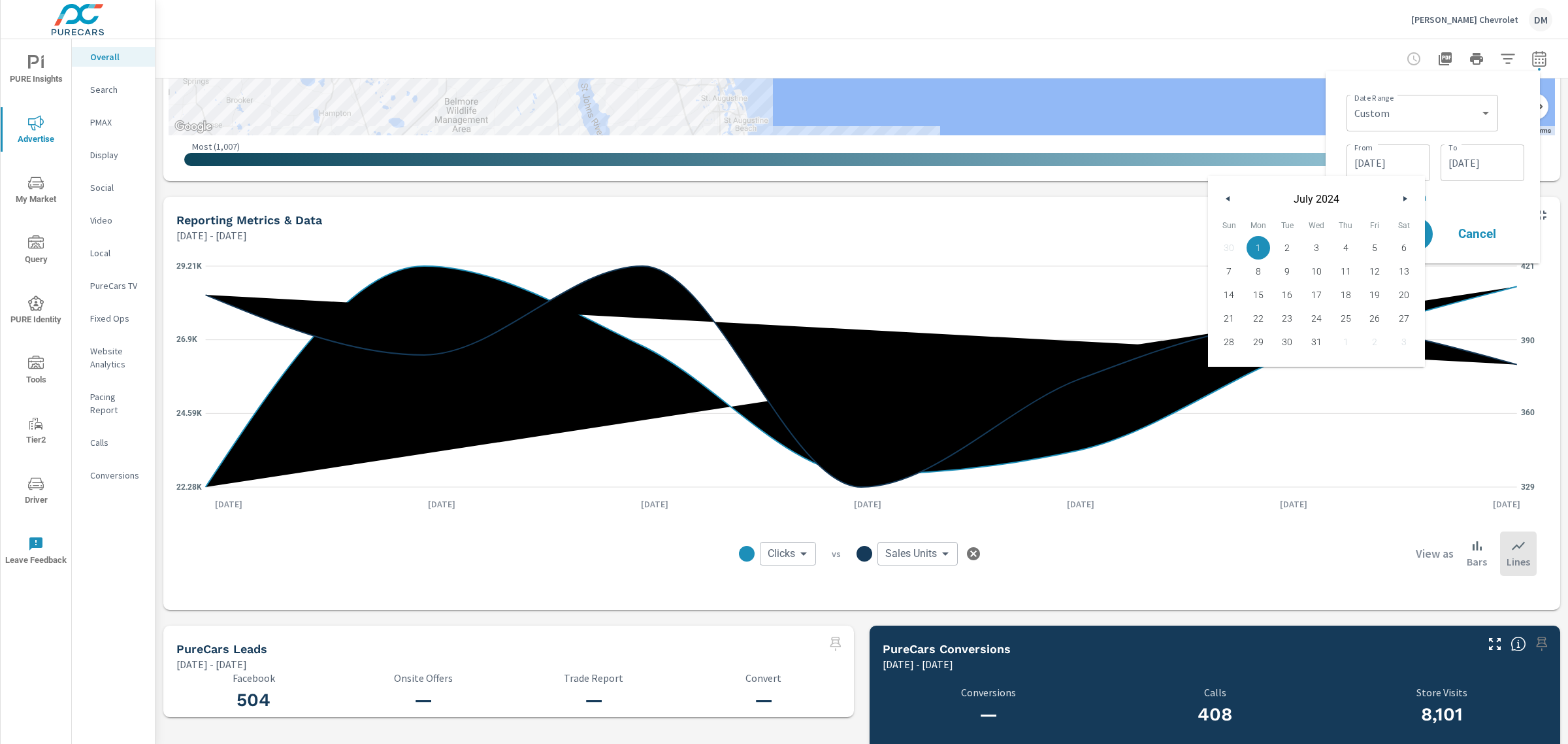
click at [1399, 198] on button "button" at bounding box center [1405, 199] width 15 height 15
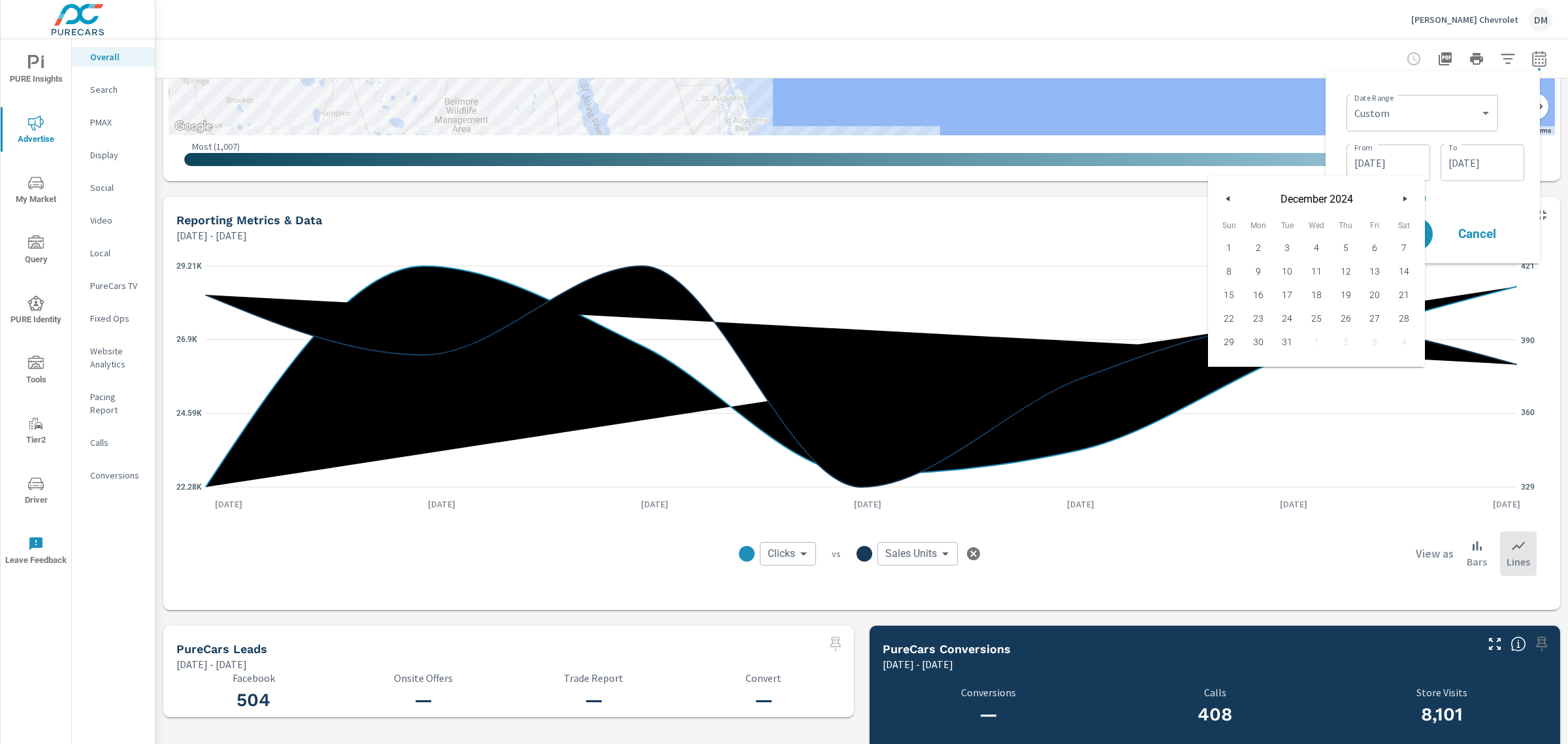
click at [1399, 198] on button "button" at bounding box center [1405, 199] width 15 height 15
click at [1403, 192] on button "button" at bounding box center [1405, 199] width 15 height 15
click at [1314, 244] on span "1" at bounding box center [1317, 247] width 29 height 17
type input "[DATE]"
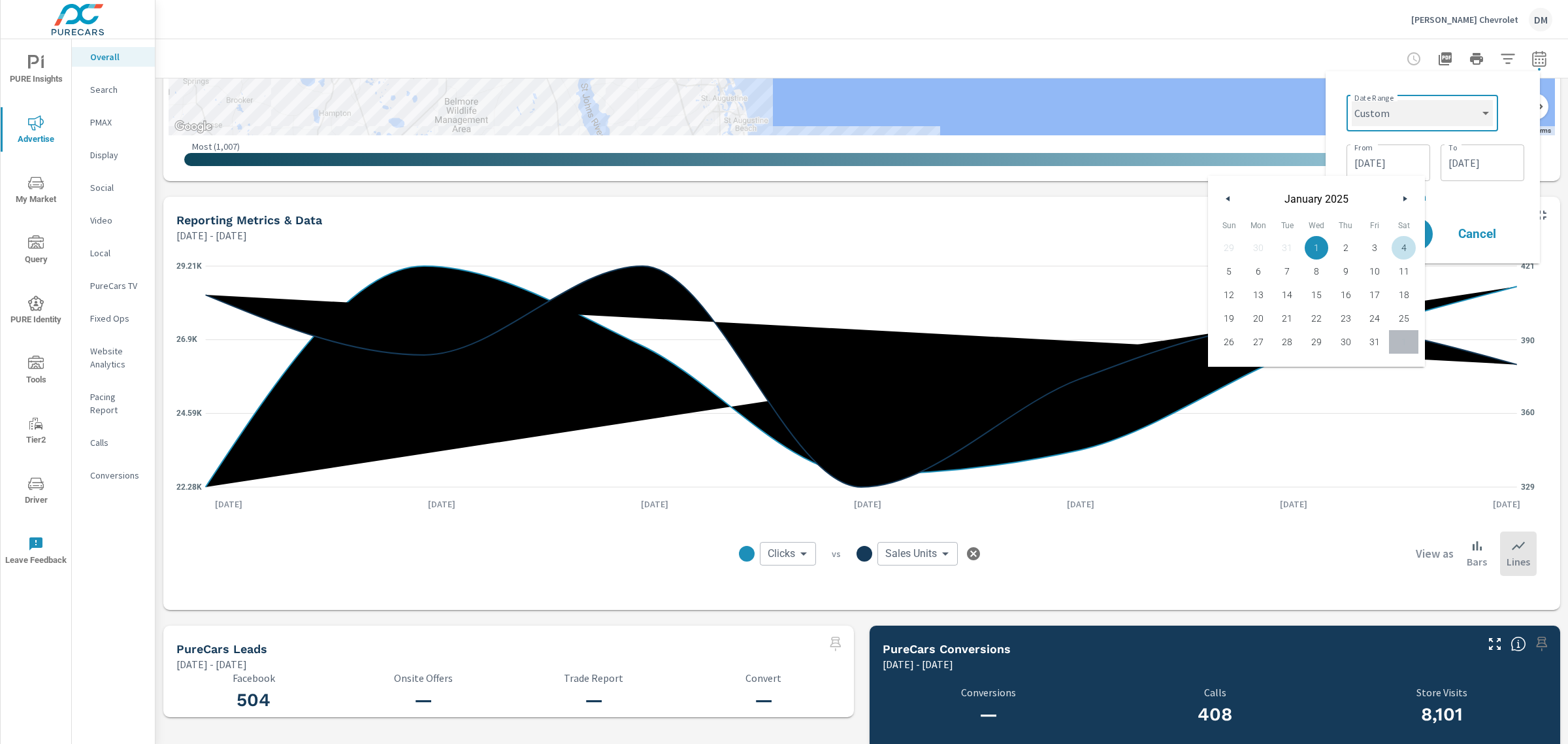
click at [1474, 104] on select "Custom [DATE] Last week Last 7 days Last 14 days Last 30 days Last 45 days Last…" at bounding box center [1422, 113] width 141 height 26
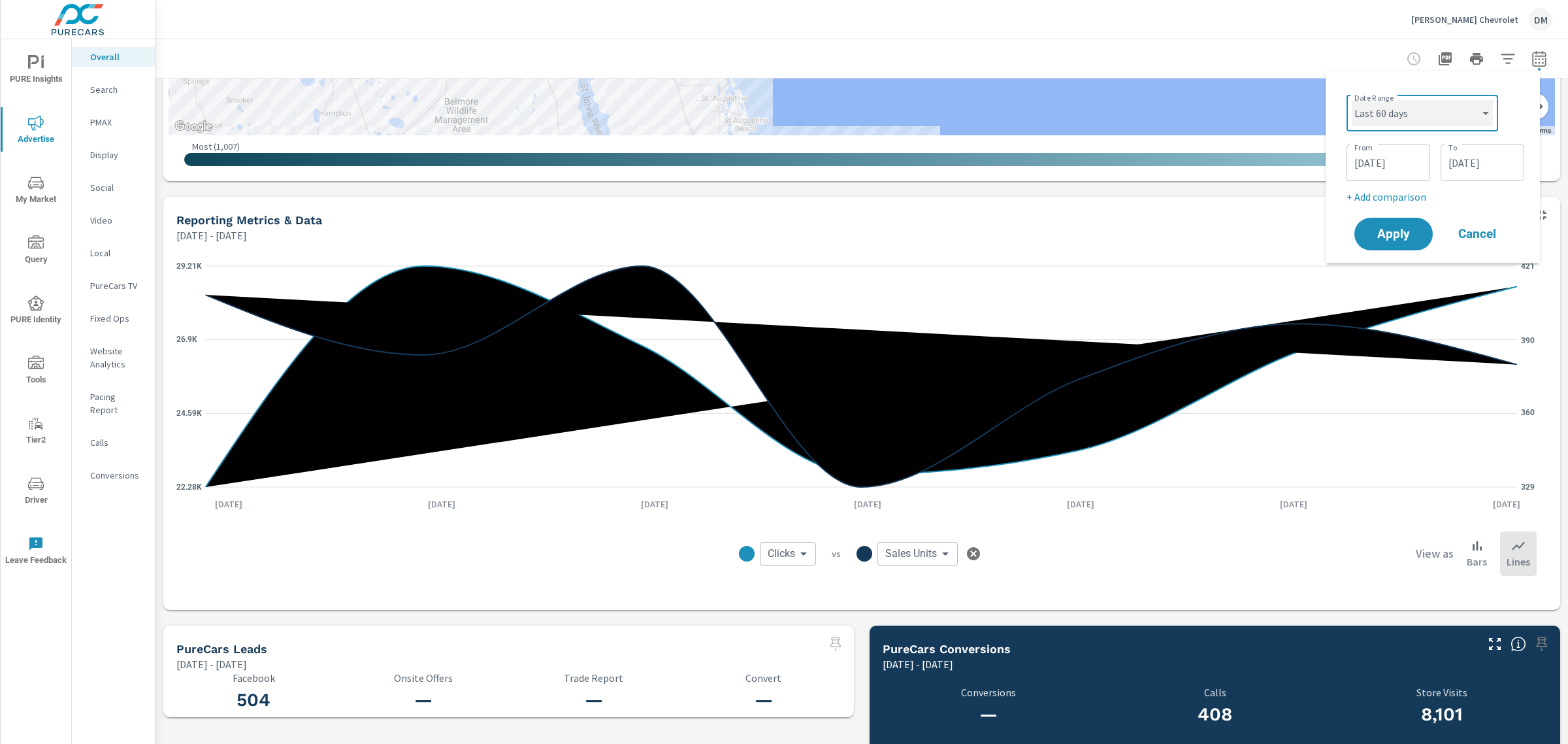
click at [1352, 100] on select "Custom [DATE] Last week Last 7 days Last 14 days Last 30 days Last 45 days Last…" at bounding box center [1422, 113] width 141 height 26
select select "Last 60 days"
click at [1406, 179] on span "Apply" at bounding box center [1393, 185] width 53 height 12
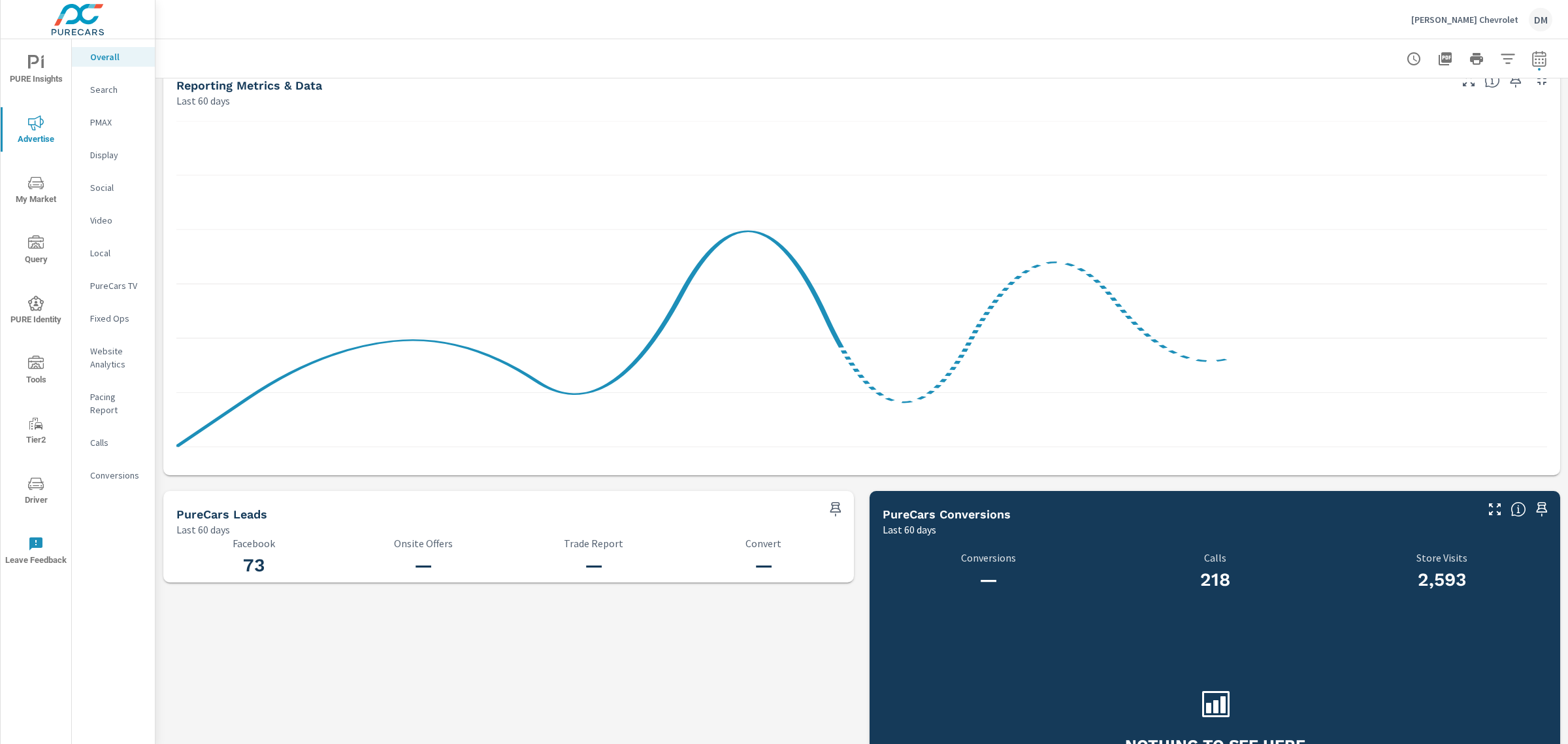
scroll to position [843, 0]
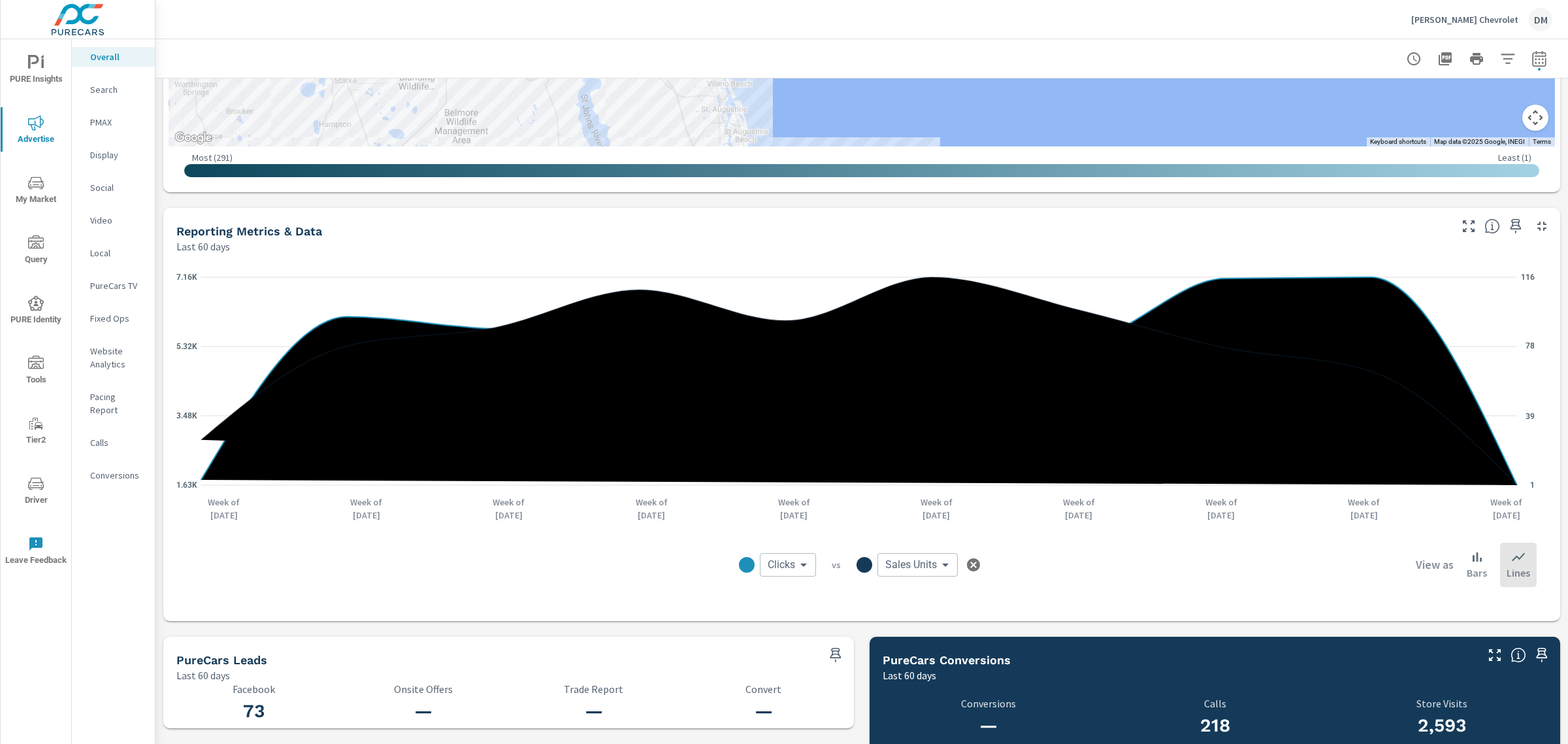
click at [805, 560] on body "PURE Insights Advertise My Market Query PURE Identity Tools Tier2 Driver Leave …" at bounding box center [784, 372] width 1568 height 744
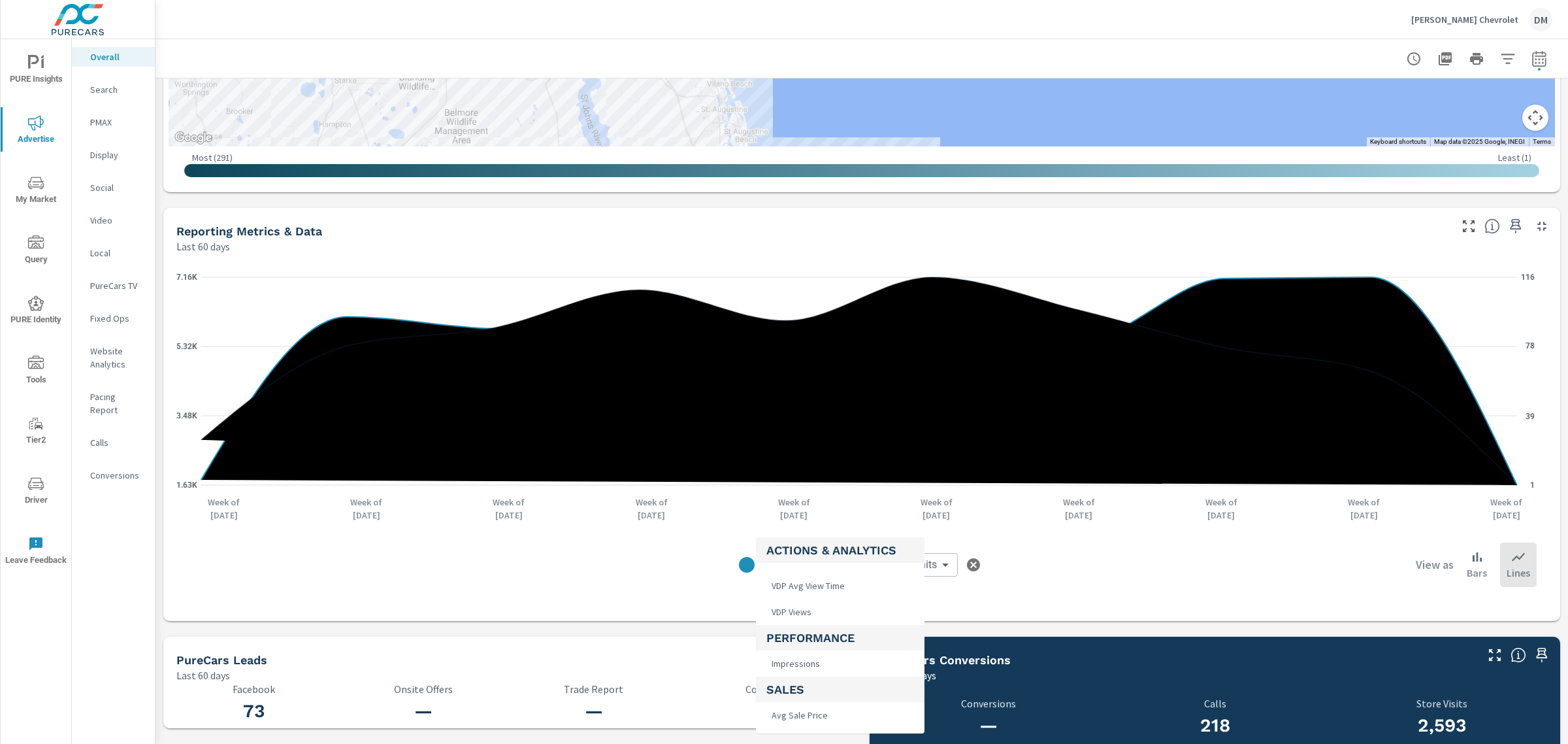
scroll to position [490, 0]
click at [814, 583] on li "VDP Views" at bounding box center [840, 581] width 169 height 26
type input "VDP Views"
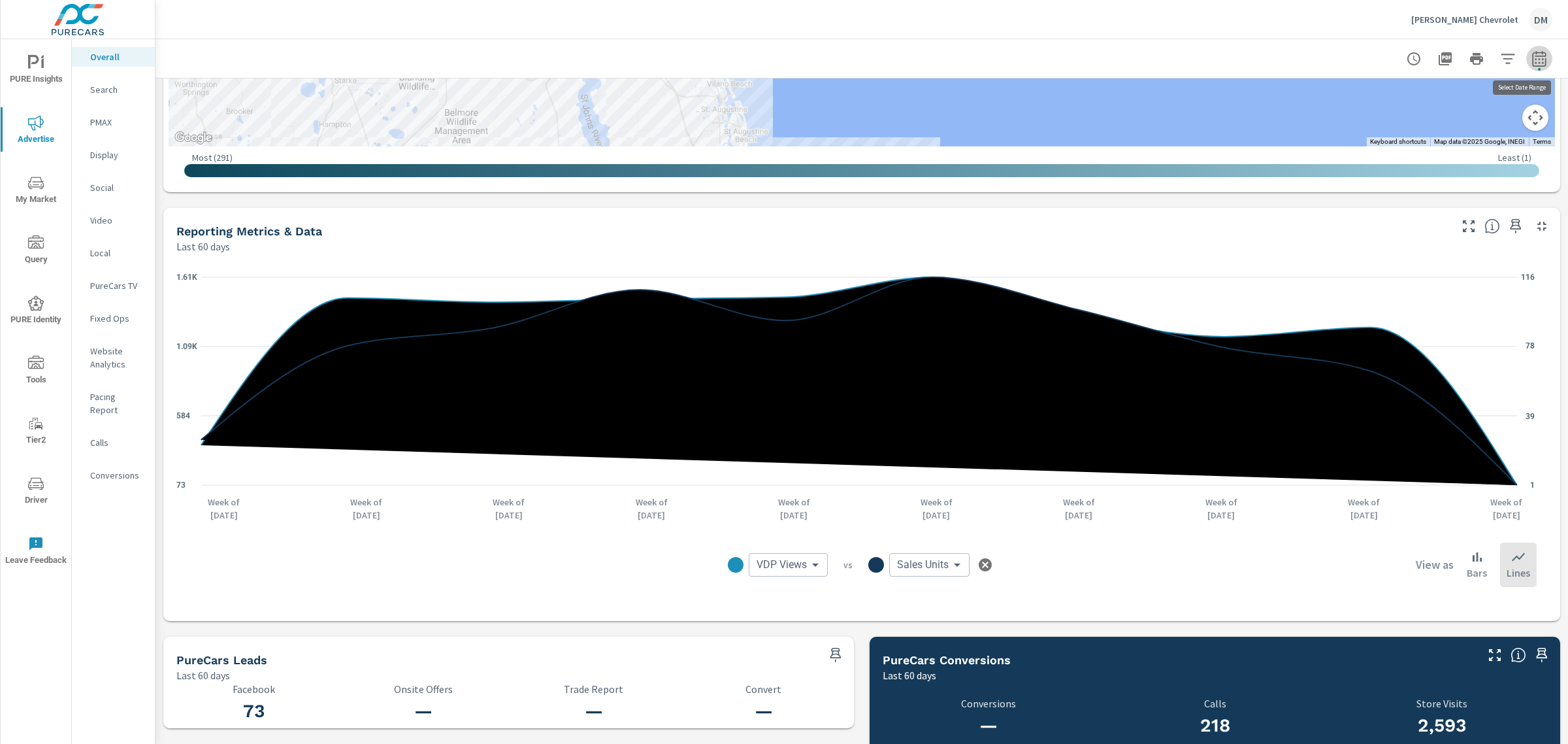
click at [1532, 63] on icon "button" at bounding box center [1539, 59] width 15 height 15
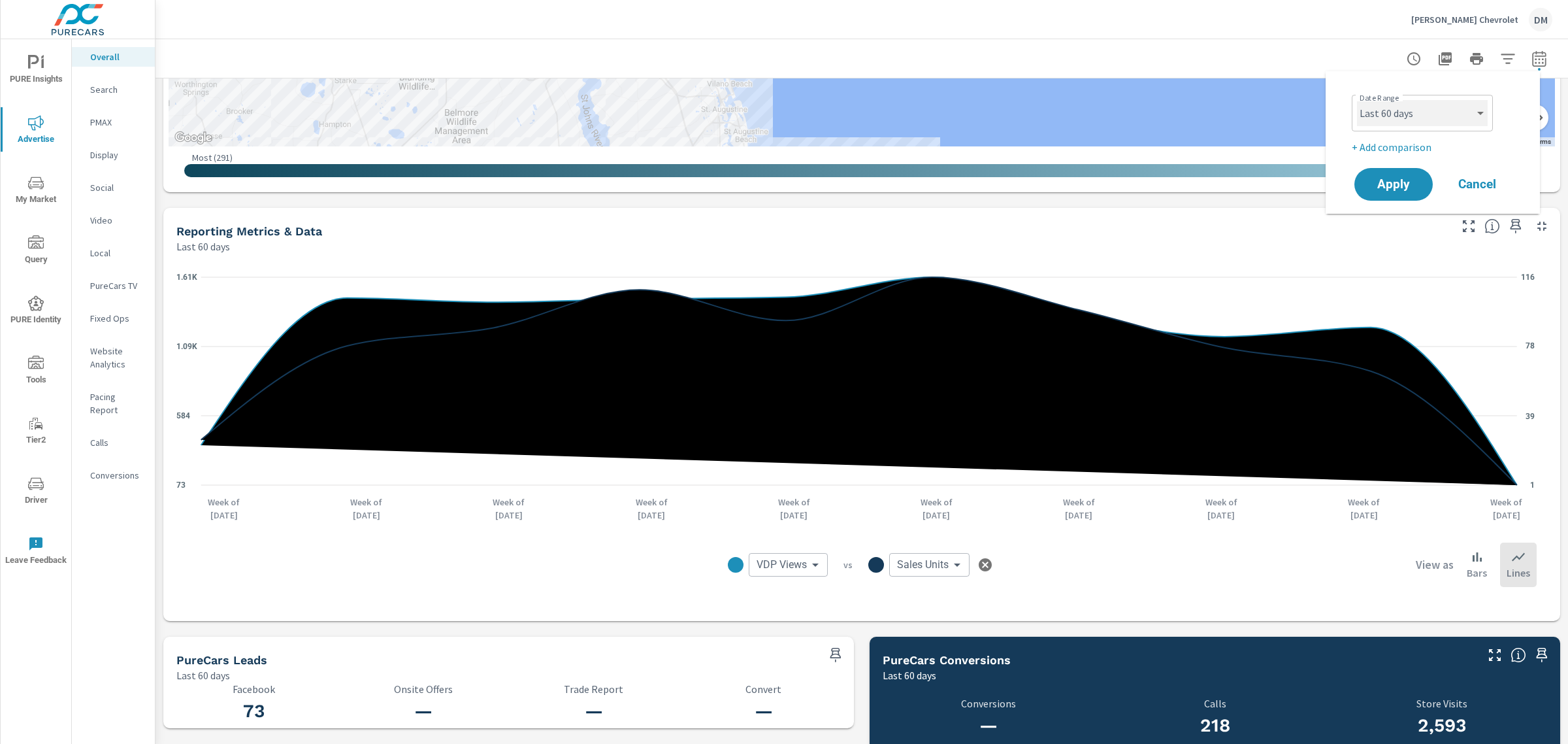
click at [1471, 115] on select "Custom [DATE] Last week Last 7 days Last 14 days Last 30 days Last 45 days Last…" at bounding box center [1422, 113] width 131 height 26
click at [1357, 100] on select "Custom [DATE] Last week Last 7 days Last 14 days Last 30 days Last 45 days Last…" at bounding box center [1422, 113] width 131 height 26
select select "Last 90 days"
click at [1387, 194] on button "Apply" at bounding box center [1393, 184] width 81 height 34
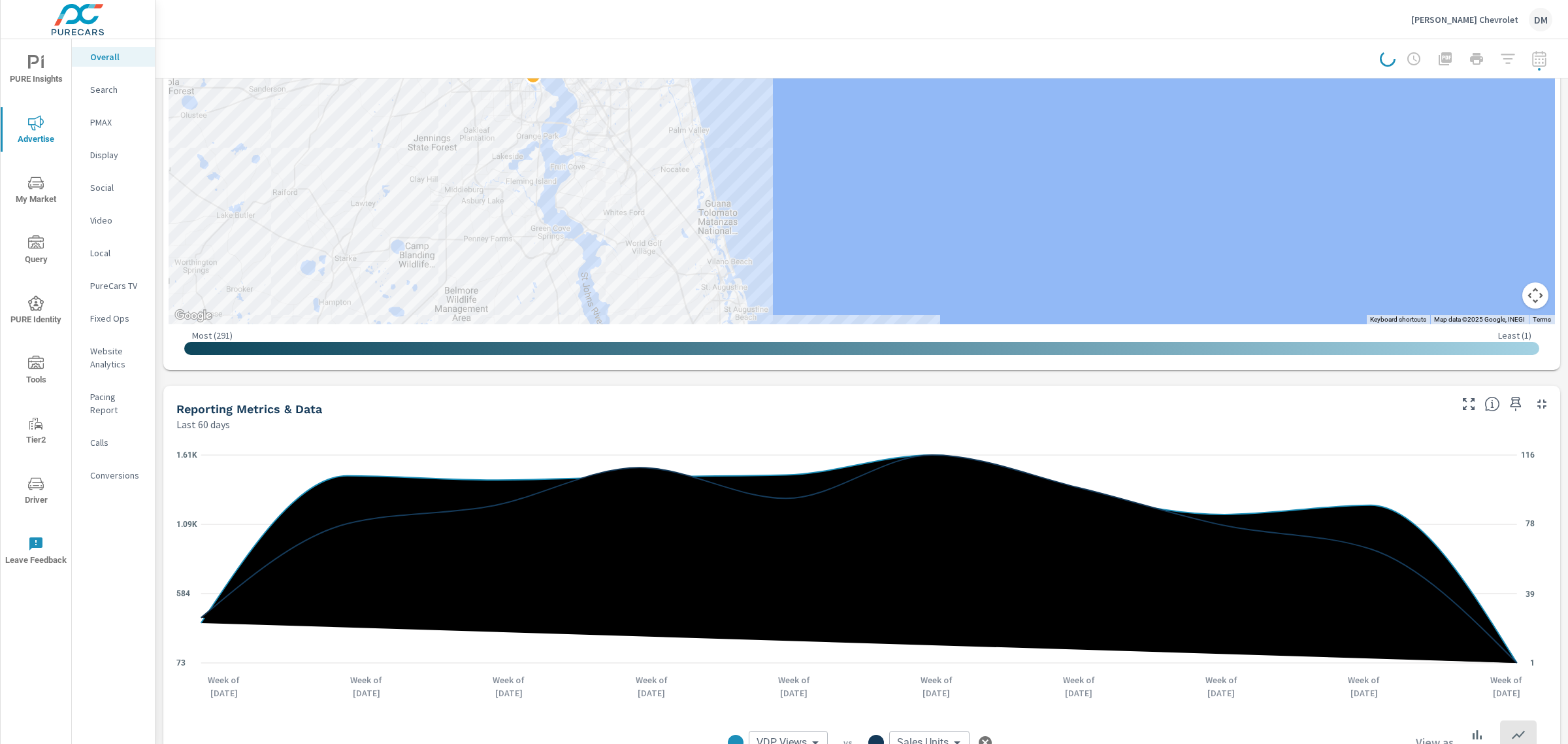
scroll to position [660, 0]
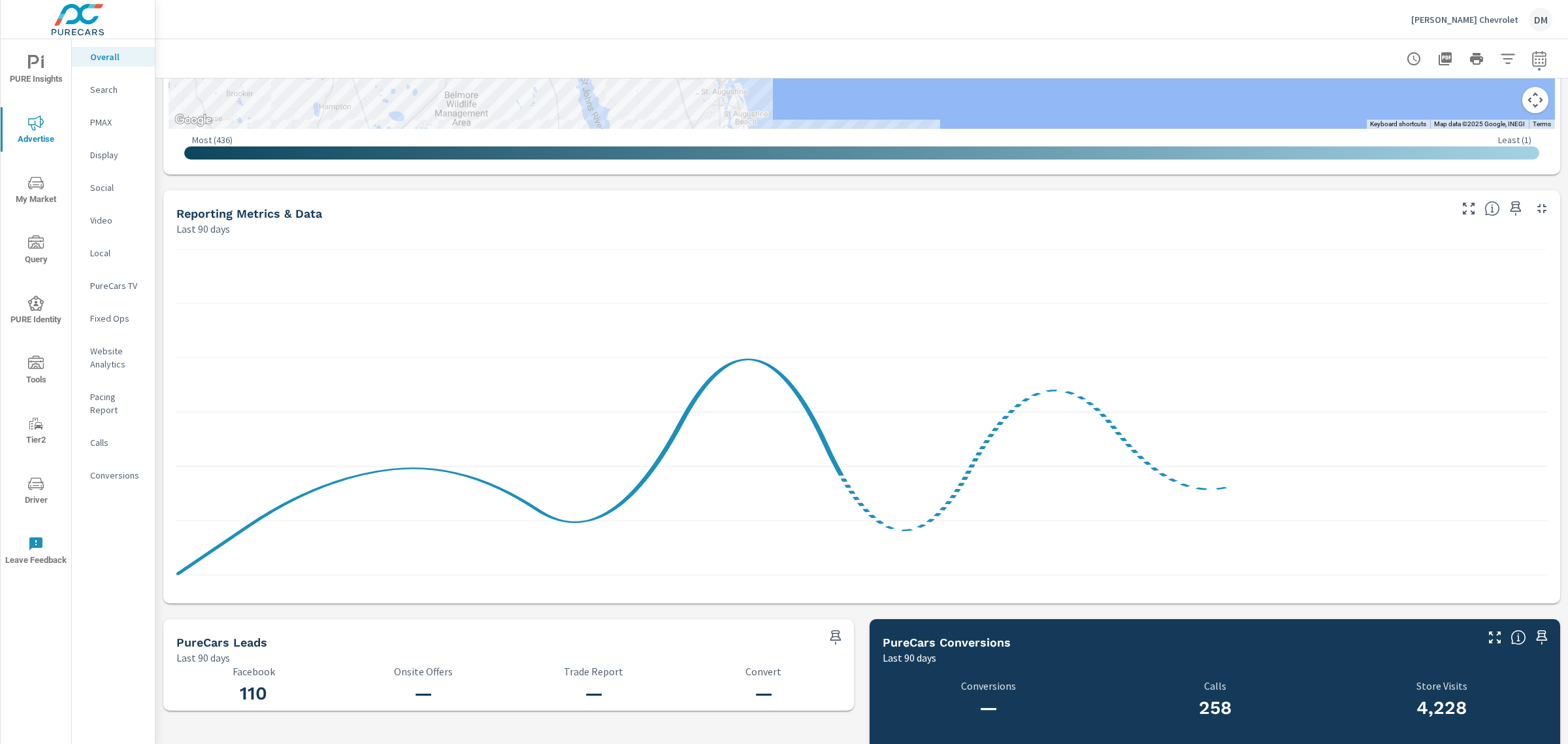
scroll to position [875, 0]
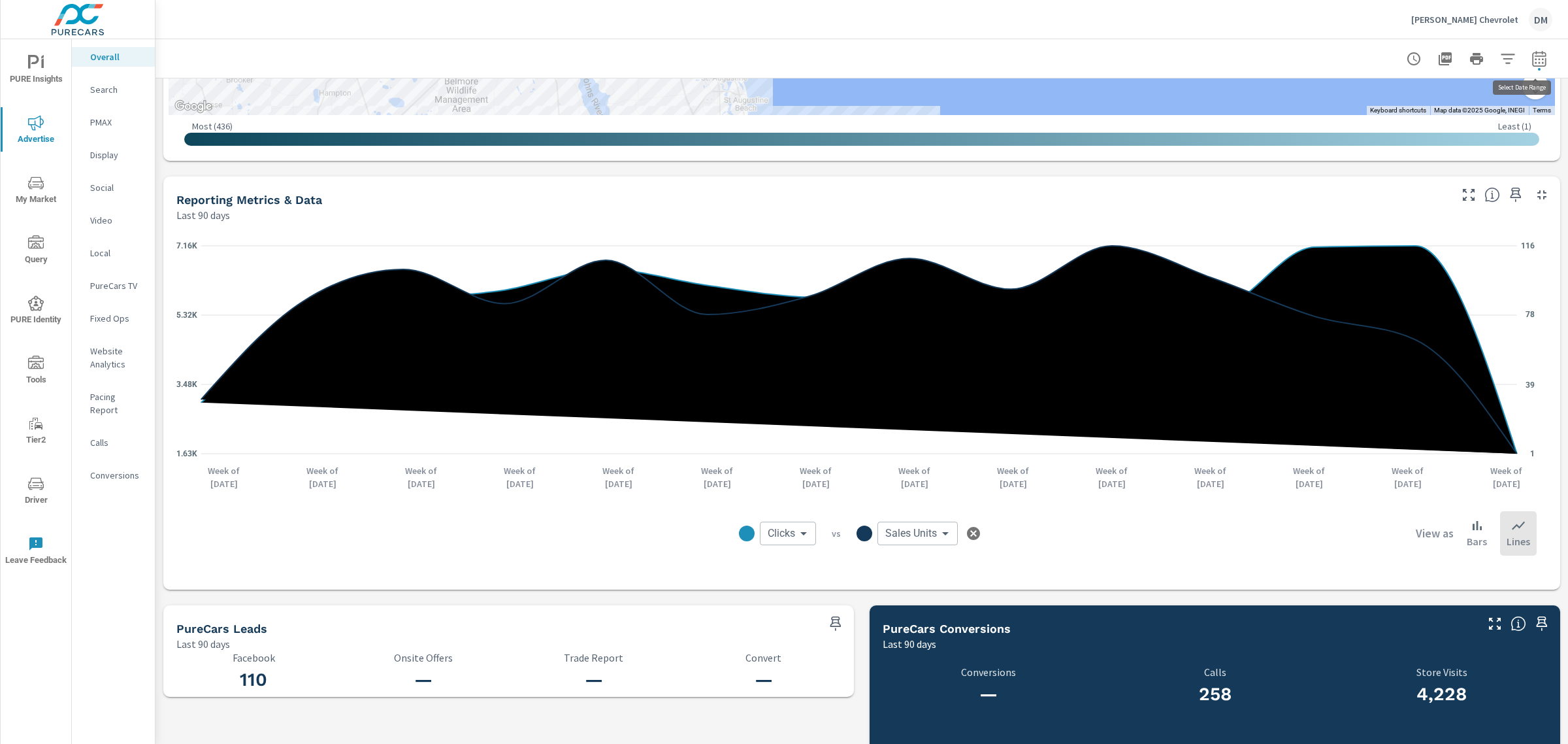
click at [1535, 60] on icon "button" at bounding box center [1539, 60] width 9 height 5
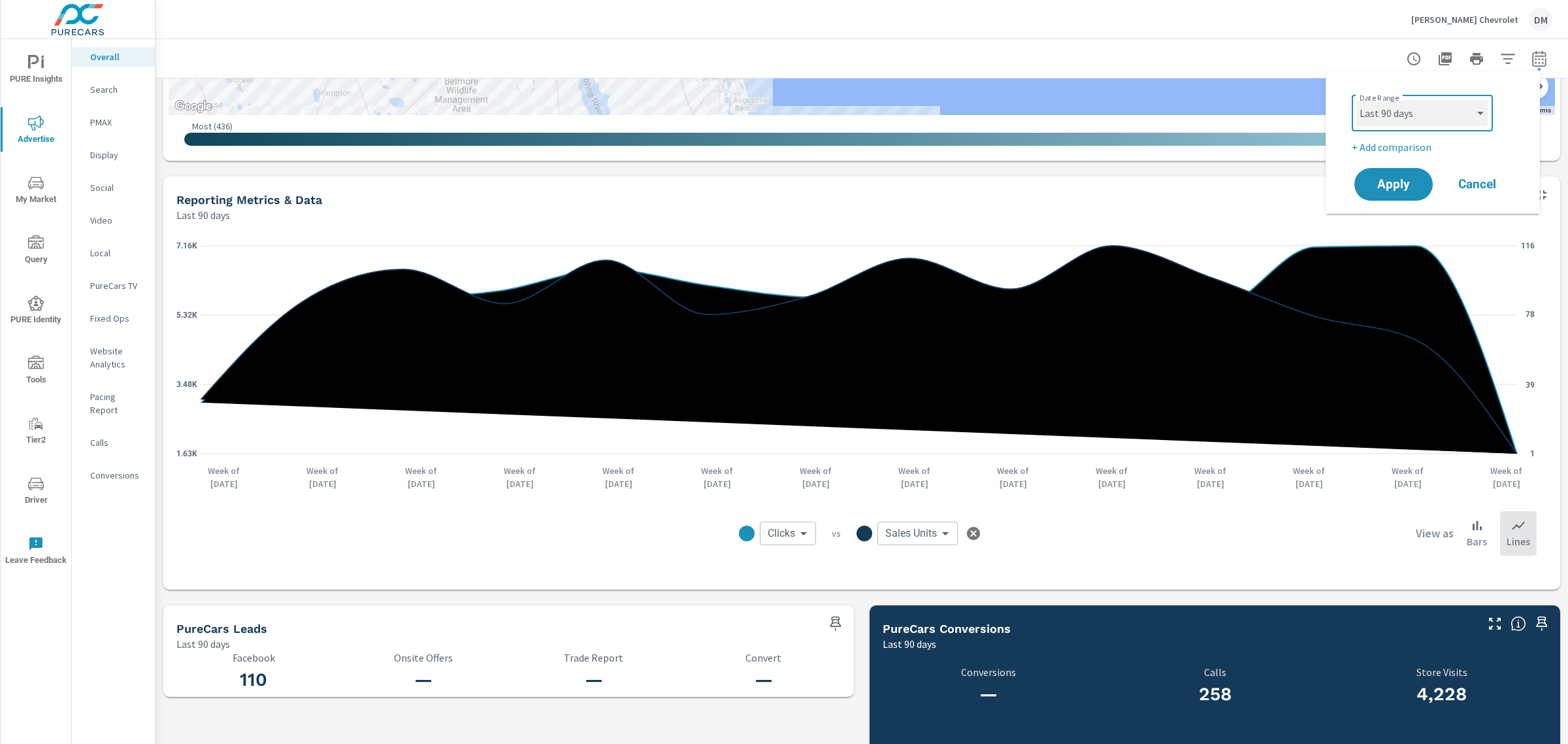
click at [1478, 111] on select "Custom [DATE] Last week Last 7 days Last 14 days Last 30 days Last 45 days Last…" at bounding box center [1422, 113] width 131 height 26
click at [1357, 100] on select "Custom [DATE] Last week Last 7 days Last 14 days Last 30 days Last 45 days Last…" at bounding box center [1422, 113] width 131 height 26
select select "custom"
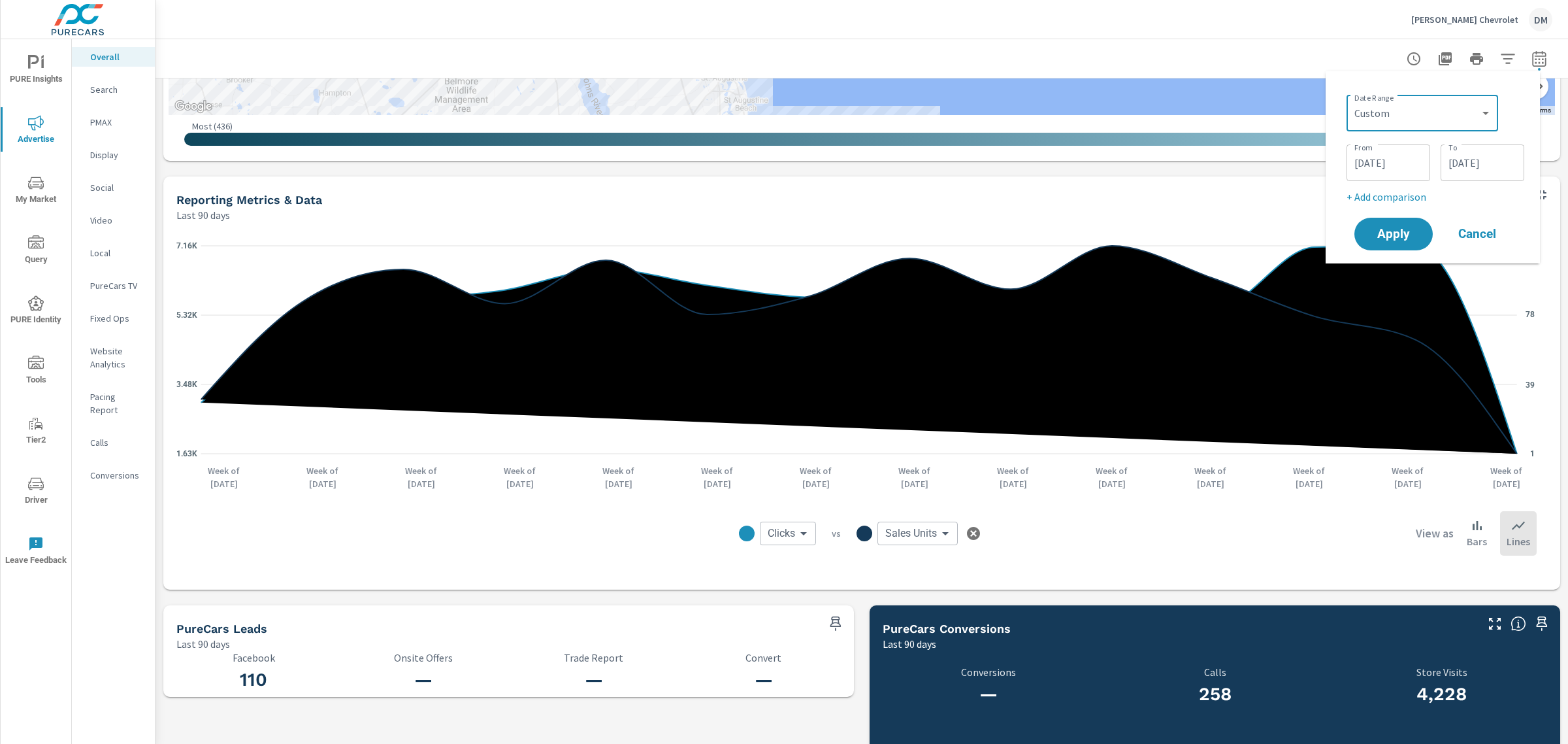
click at [1470, 173] on input "[DATE]" at bounding box center [1482, 163] width 73 height 26
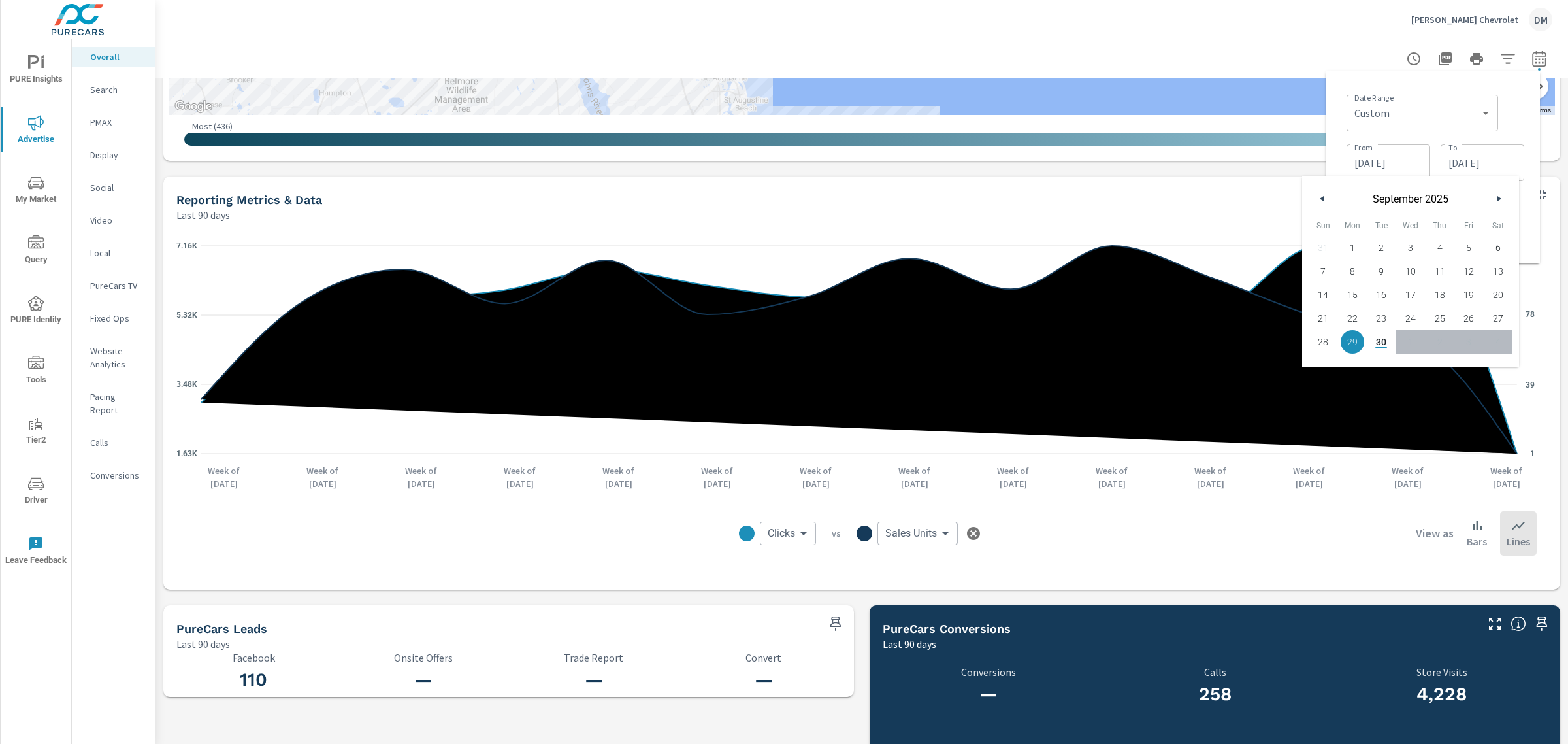
click at [1438, 268] on span "11" at bounding box center [1440, 271] width 29 height 17
type input "[DATE]"
click at [1508, 111] on div "Date Range Custom [DATE] Last week Last 7 days Last 14 days Last 30 days Last 4…" at bounding box center [1436, 111] width 178 height 44
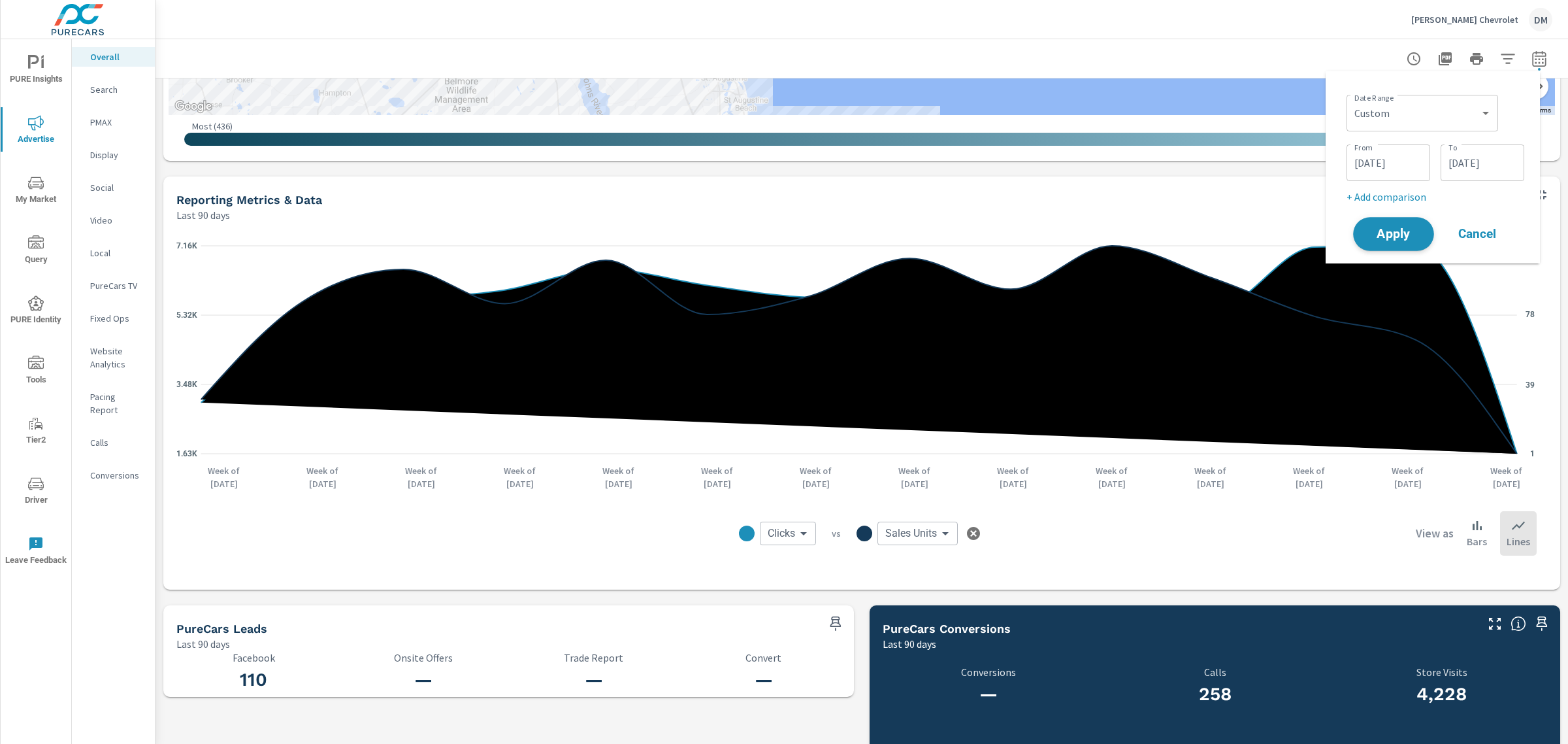
click at [1402, 237] on span "Apply" at bounding box center [1393, 234] width 53 height 12
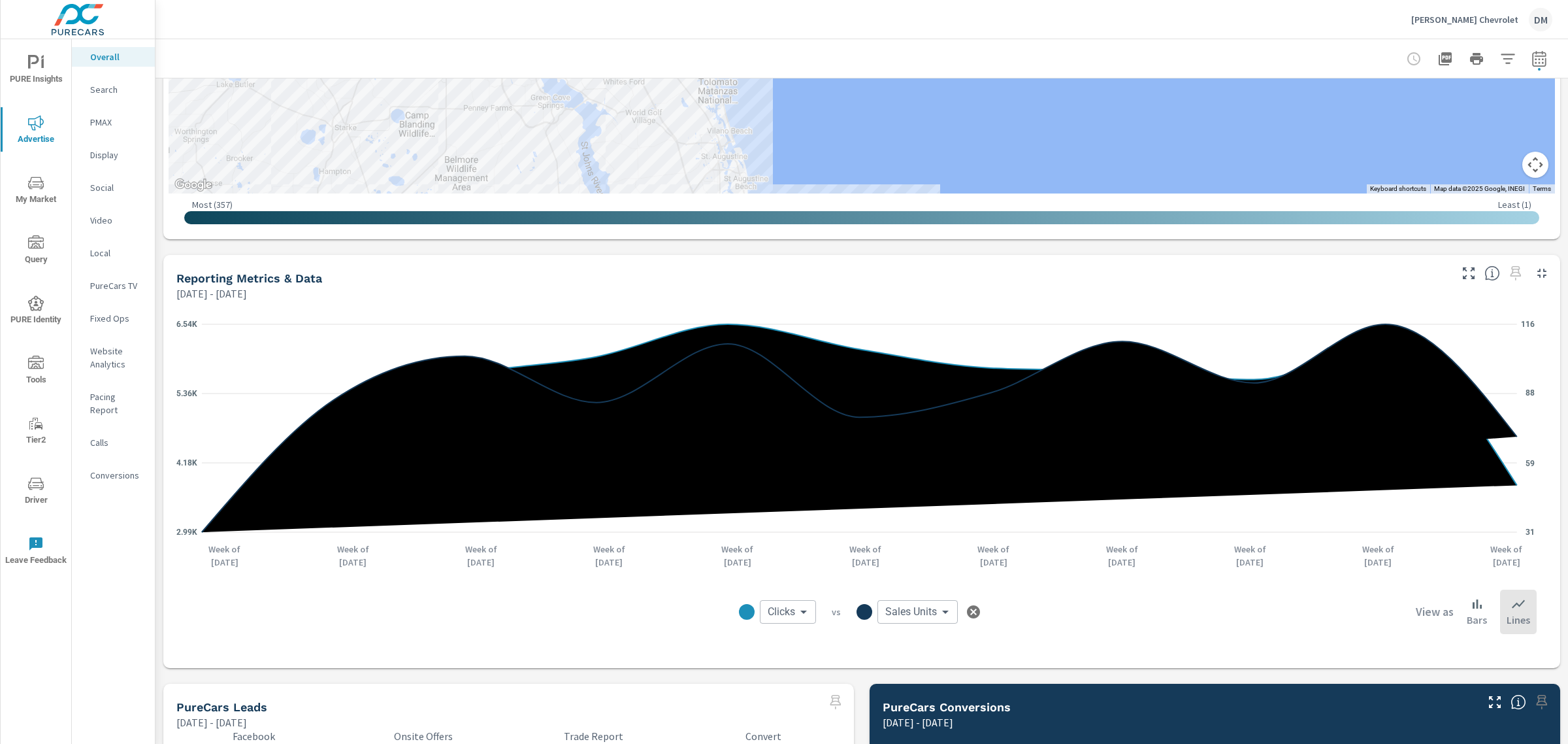
scroll to position [794, 0]
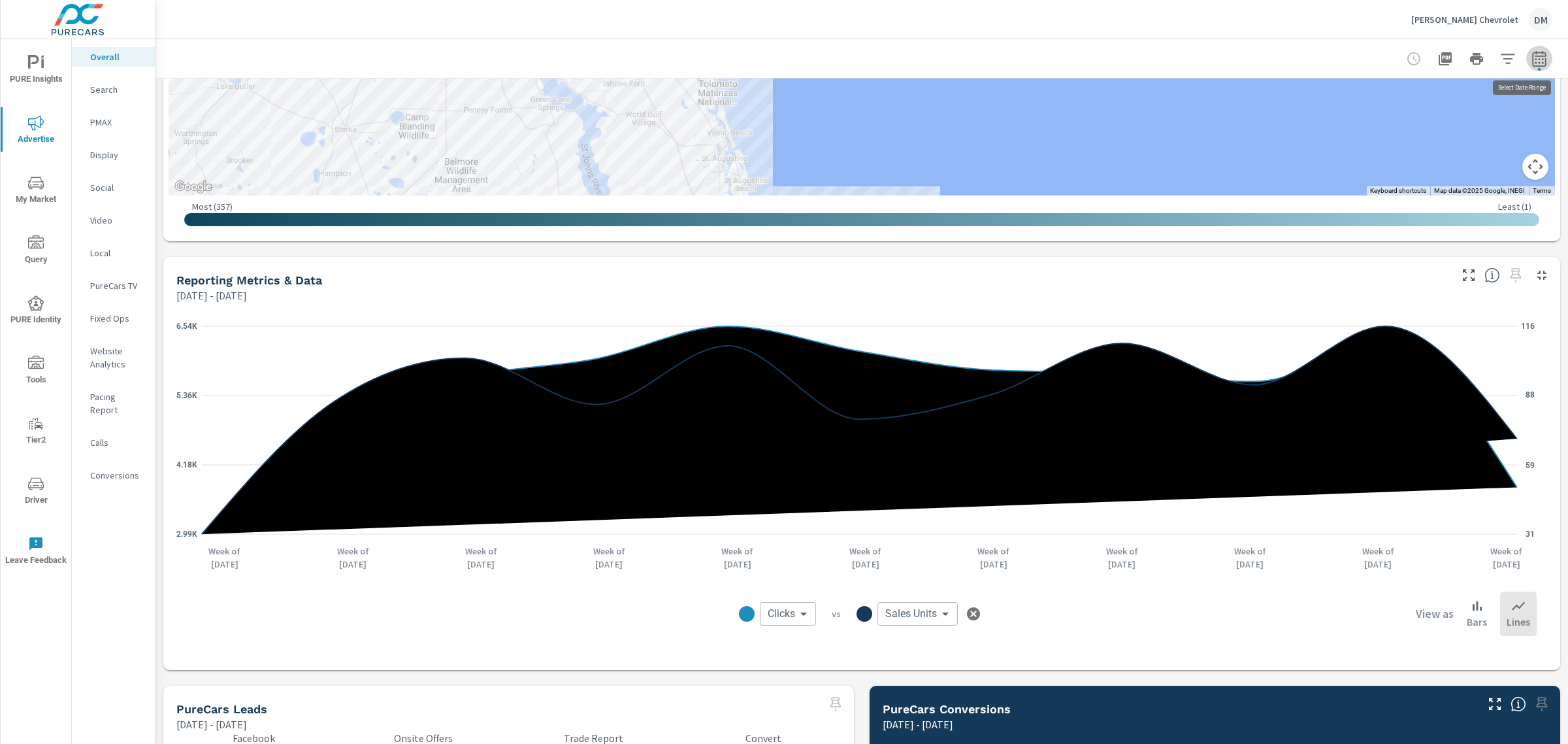
click at [1532, 62] on icon "button" at bounding box center [1539, 59] width 15 height 15
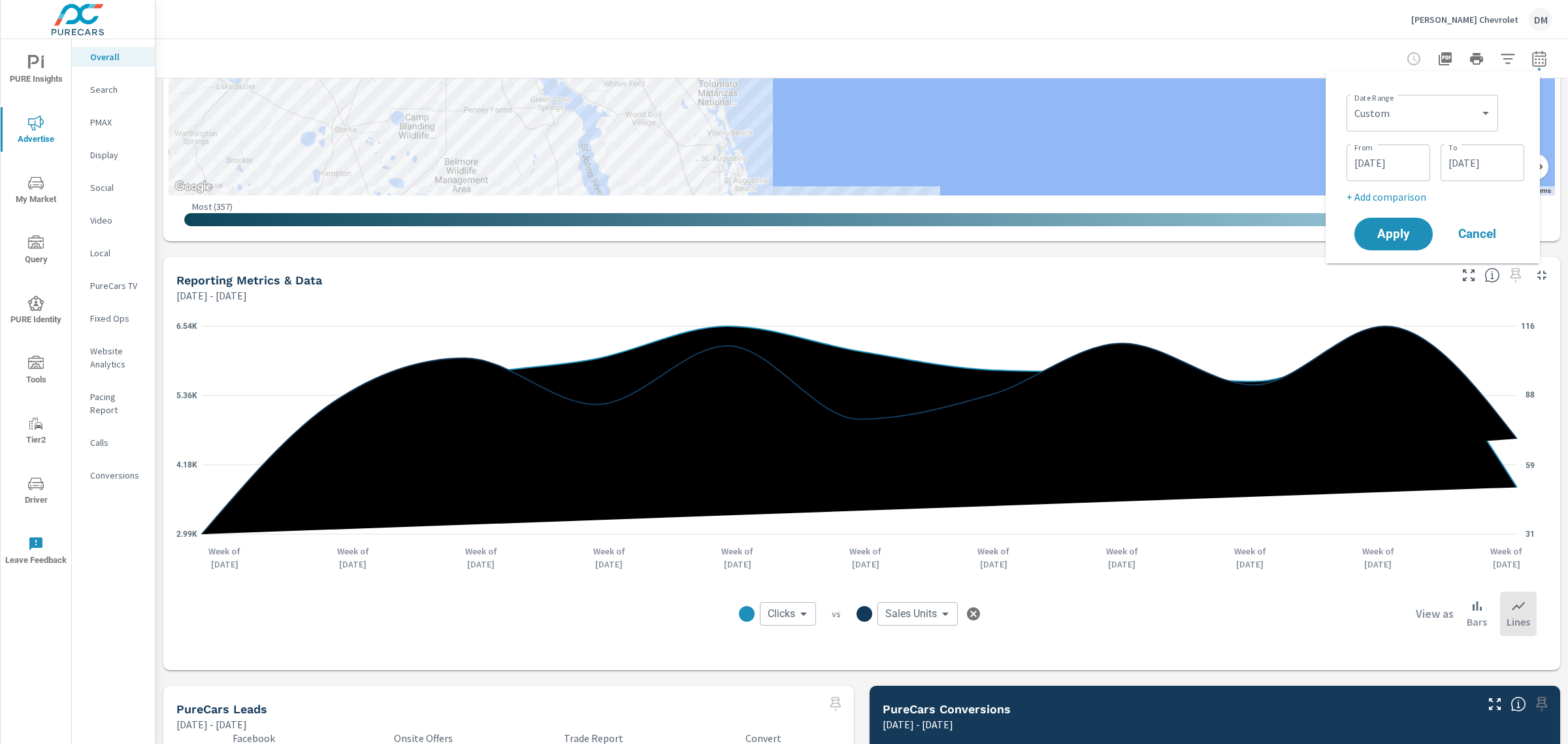
click at [1494, 164] on input "[DATE]" at bounding box center [1482, 163] width 73 height 26
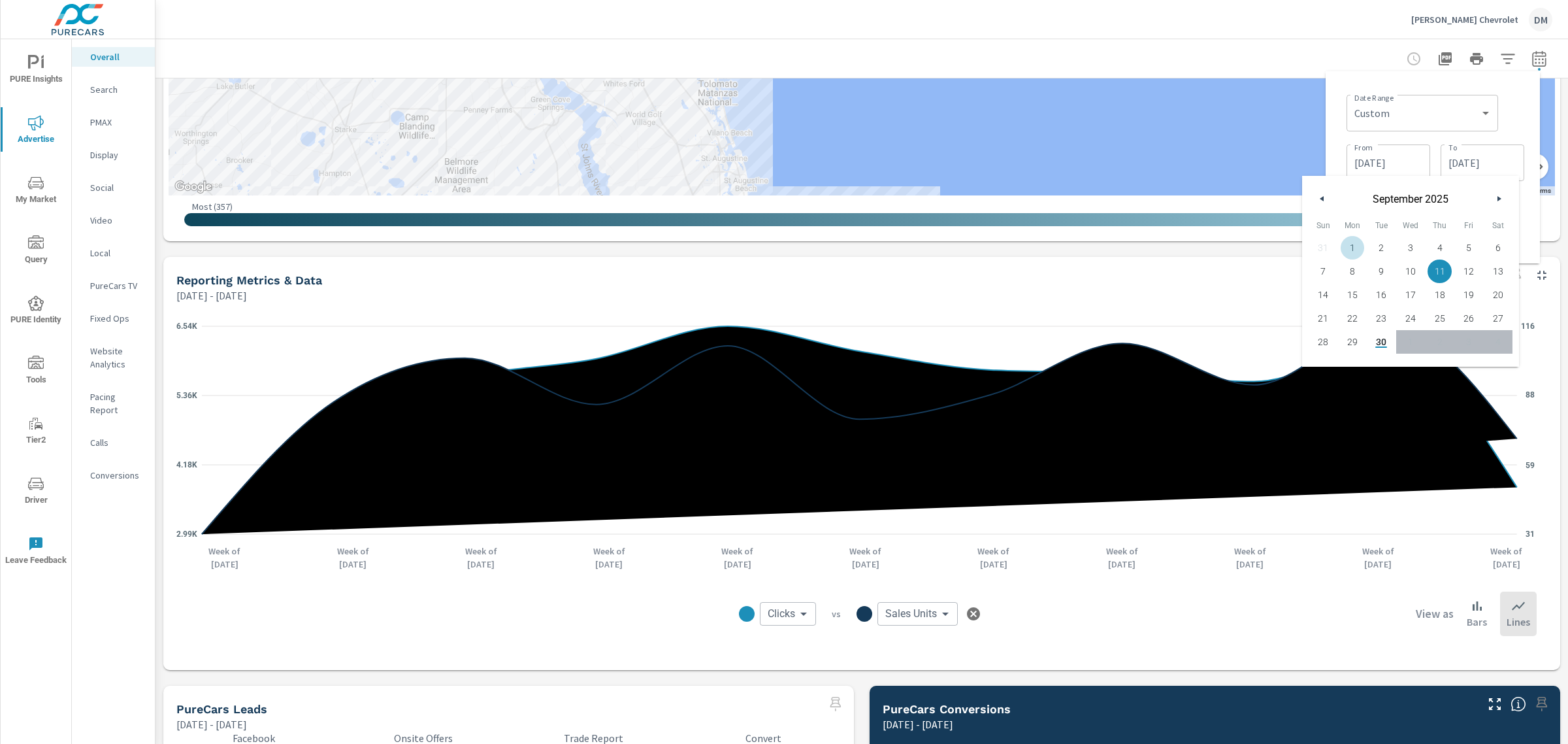
click at [1352, 247] on span "1" at bounding box center [1353, 247] width 29 height 17
type input "[DATE]"
click at [1513, 105] on div "Date Range Custom [DATE] Last week Last 7 days Last 14 days Last 30 days Last 4…" at bounding box center [1436, 111] width 178 height 44
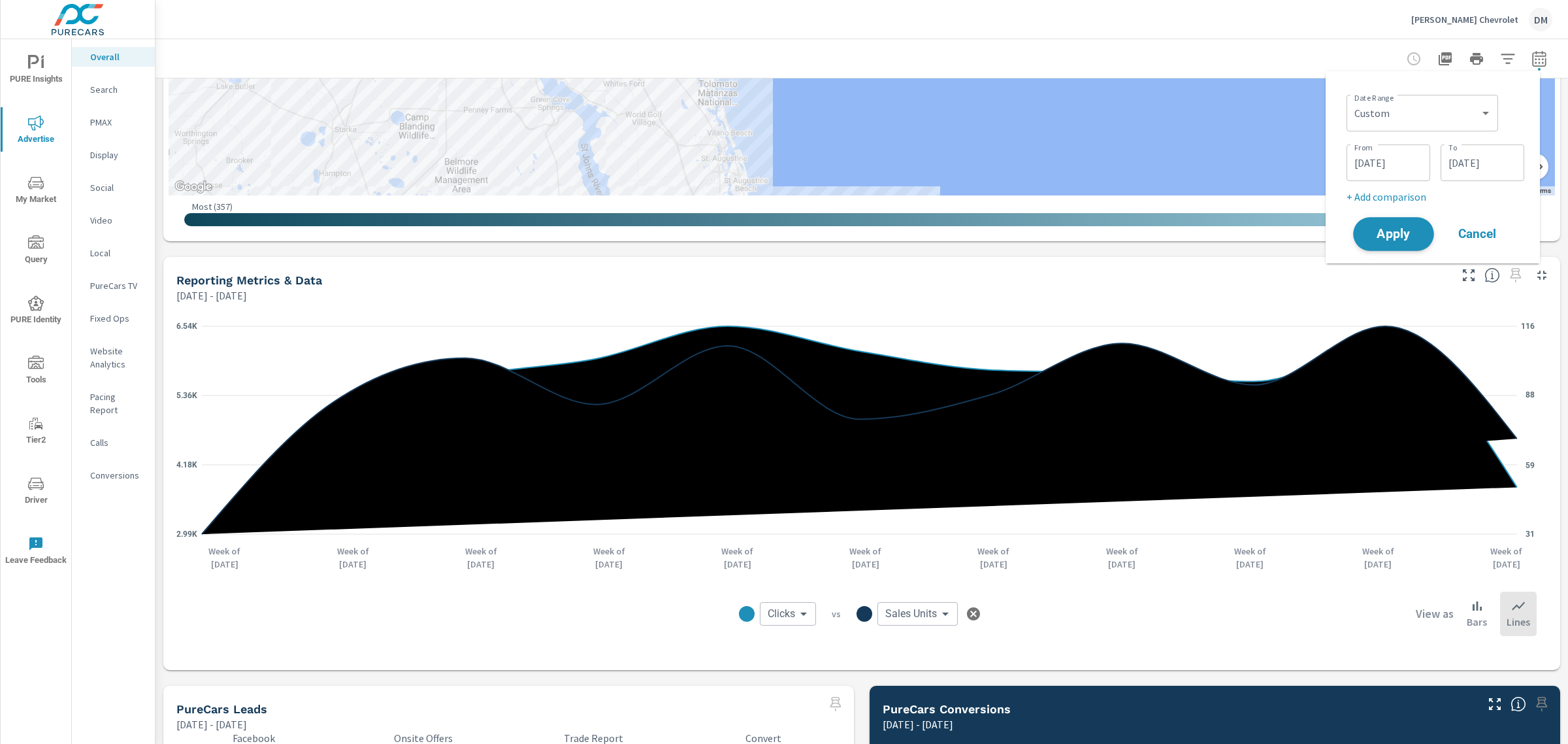
click at [1398, 245] on button "Apply" at bounding box center [1393, 234] width 81 height 34
